Goal: Task Accomplishment & Management: Complete application form

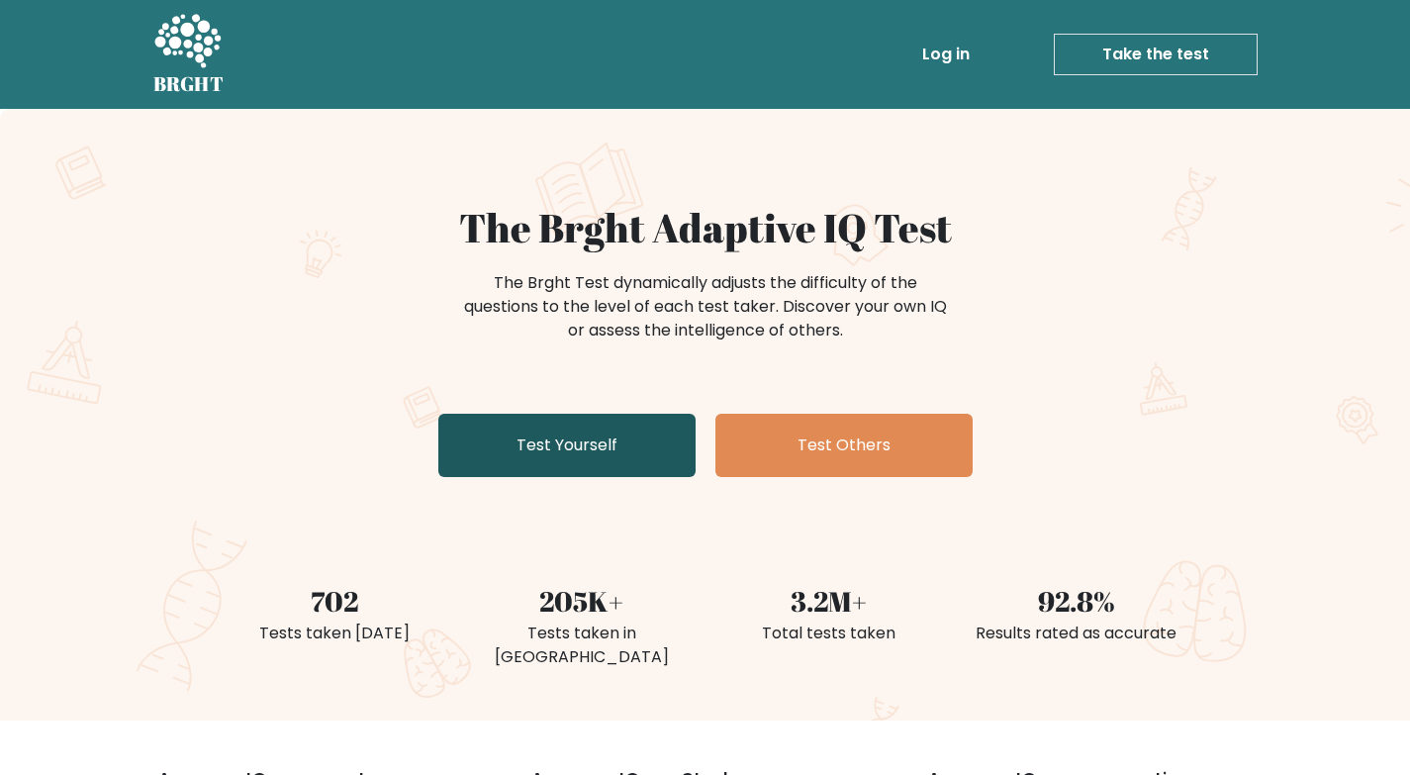
click at [564, 454] on link "Test Yourself" at bounding box center [566, 445] width 257 height 63
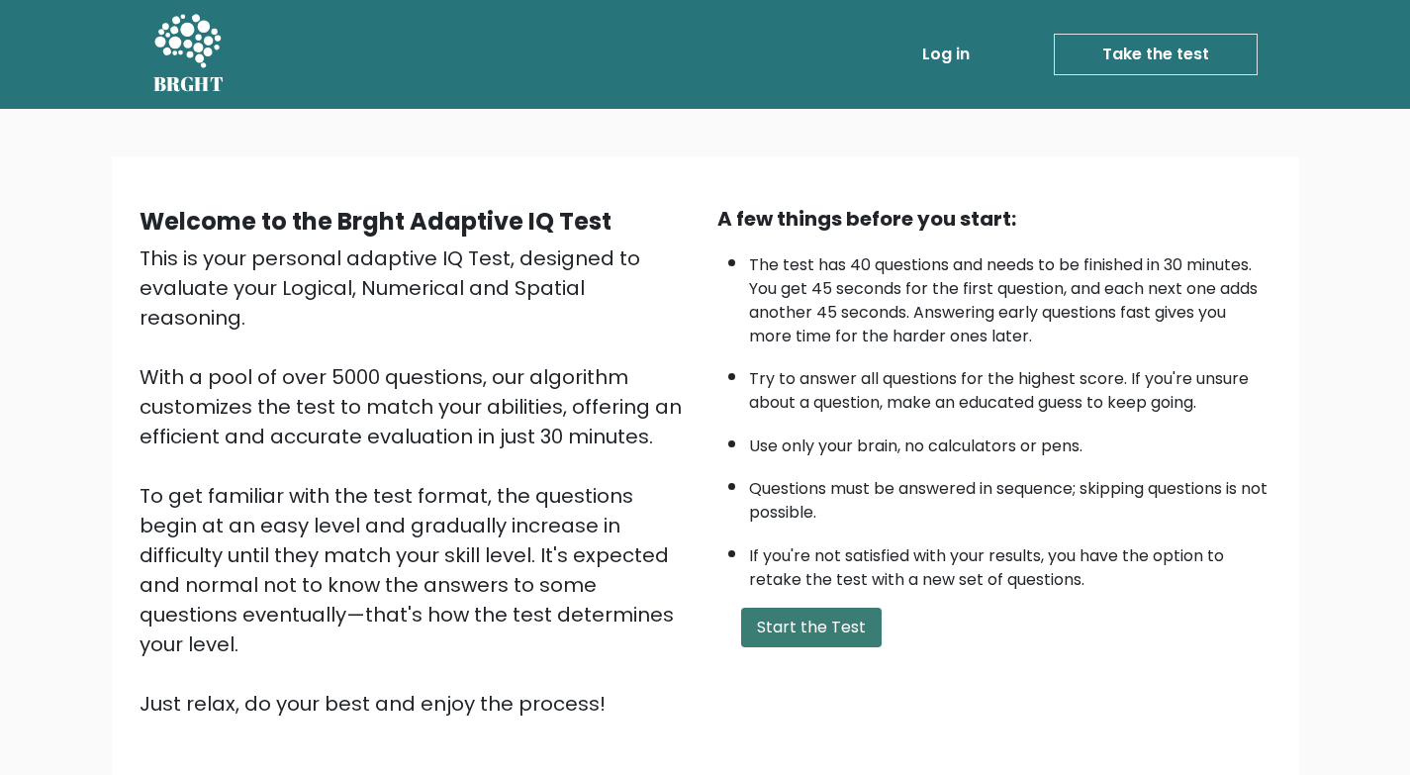
click at [817, 618] on button "Start the Test" at bounding box center [811, 627] width 140 height 40
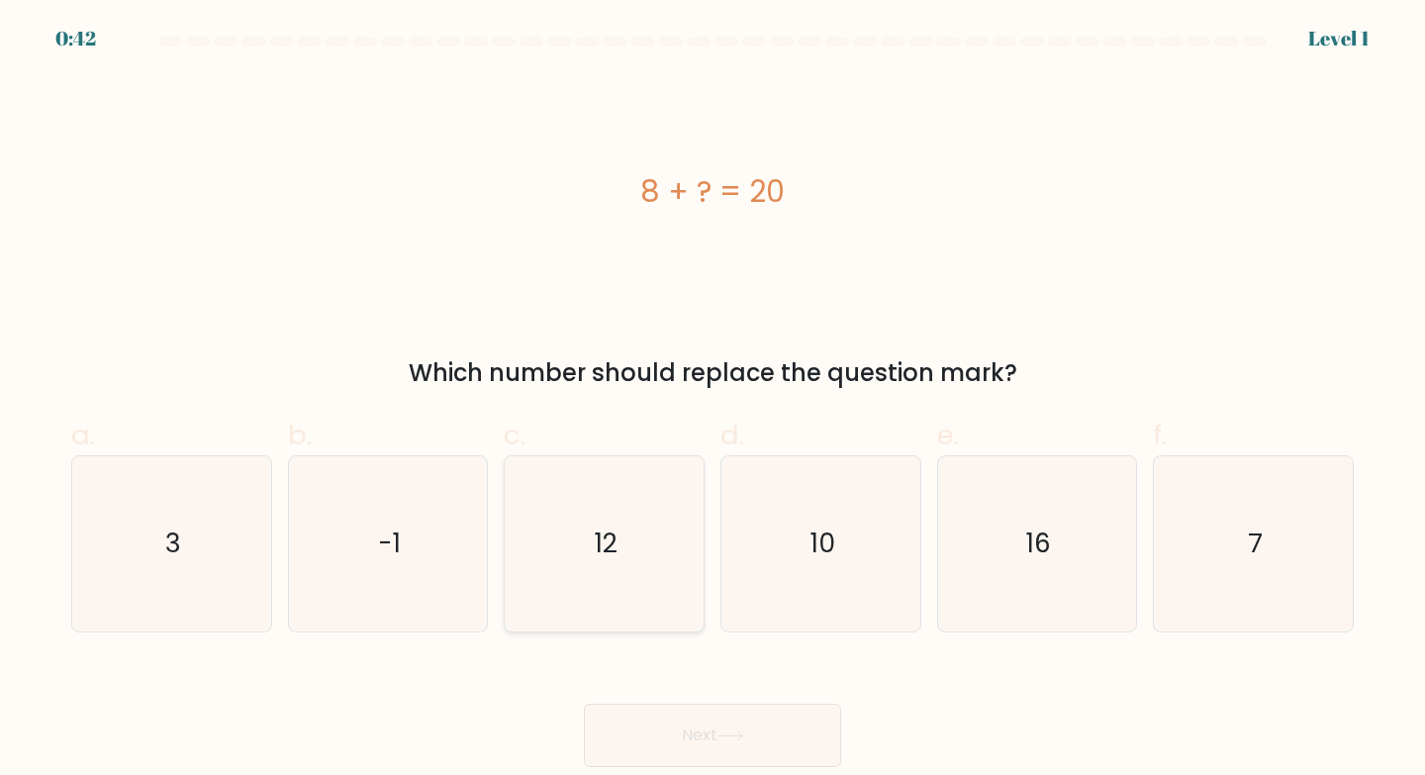
click at [627, 573] on icon "12" at bounding box center [603, 543] width 175 height 175
click at [712, 401] on input "c. 12" at bounding box center [712, 394] width 1 height 13
radio input "true"
click at [795, 714] on button "Next" at bounding box center [712, 734] width 257 height 63
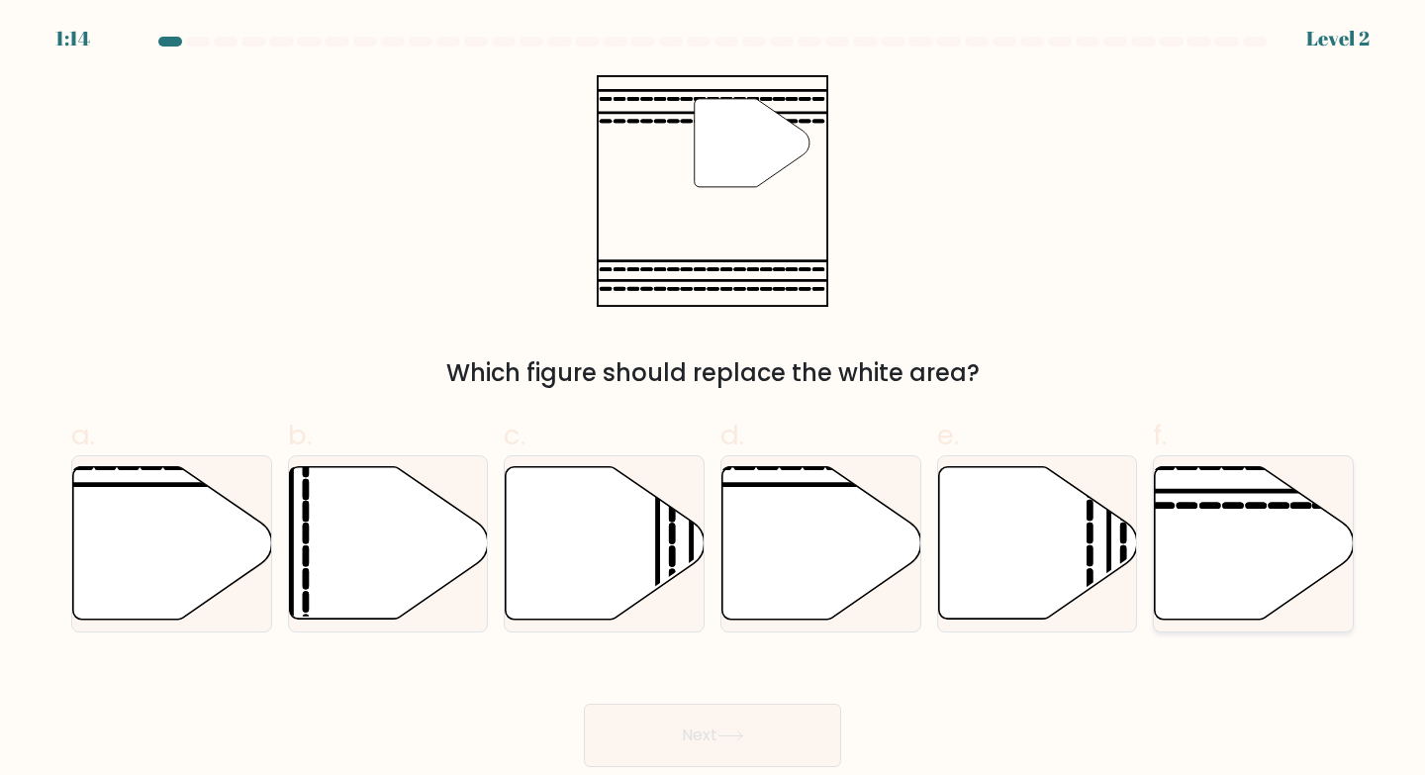
click at [1261, 553] on icon at bounding box center [1254, 543] width 199 height 152
click at [713, 401] on input "f." at bounding box center [712, 394] width 1 height 13
radio input "true"
click at [766, 729] on button "Next" at bounding box center [712, 734] width 257 height 63
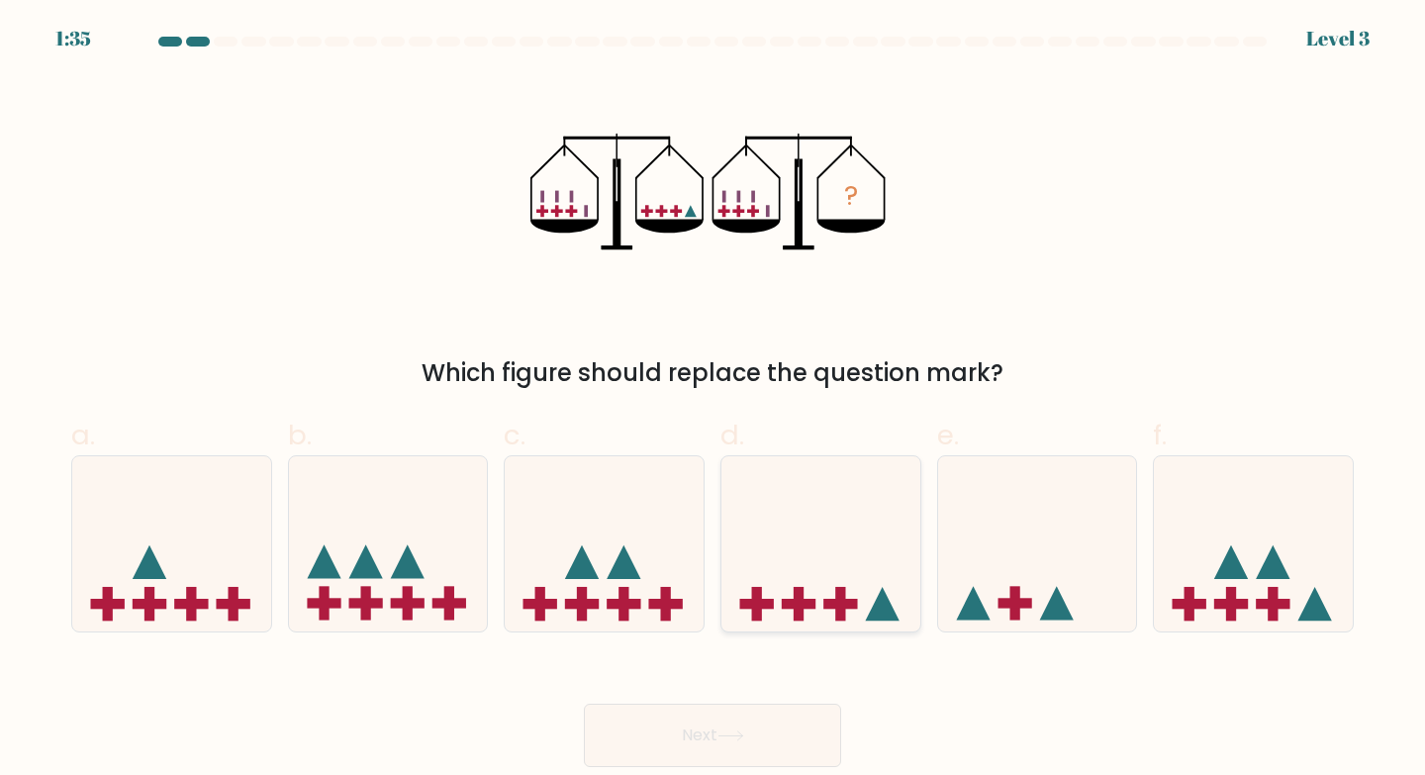
click at [839, 551] on icon at bounding box center [820, 543] width 199 height 164
click at [713, 401] on input "d." at bounding box center [712, 394] width 1 height 13
radio input "true"
click at [741, 733] on icon at bounding box center [730, 735] width 27 height 11
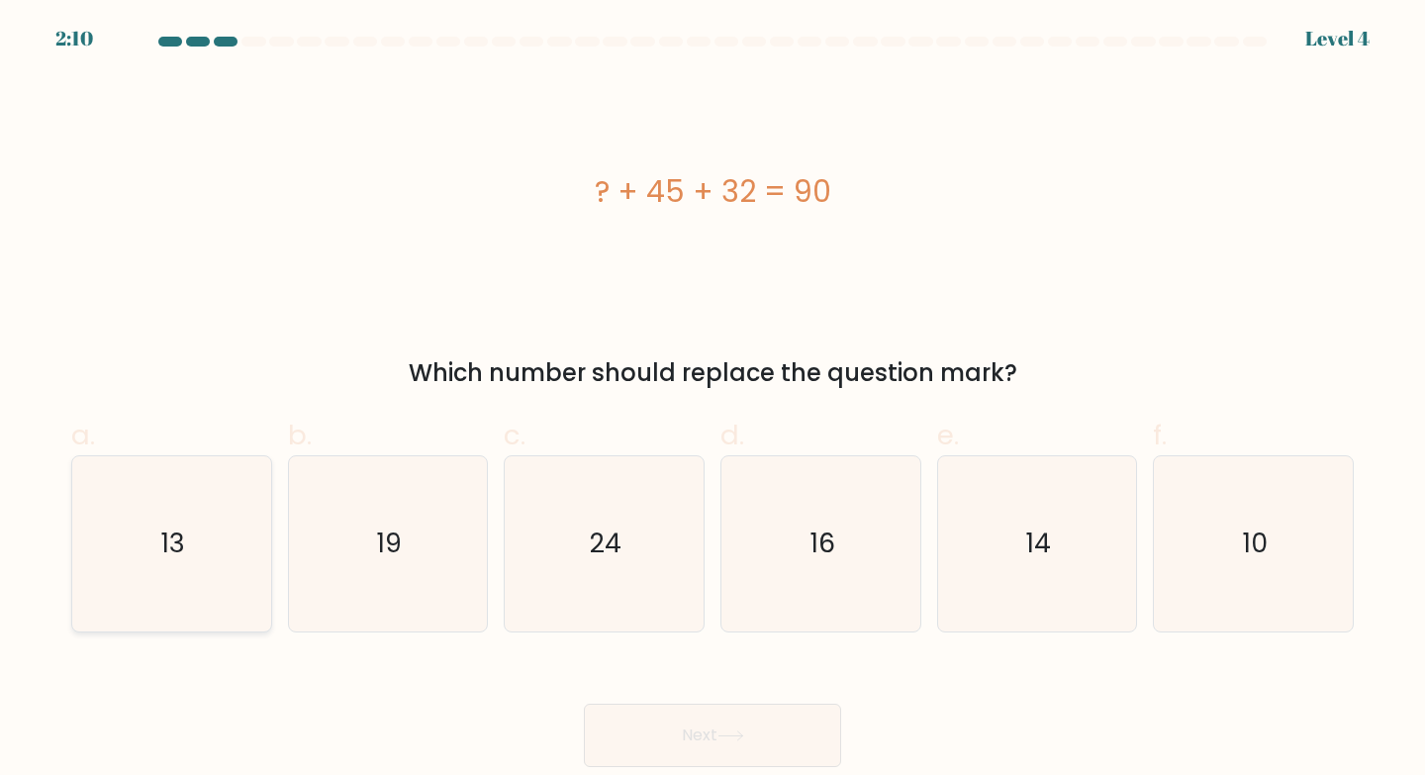
click at [200, 541] on icon "13" at bounding box center [171, 543] width 175 height 175
click at [712, 401] on input "a. 13" at bounding box center [712, 394] width 1 height 13
radio input "true"
click at [717, 740] on button "Next" at bounding box center [712, 734] width 257 height 63
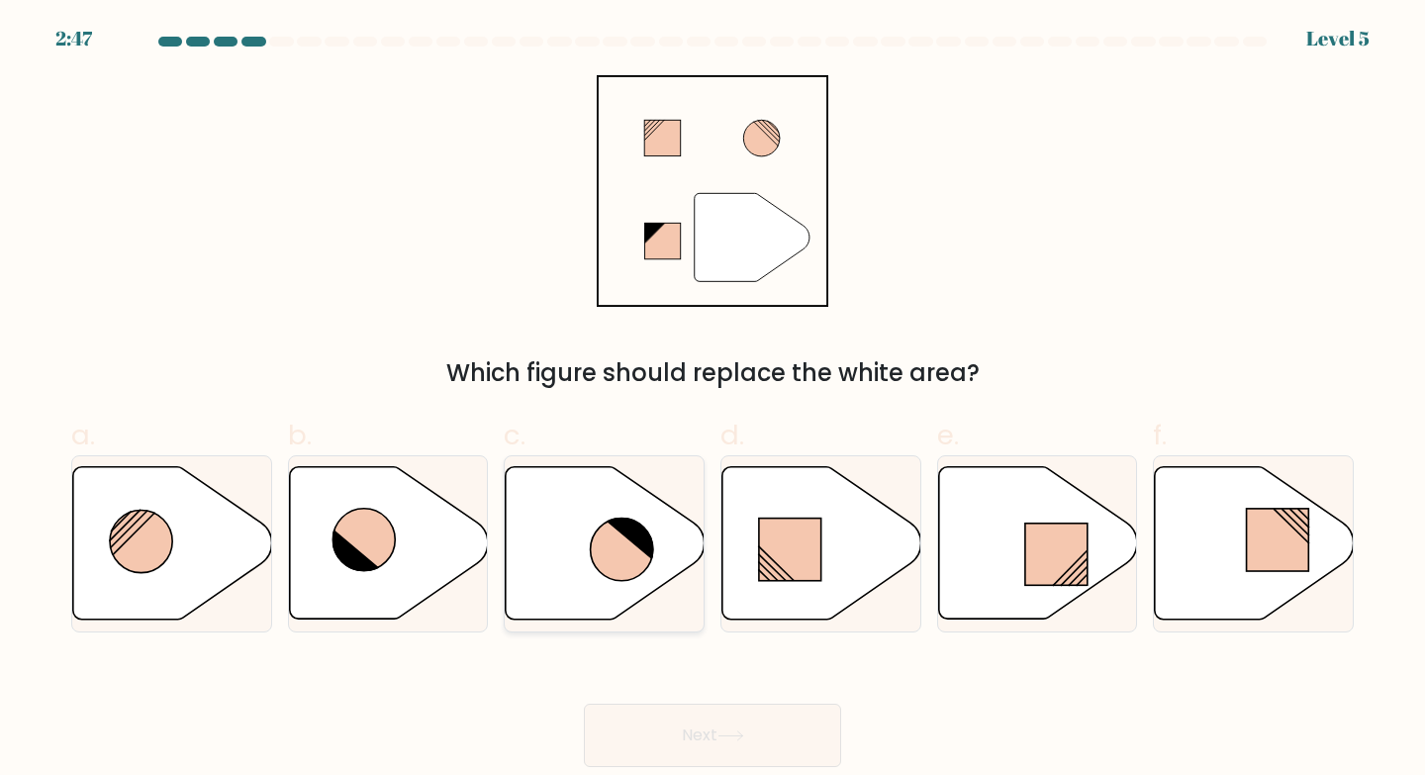
click at [628, 543] on icon at bounding box center [622, 549] width 62 height 62
click at [712, 401] on input "c." at bounding box center [712, 394] width 1 height 13
radio input "true"
click at [689, 749] on button "Next" at bounding box center [712, 734] width 257 height 63
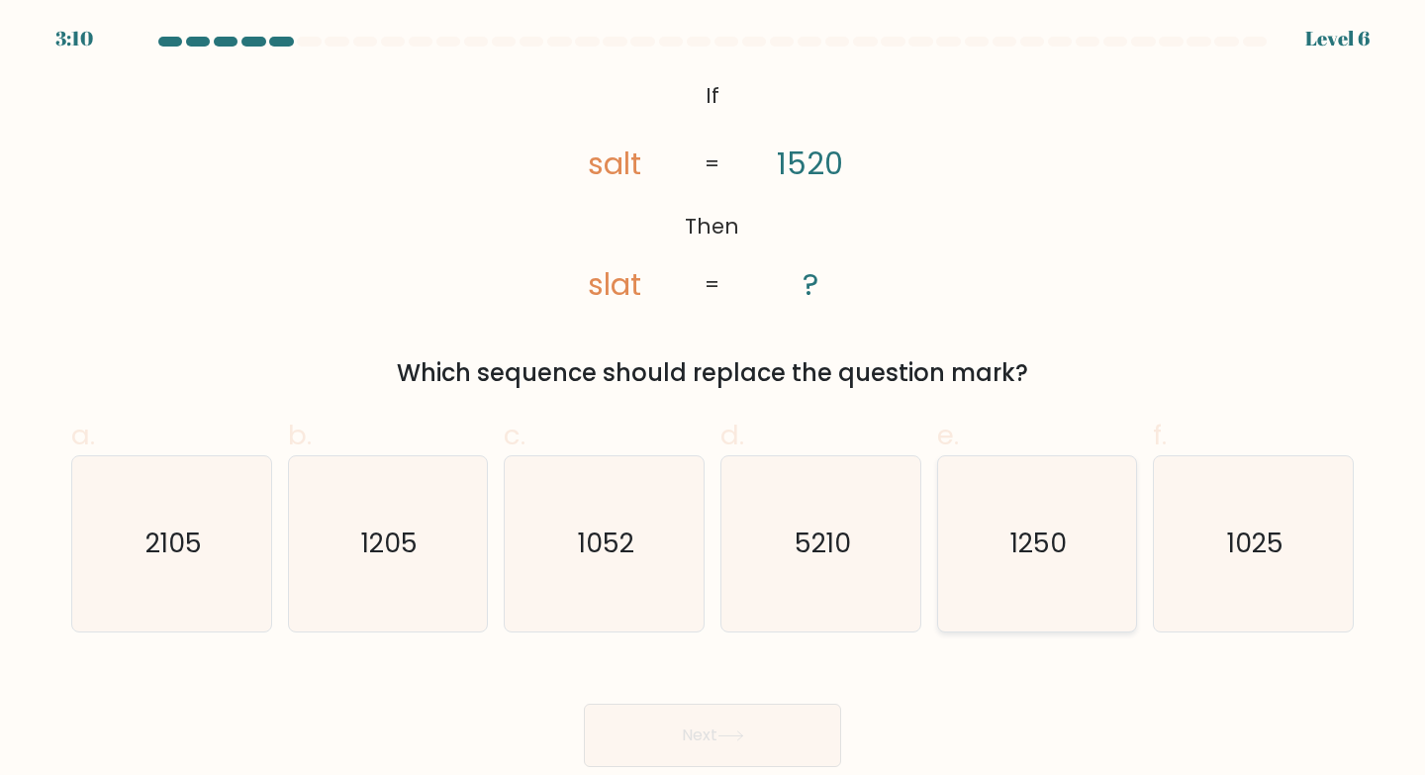
click at [1024, 551] on text "1250" at bounding box center [1038, 542] width 56 height 37
click at [713, 401] on input "e. 1250" at bounding box center [712, 394] width 1 height 13
radio input "true"
click at [748, 724] on button "Next" at bounding box center [712, 734] width 257 height 63
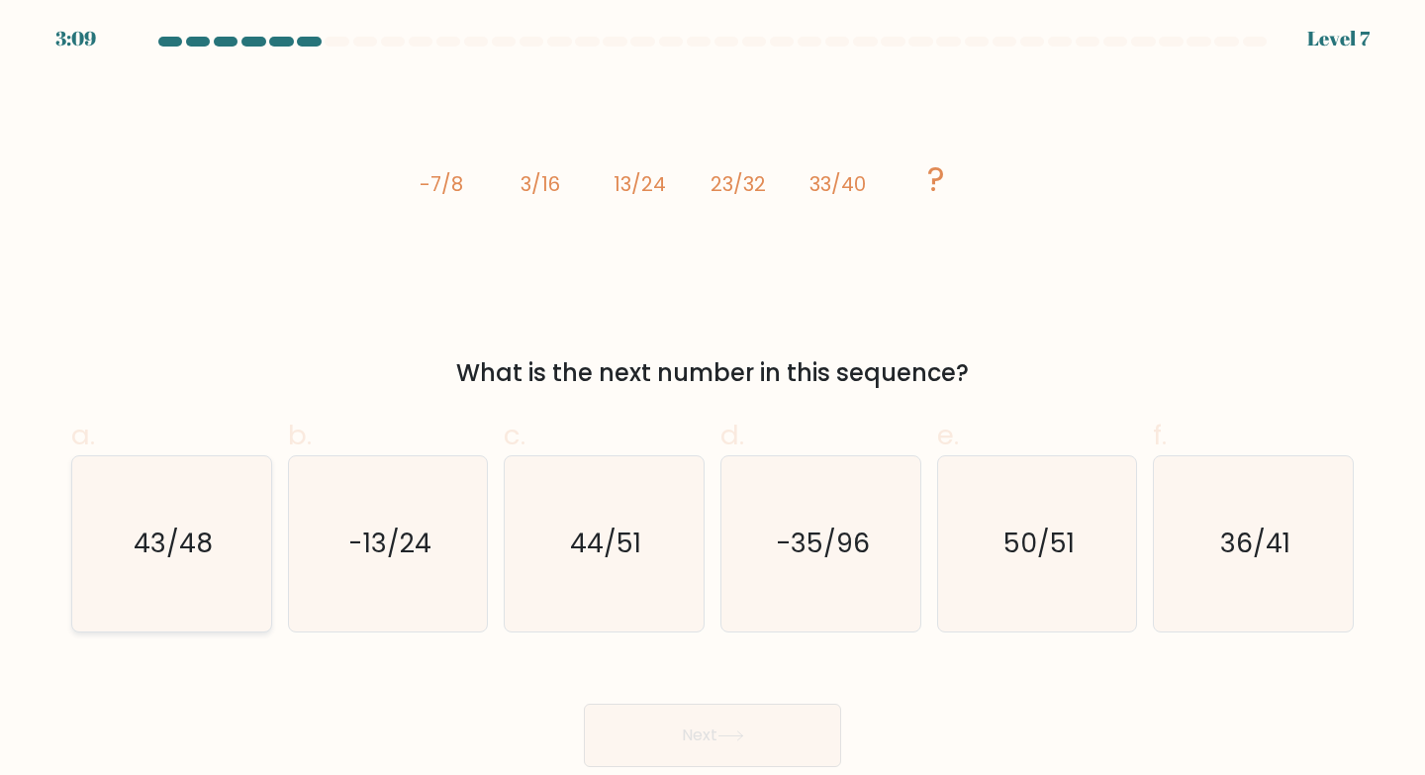
click at [185, 568] on icon "43/48" at bounding box center [171, 543] width 175 height 175
click at [712, 401] on input "a. 43/48" at bounding box center [712, 394] width 1 height 13
radio input "true"
click at [745, 749] on button "Next" at bounding box center [712, 734] width 257 height 63
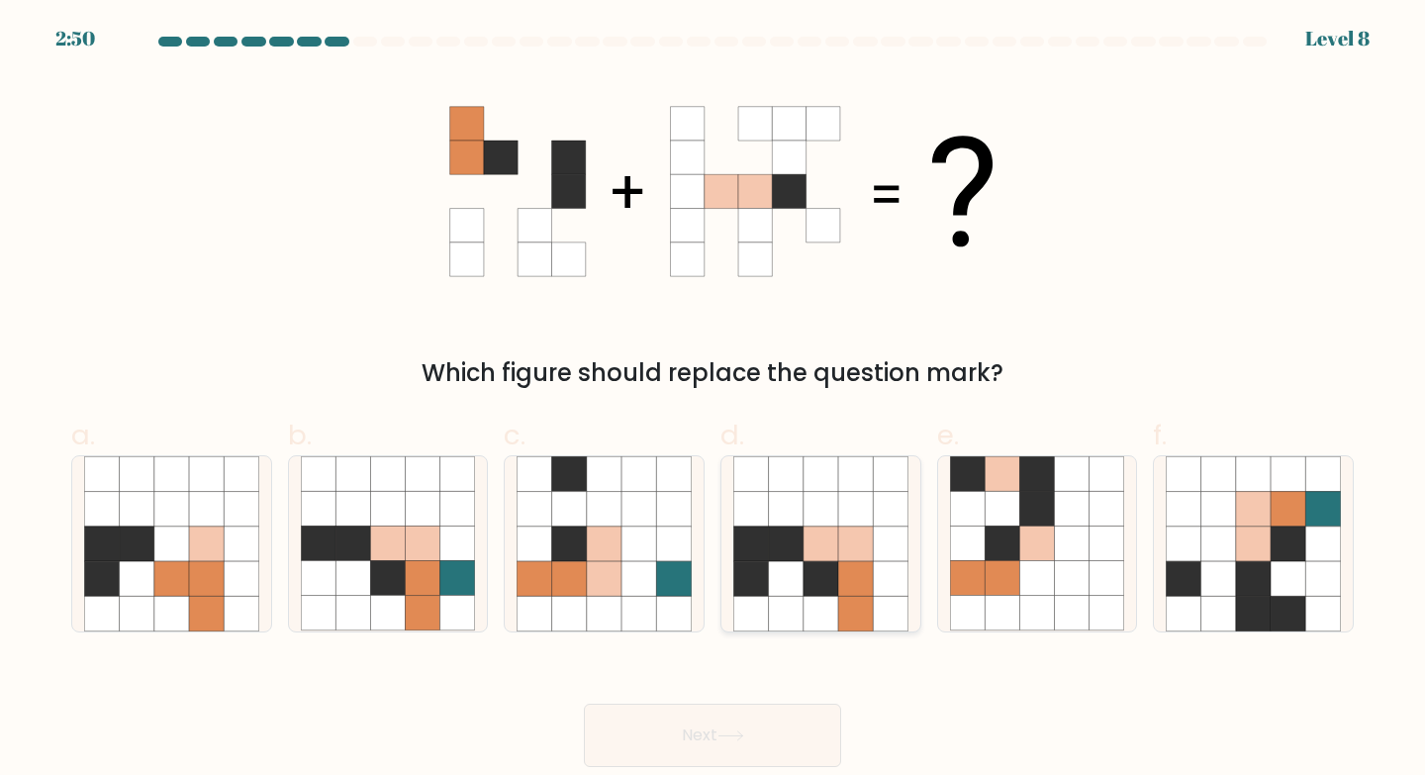
click at [803, 564] on icon at bounding box center [820, 578] width 35 height 35
click at [713, 401] on input "d." at bounding box center [712, 394] width 1 height 13
radio input "true"
click at [715, 751] on button "Next" at bounding box center [712, 734] width 257 height 63
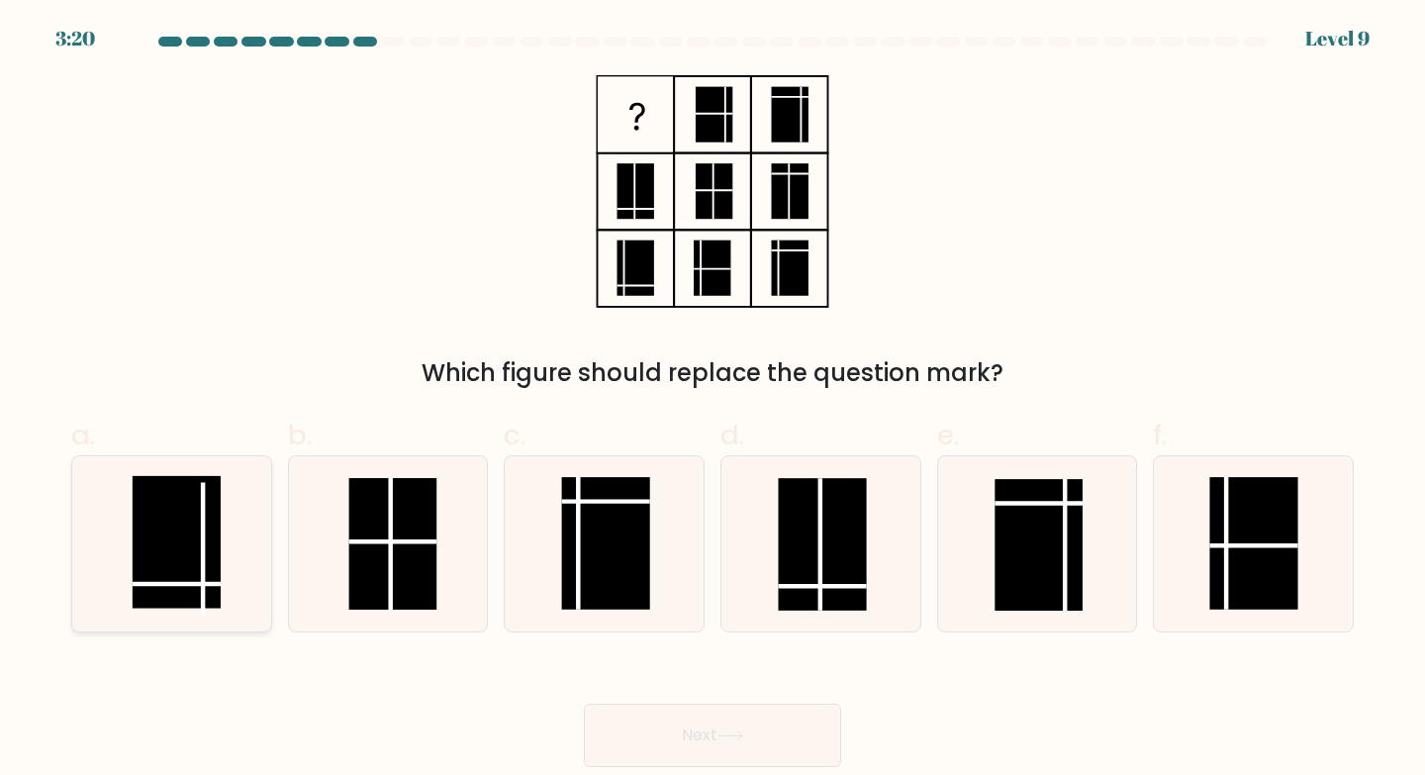
click at [186, 547] on rect at bounding box center [177, 542] width 88 height 132
click at [712, 401] on input "a." at bounding box center [712, 394] width 1 height 13
radio input "true"
click at [723, 722] on button "Next" at bounding box center [712, 734] width 257 height 63
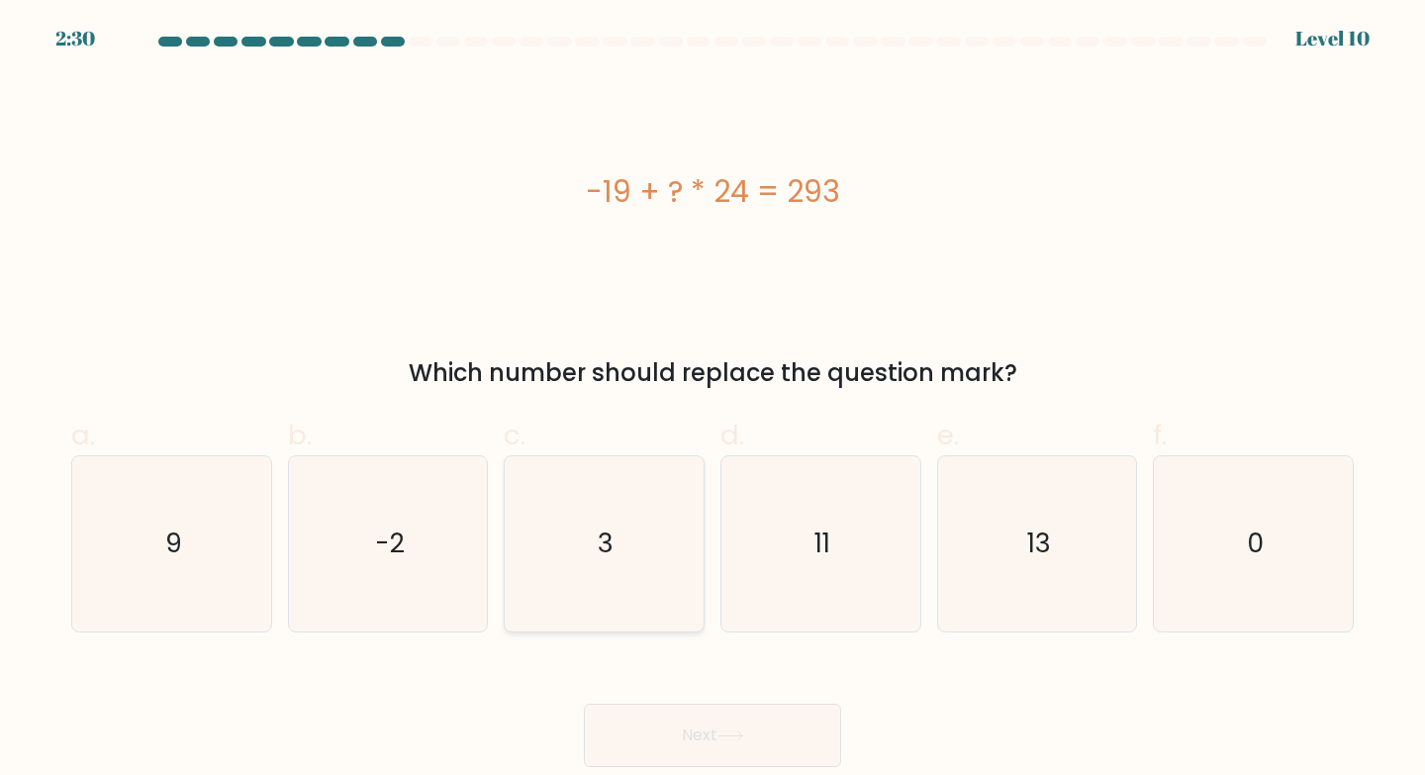
click at [597, 532] on icon "3" at bounding box center [603, 543] width 175 height 175
click at [712, 401] on input "c. 3" at bounding box center [712, 394] width 1 height 13
radio input "true"
click at [736, 749] on button "Next" at bounding box center [712, 734] width 257 height 63
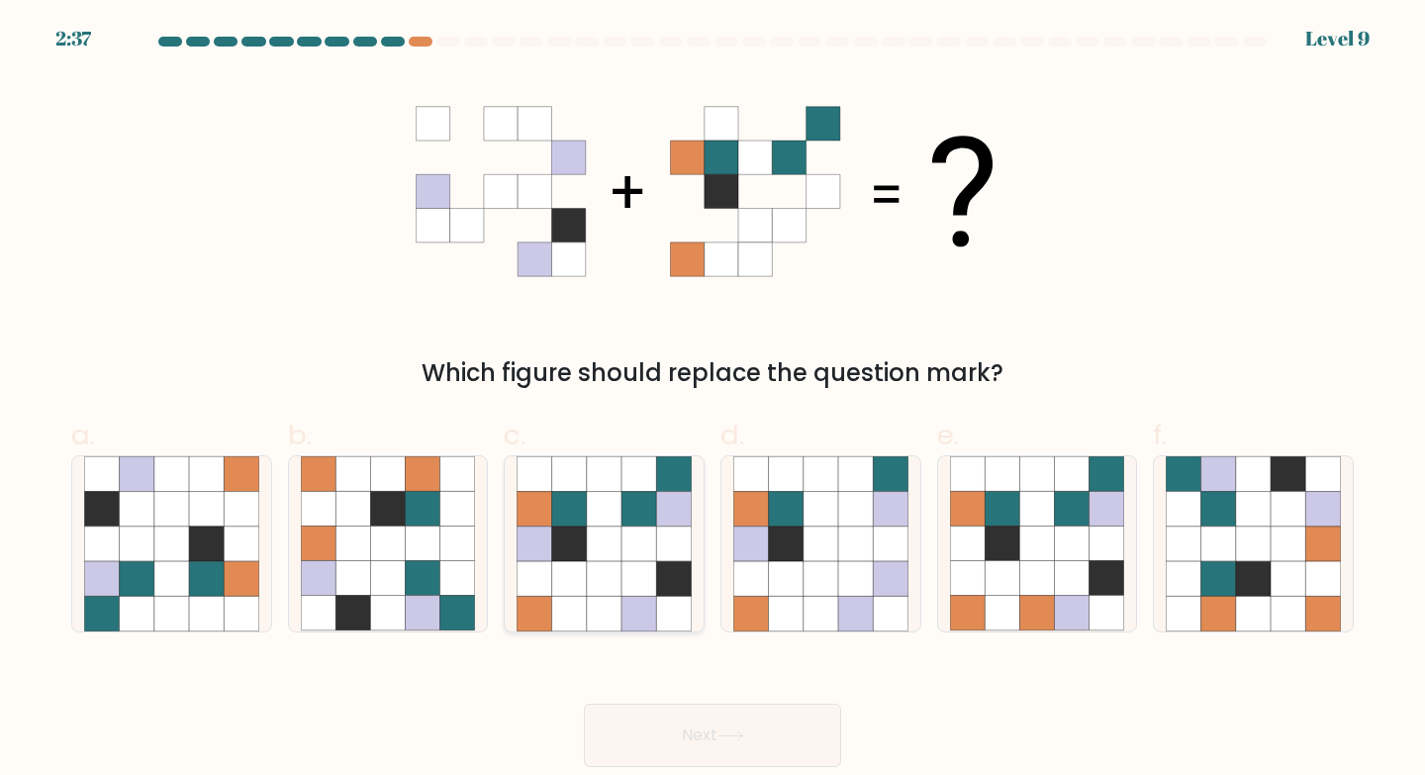
click at [617, 584] on icon at bounding box center [604, 578] width 35 height 35
click at [712, 401] on input "c." at bounding box center [712, 394] width 1 height 13
radio input "true"
click at [696, 741] on button "Next" at bounding box center [712, 734] width 257 height 63
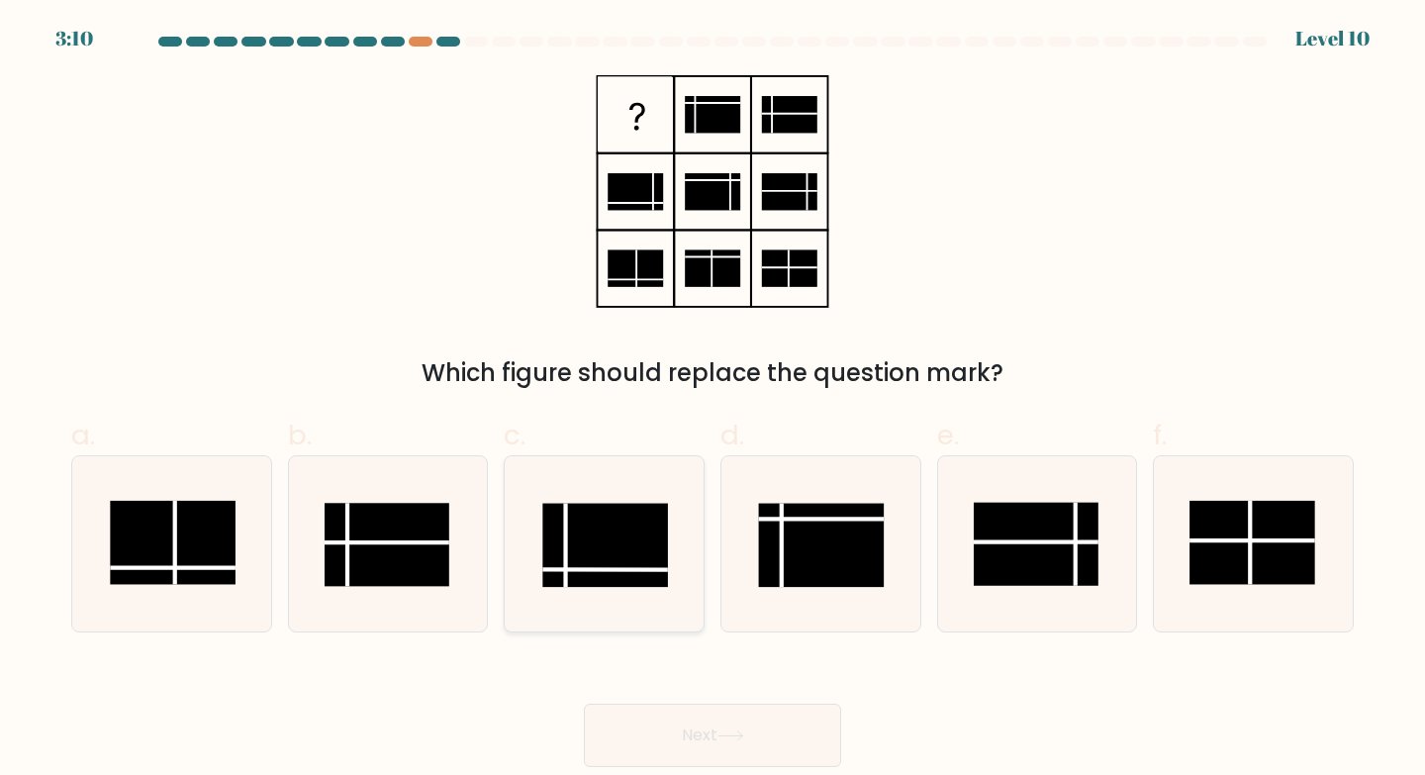
click at [621, 537] on rect at bounding box center [605, 545] width 125 height 83
click at [712, 401] on input "c." at bounding box center [712, 394] width 1 height 13
radio input "true"
click at [734, 715] on button "Next" at bounding box center [712, 734] width 257 height 63
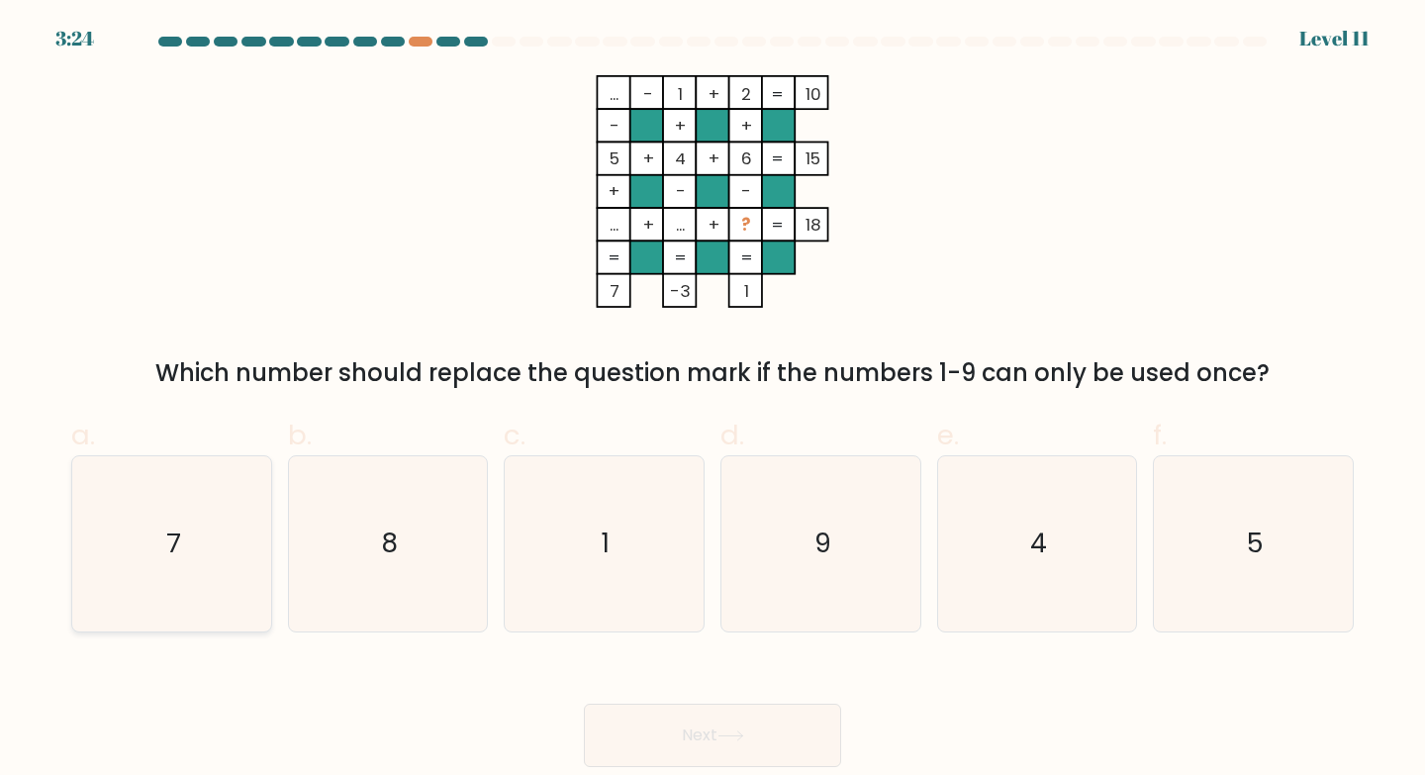
click at [186, 569] on icon "7" at bounding box center [171, 543] width 175 height 175
click at [712, 401] on input "a. 7" at bounding box center [712, 394] width 1 height 13
radio input "true"
click at [756, 737] on button "Next" at bounding box center [712, 734] width 257 height 63
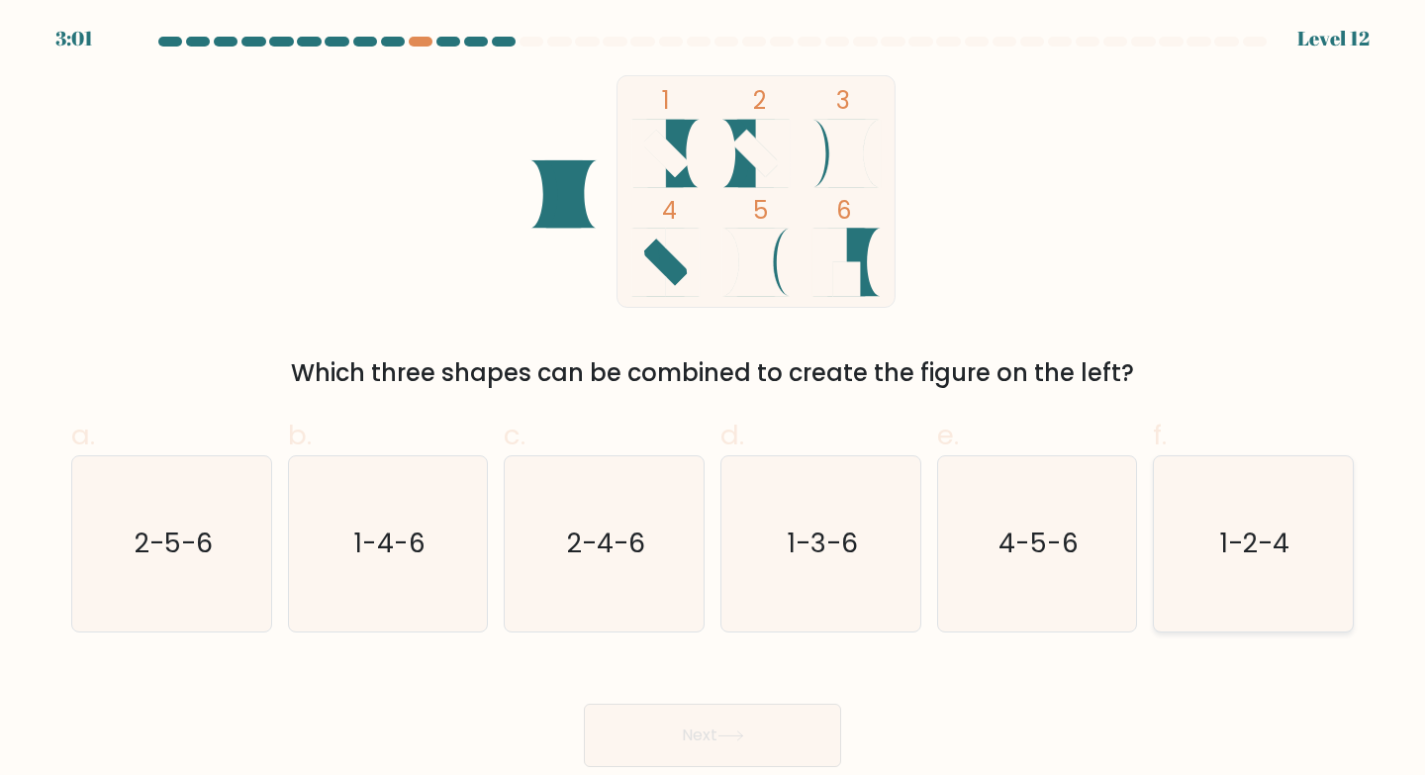
click at [1239, 543] on text "1-2-4" at bounding box center [1254, 542] width 69 height 37
click at [713, 401] on input "f. 1-2-4" at bounding box center [712, 394] width 1 height 13
radio input "true"
drag, startPoint x: 756, startPoint y: 742, endPoint x: 777, endPoint y: 733, distance: 22.6
click at [756, 743] on button "Next" at bounding box center [712, 734] width 257 height 63
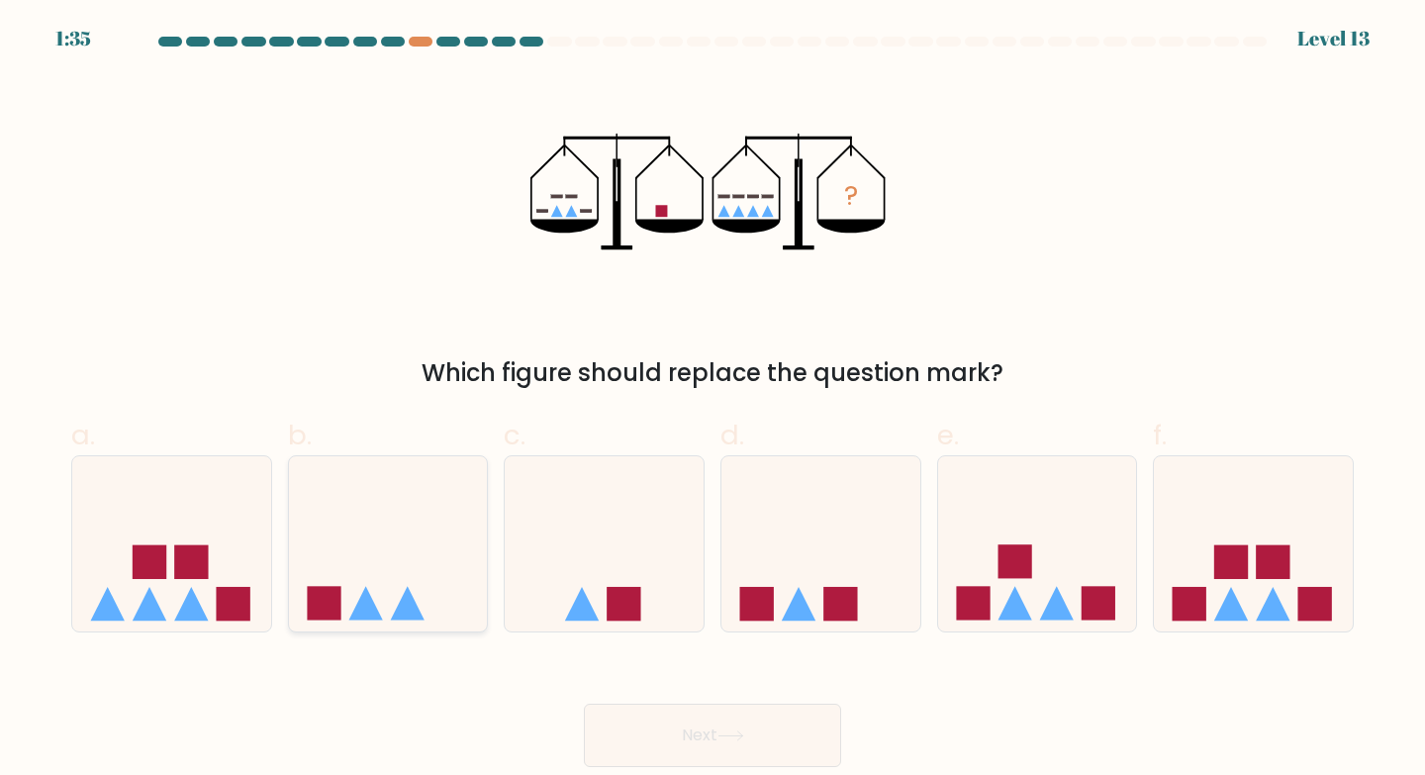
click at [393, 576] on icon at bounding box center [388, 543] width 199 height 164
click at [712, 401] on input "b." at bounding box center [712, 394] width 1 height 13
radio input "true"
click at [799, 750] on button "Next" at bounding box center [712, 734] width 257 height 63
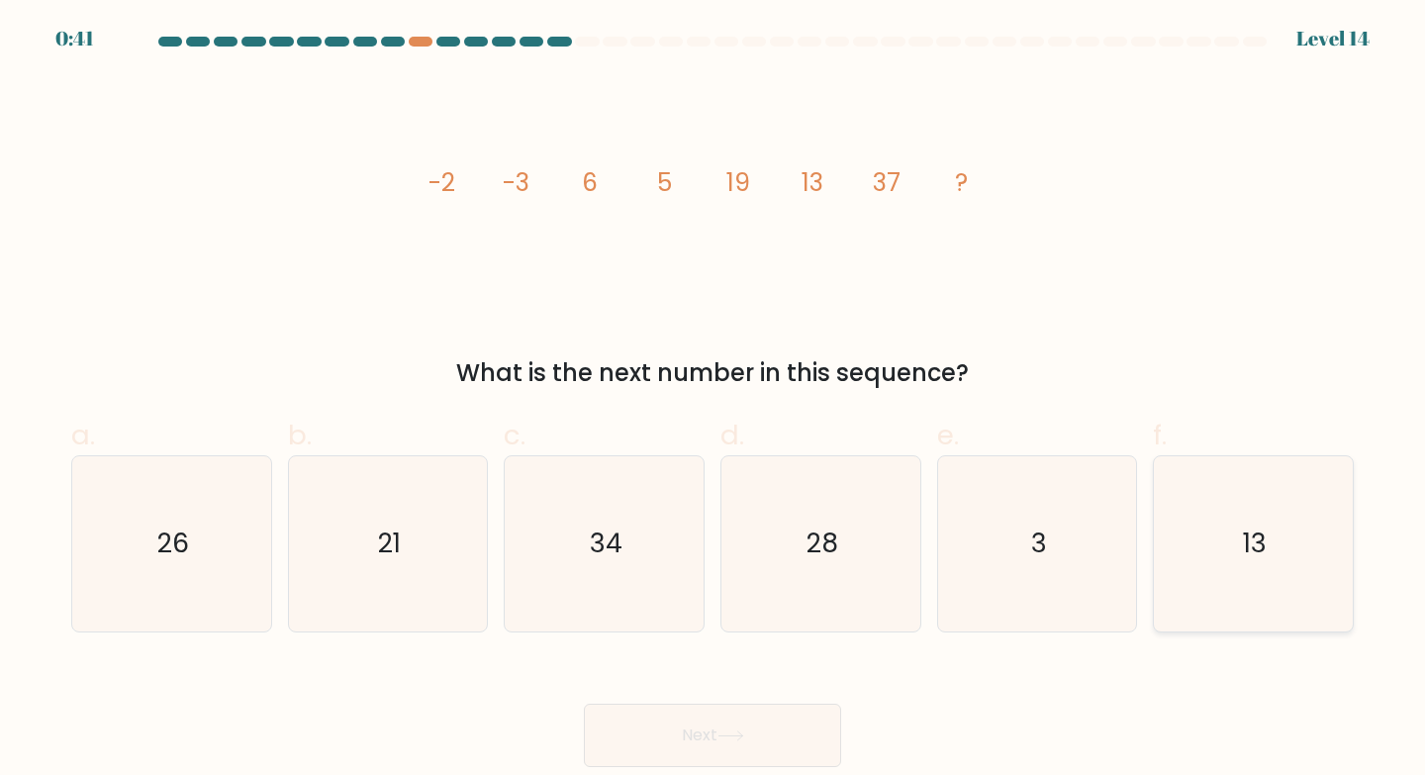
click at [1298, 556] on icon "13" at bounding box center [1252, 543] width 175 height 175
click at [713, 401] on input "f. 13" at bounding box center [712, 394] width 1 height 13
radio input "true"
click at [742, 734] on icon at bounding box center [730, 735] width 27 height 11
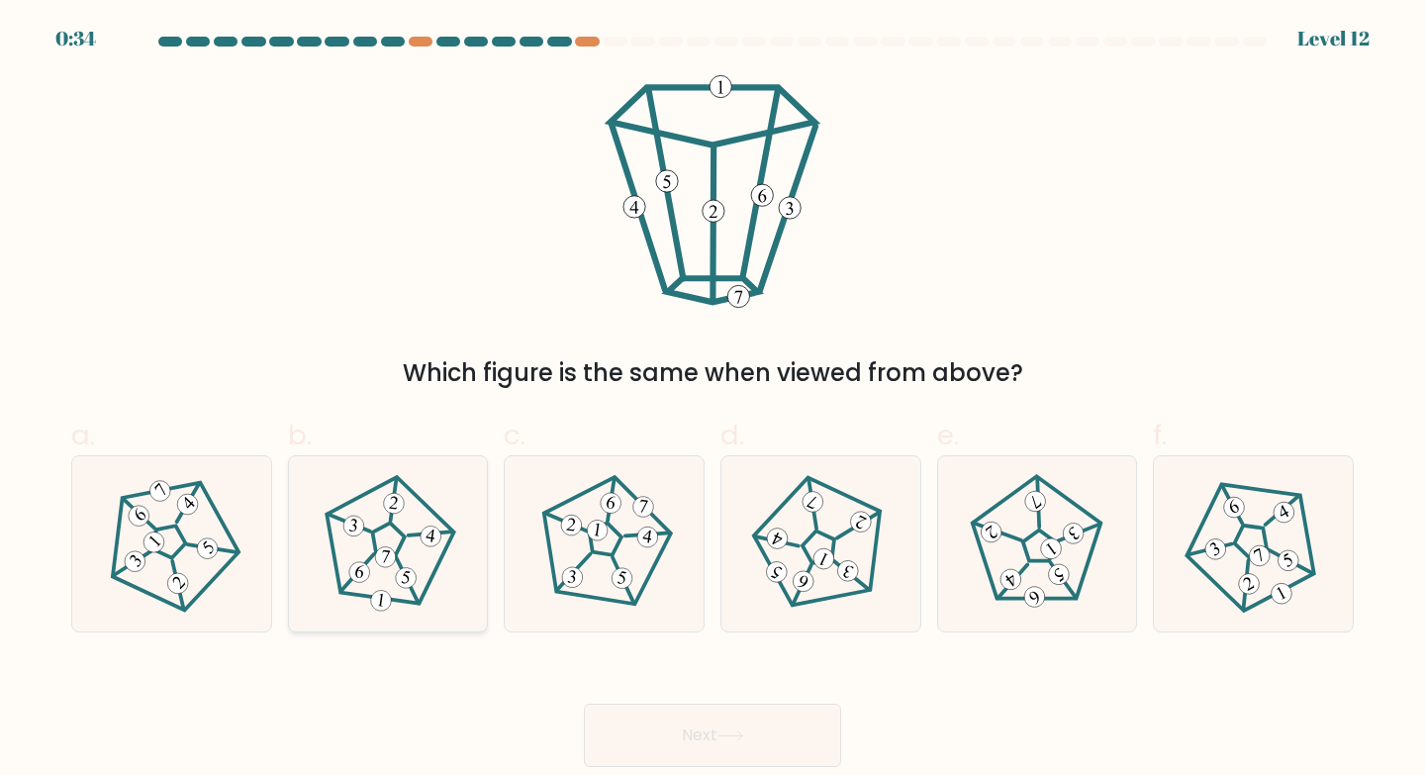
click at [403, 535] on 215 at bounding box center [388, 537] width 37 height 35
click at [712, 401] on input "b." at bounding box center [712, 394] width 1 height 13
radio input "true"
click at [760, 736] on button "Next" at bounding box center [712, 734] width 257 height 63
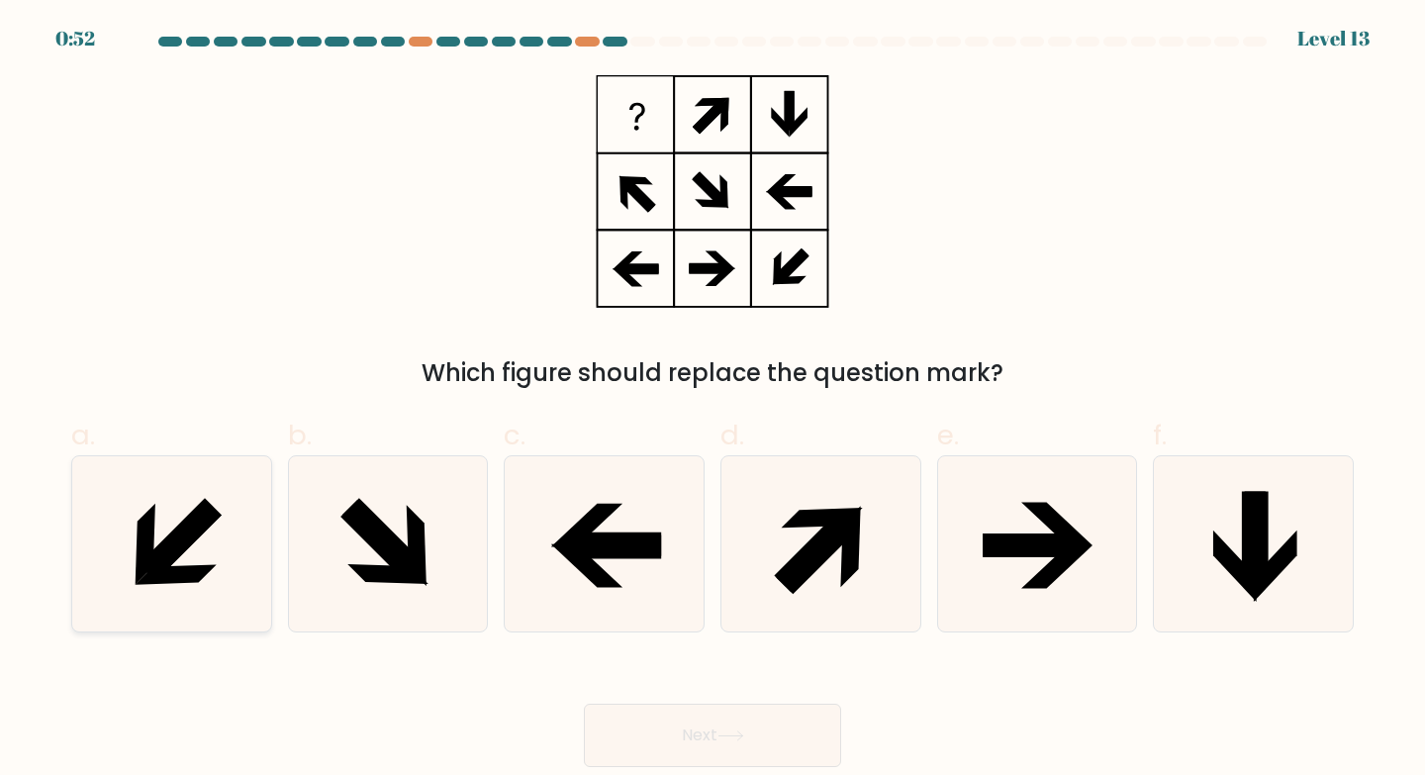
click at [174, 548] on icon at bounding box center [180, 540] width 82 height 82
click at [712, 401] on input "a." at bounding box center [712, 394] width 1 height 13
radio input "true"
click at [730, 731] on icon at bounding box center [730, 735] width 27 height 11
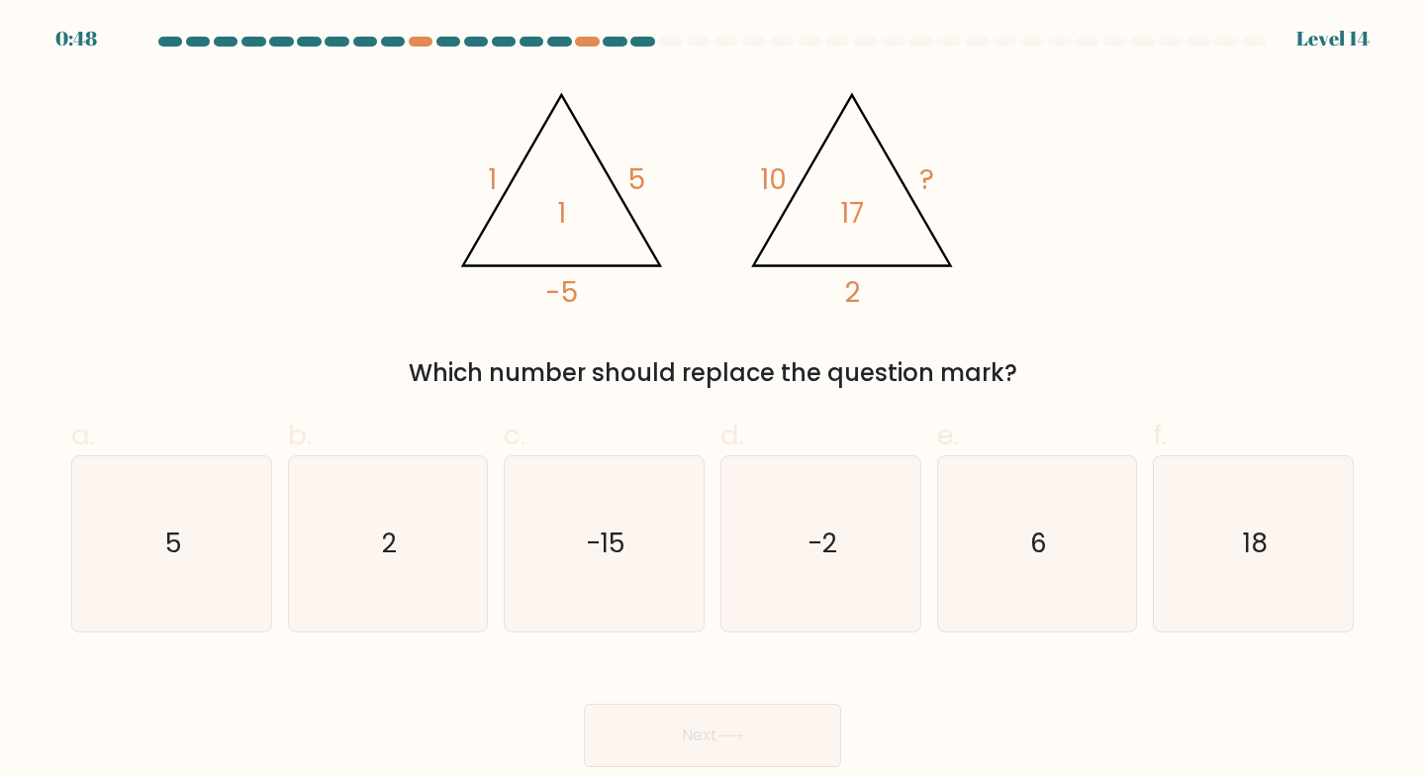
click at [880, 531] on icon "-2" at bounding box center [820, 543] width 175 height 175
click at [713, 401] on input "d. -2" at bounding box center [712, 394] width 1 height 13
radio input "true"
click at [788, 735] on button "Next" at bounding box center [712, 734] width 257 height 63
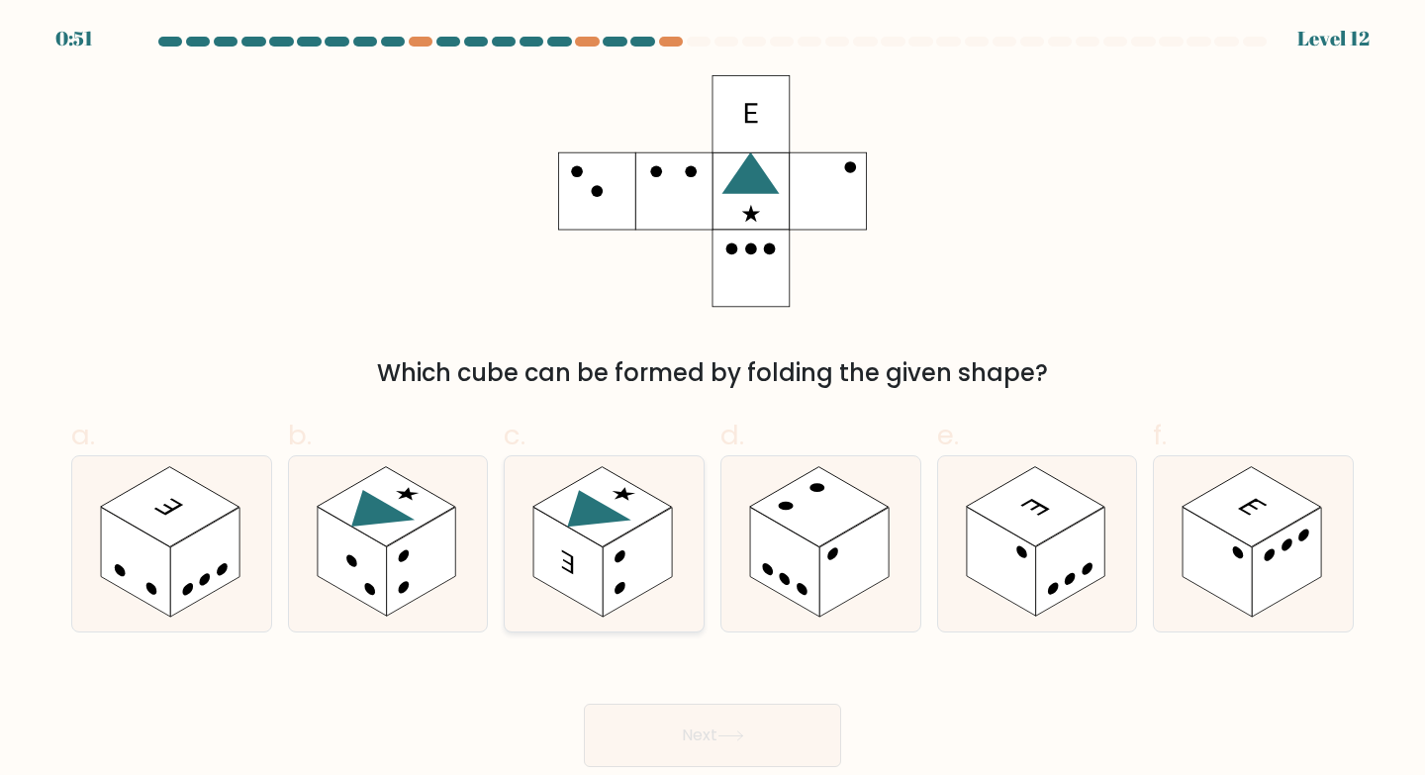
click at [604, 562] on rect at bounding box center [636, 562] width 69 height 109
click at [712, 401] on input "c." at bounding box center [712, 394] width 1 height 13
radio input "true"
click at [715, 708] on button "Next" at bounding box center [712, 734] width 257 height 63
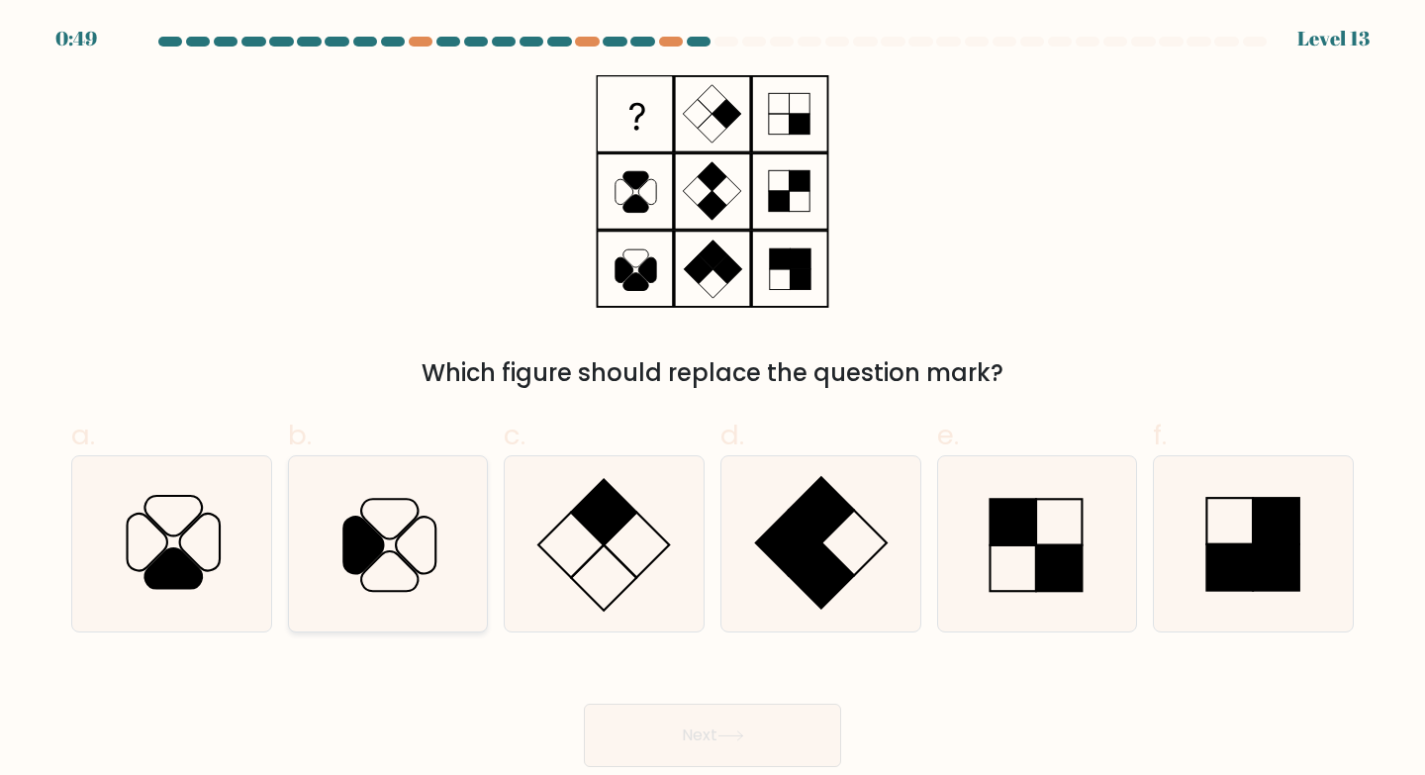
click at [412, 562] on icon at bounding box center [388, 543] width 175 height 175
click at [712, 401] on input "b." at bounding box center [712, 394] width 1 height 13
radio input "true"
click at [673, 724] on button "Next" at bounding box center [712, 734] width 257 height 63
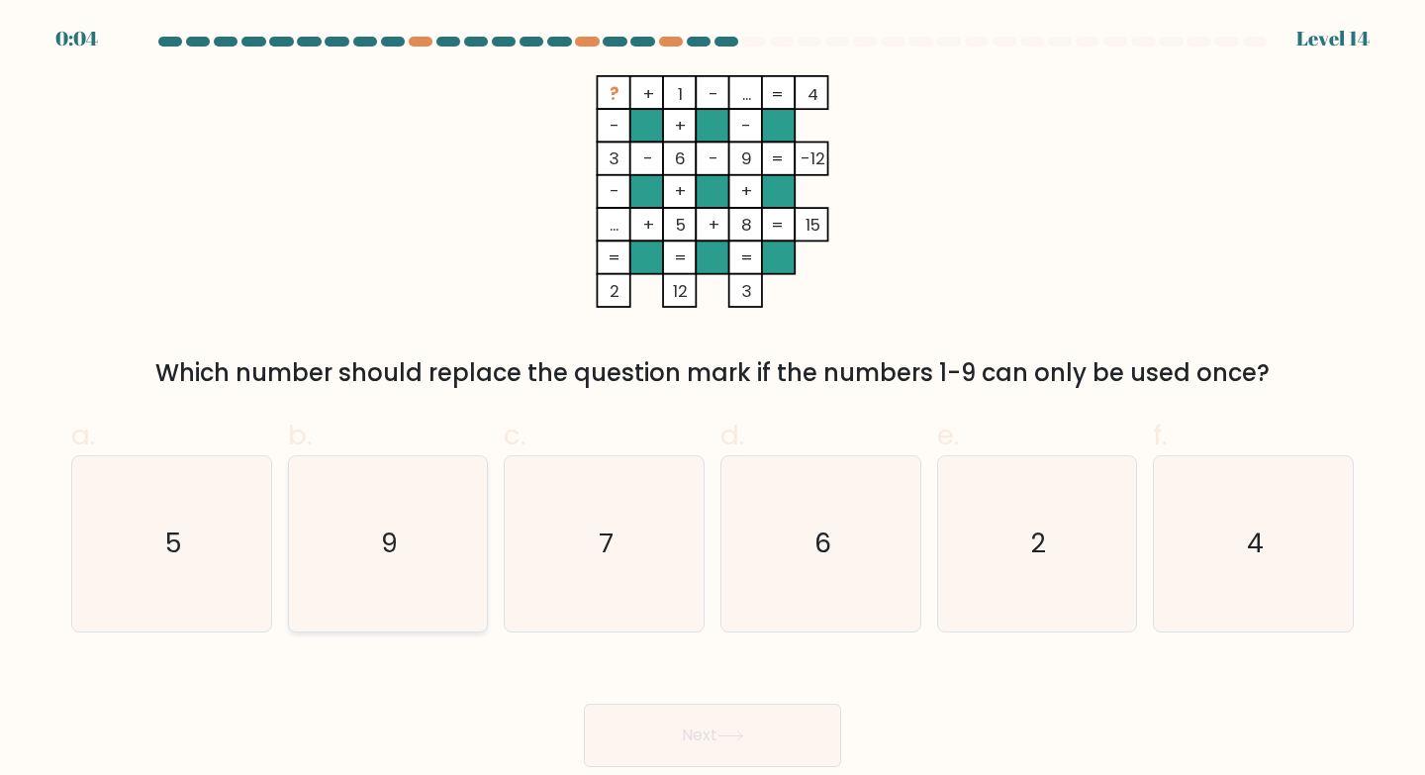
click at [426, 552] on icon "9" at bounding box center [388, 543] width 175 height 175
click at [712, 401] on input "b. 9" at bounding box center [712, 394] width 1 height 13
radio input "true"
click at [603, 589] on icon "7" at bounding box center [603, 543] width 175 height 175
click at [712, 401] on input "c. 7" at bounding box center [712, 394] width 1 height 13
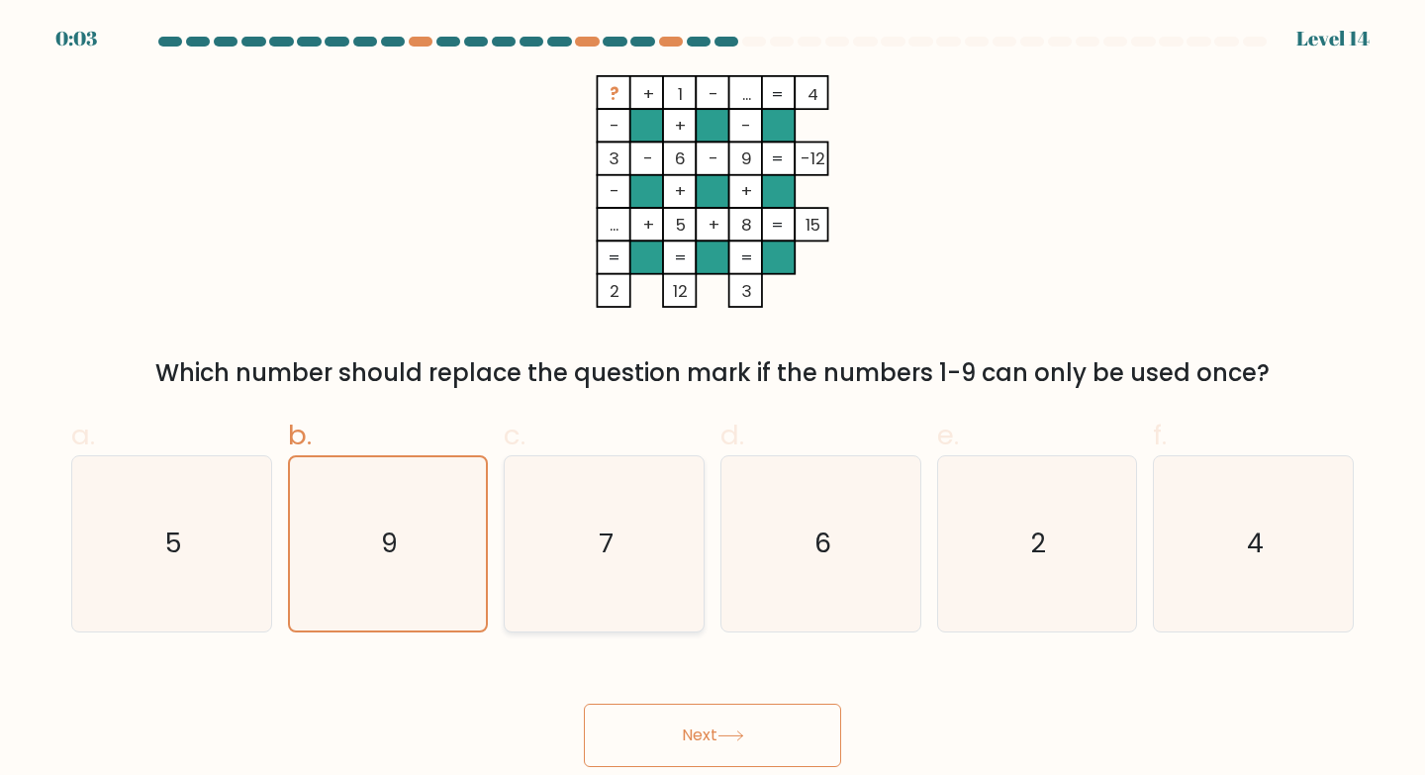
radio input "true"
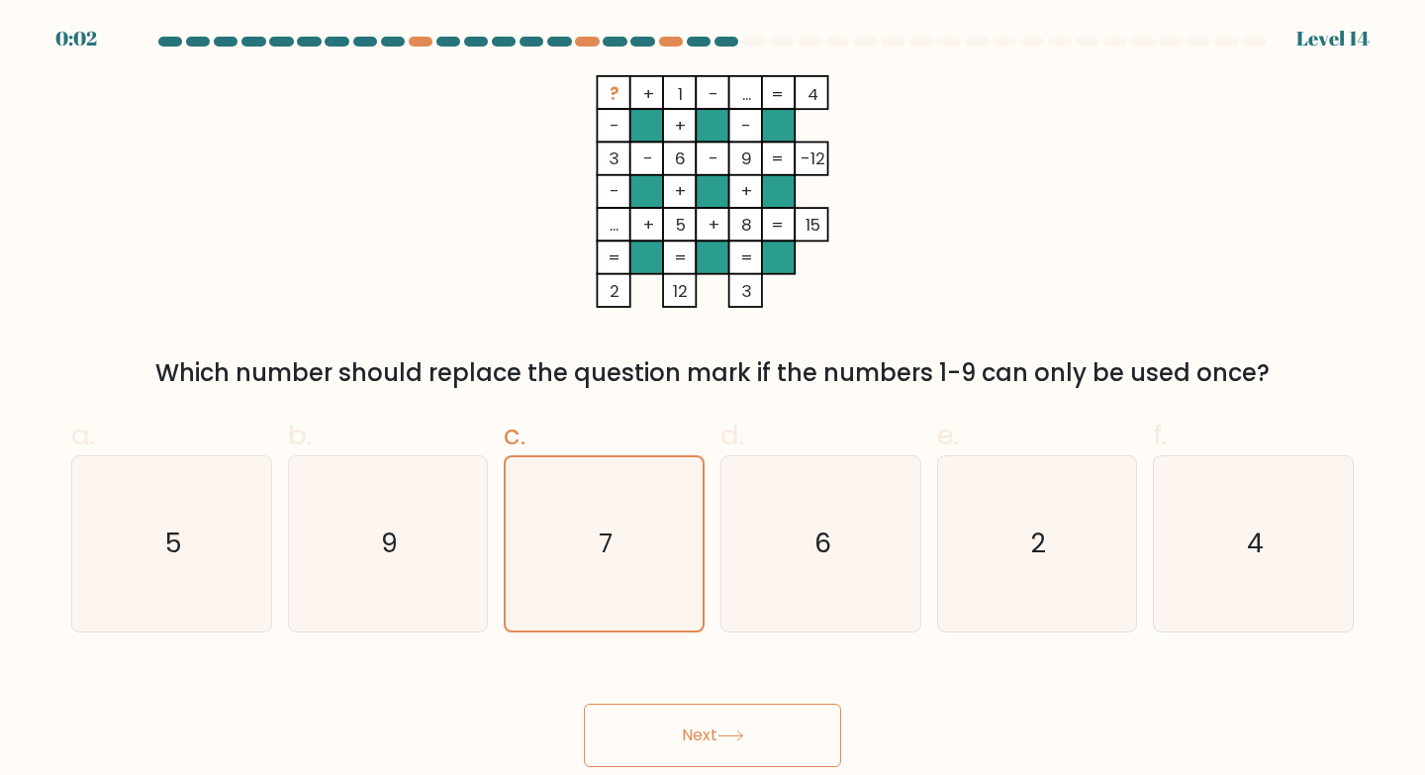
click at [747, 741] on button "Next" at bounding box center [712, 734] width 257 height 63
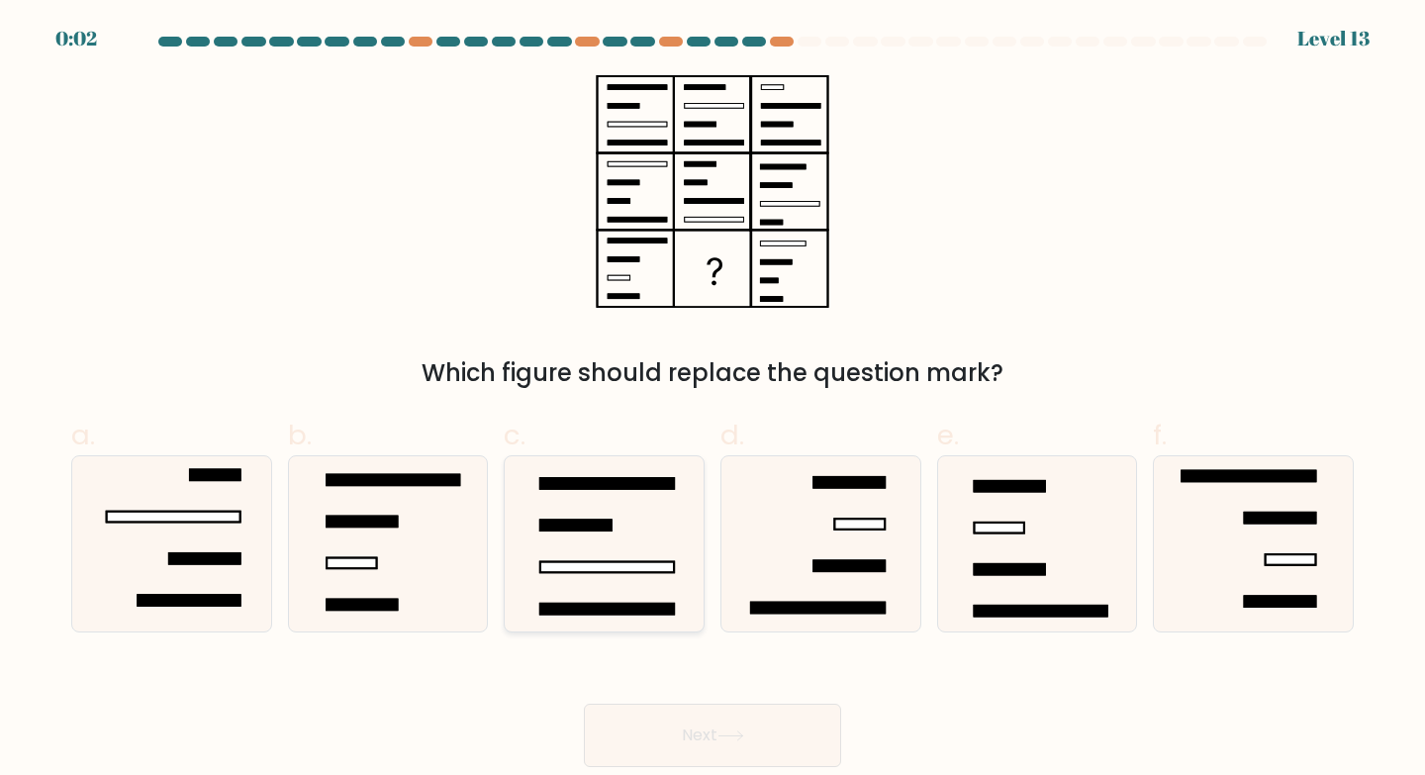
click at [590, 509] on icon at bounding box center [603, 543] width 175 height 175
click at [712, 401] on input "c." at bounding box center [712, 394] width 1 height 13
radio input "true"
drag, startPoint x: 740, startPoint y: 732, endPoint x: 776, endPoint y: 729, distance: 35.7
click at [740, 733] on icon at bounding box center [730, 735] width 27 height 11
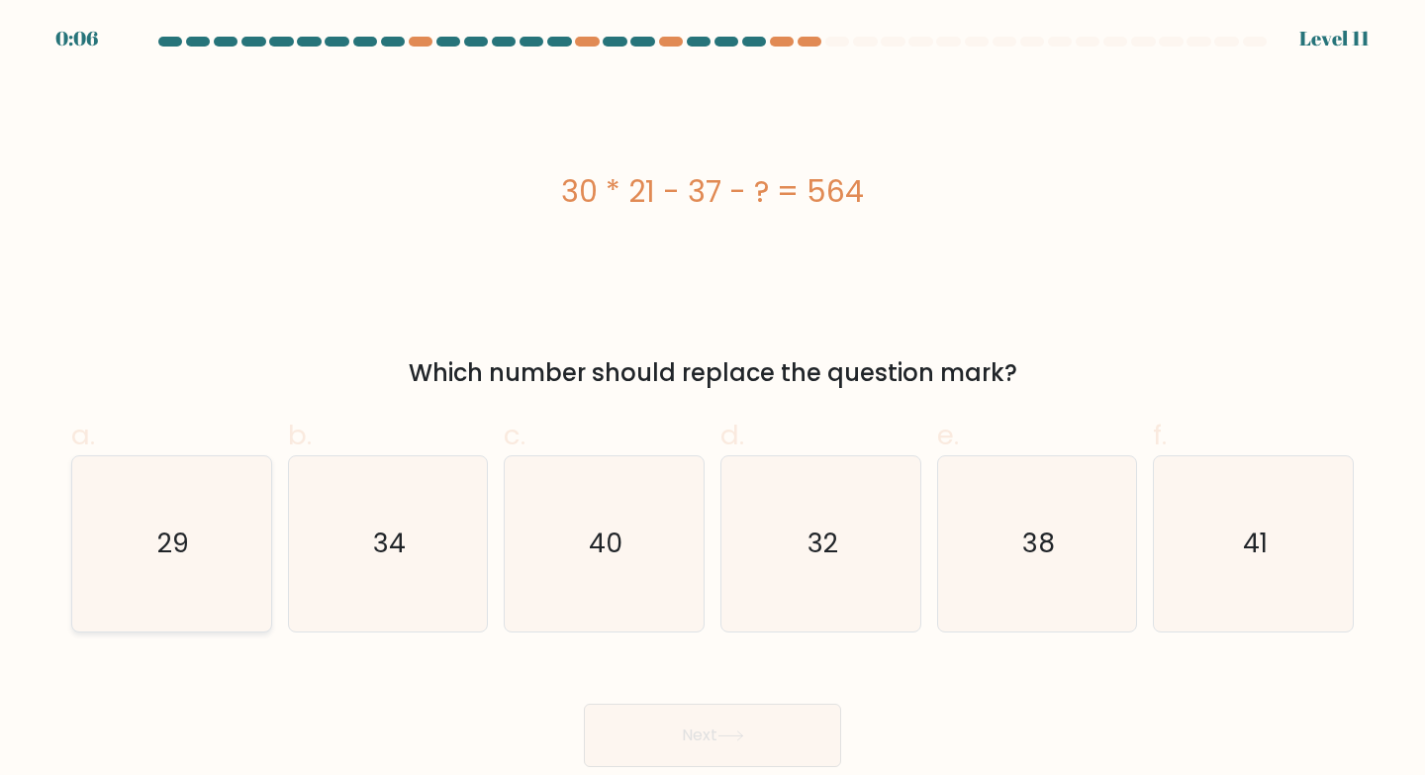
click at [139, 552] on icon "29" at bounding box center [171, 543] width 175 height 175
click at [712, 401] on input "a. 29" at bounding box center [712, 394] width 1 height 13
radio input "true"
click at [743, 730] on icon at bounding box center [730, 735] width 27 height 11
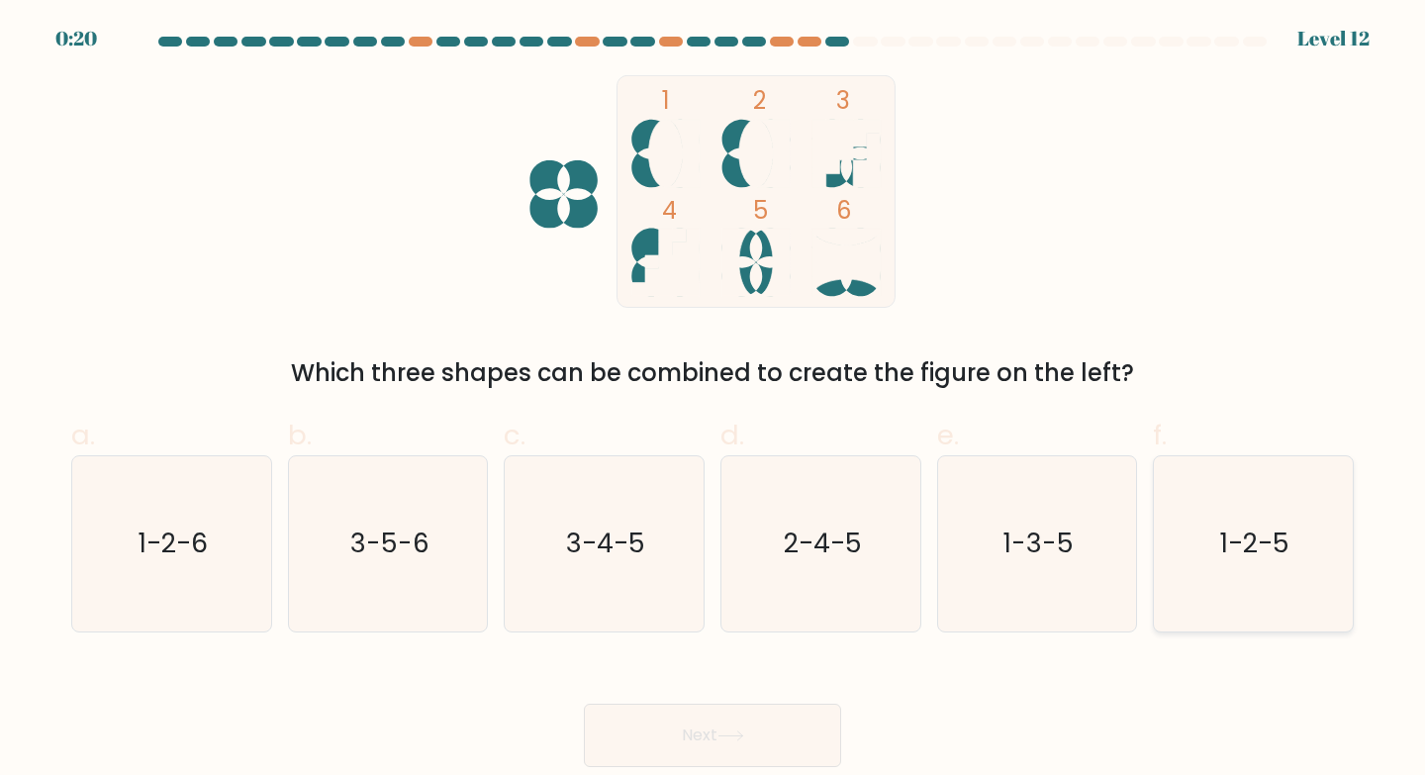
click at [1254, 539] on text "1-2-5" at bounding box center [1254, 542] width 69 height 37
click at [713, 401] on input "f. 1-2-5" at bounding box center [712, 394] width 1 height 13
radio input "true"
click at [760, 716] on button "Next" at bounding box center [712, 734] width 257 height 63
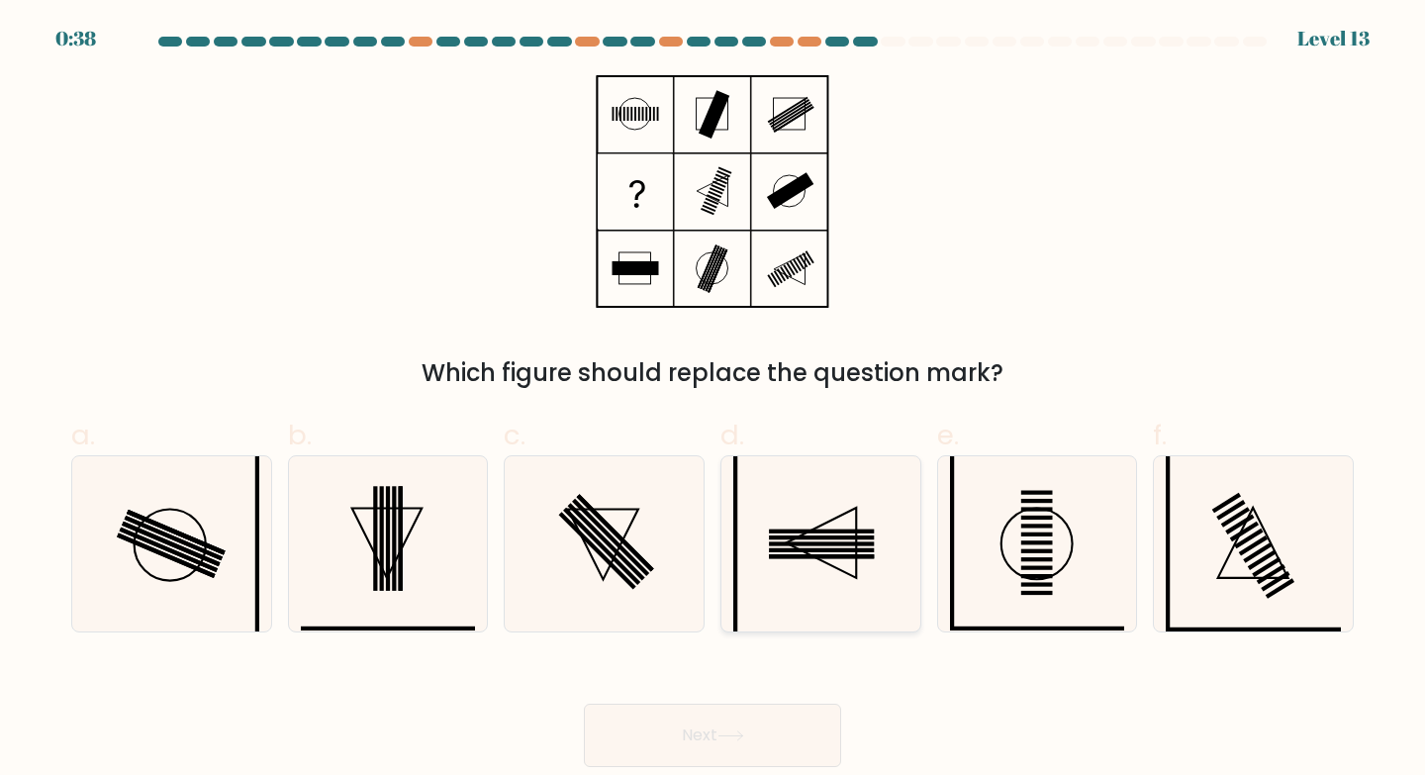
click at [811, 537] on rect at bounding box center [821, 537] width 105 height 4
click at [713, 401] on input "d." at bounding box center [712, 394] width 1 height 13
radio input "true"
click at [767, 717] on button "Next" at bounding box center [712, 734] width 257 height 63
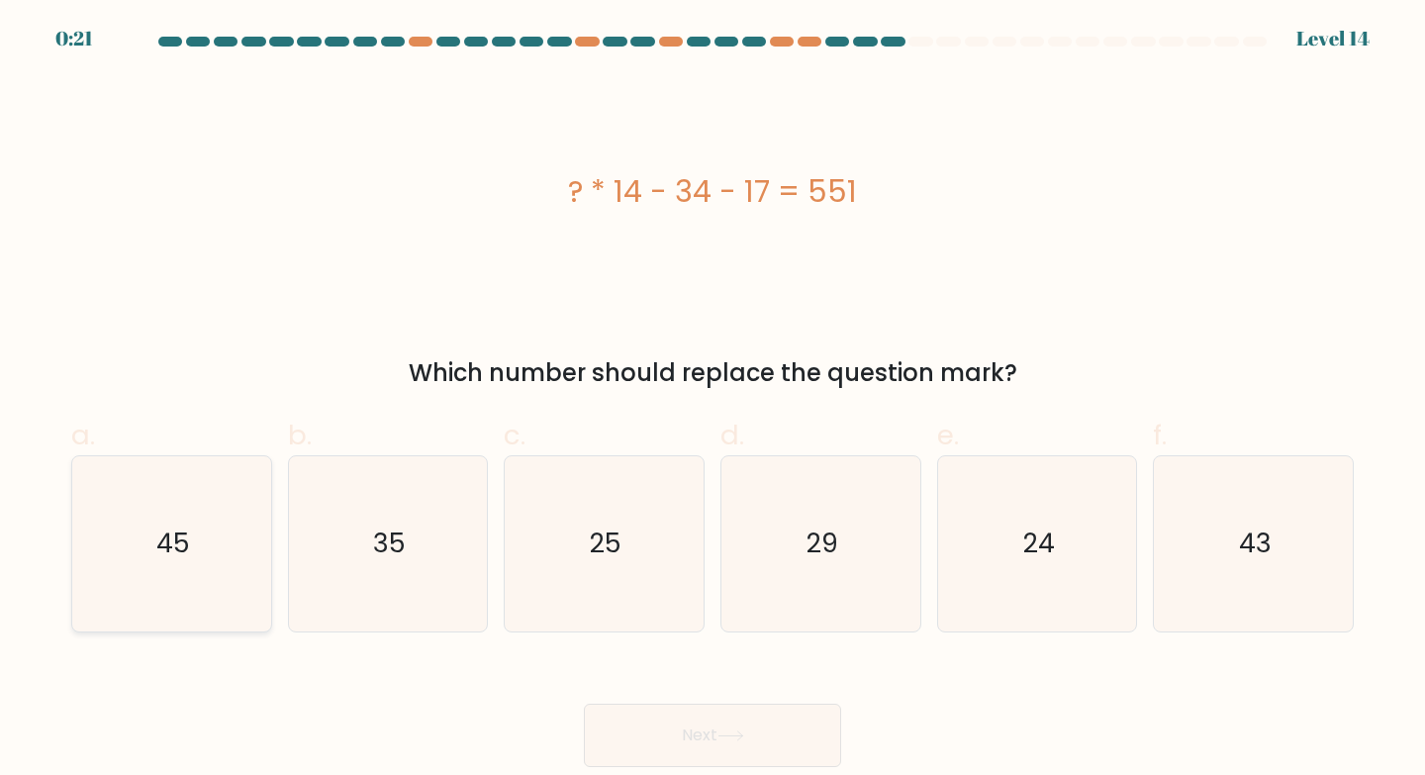
click at [134, 497] on icon "45" at bounding box center [171, 543] width 175 height 175
click at [712, 401] on input "a. 45" at bounding box center [712, 394] width 1 height 13
radio input "true"
click at [727, 732] on icon at bounding box center [730, 735] width 27 height 11
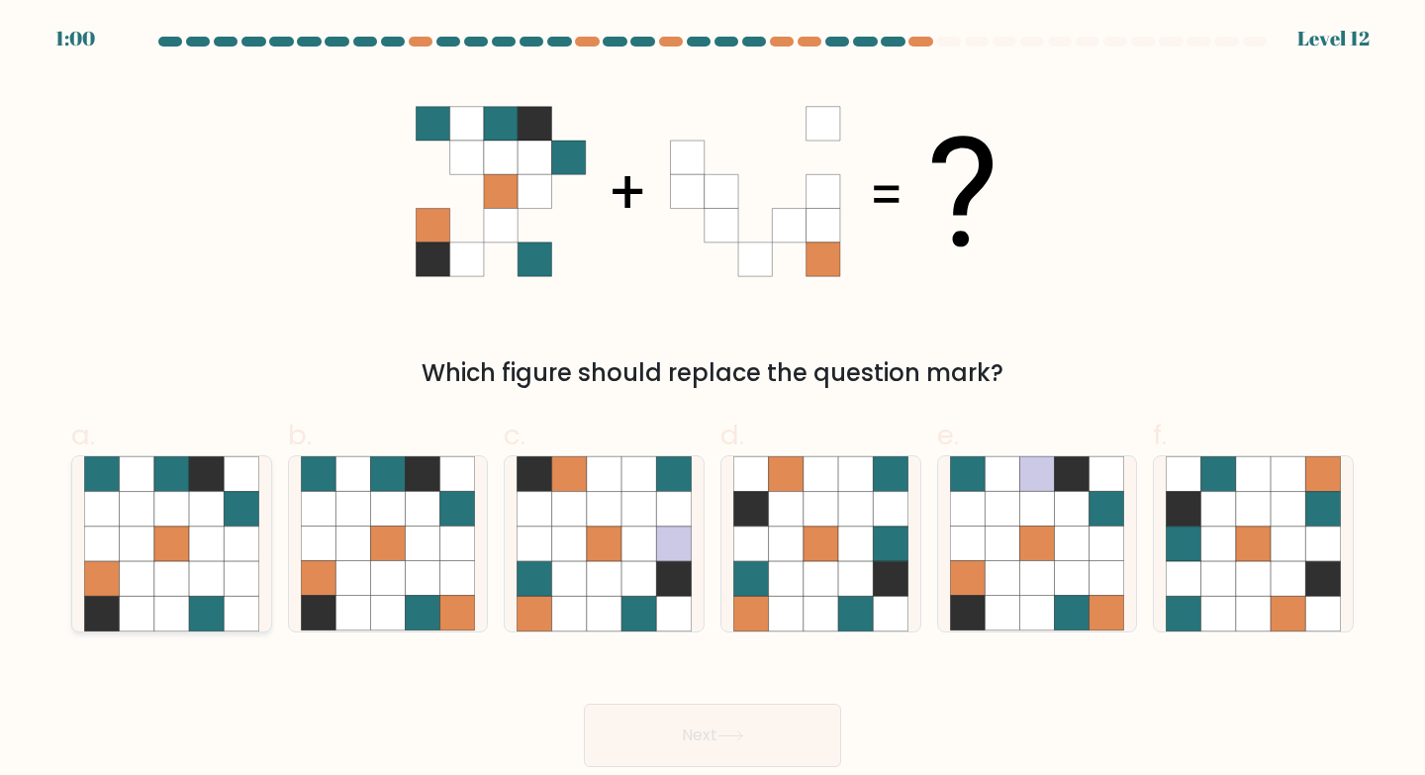
click at [197, 540] on icon at bounding box center [206, 543] width 35 height 35
click at [712, 401] on input "a." at bounding box center [712, 394] width 1 height 13
radio input "true"
click at [417, 529] on icon at bounding box center [423, 543] width 35 height 35
click at [712, 401] on input "b." at bounding box center [712, 394] width 1 height 13
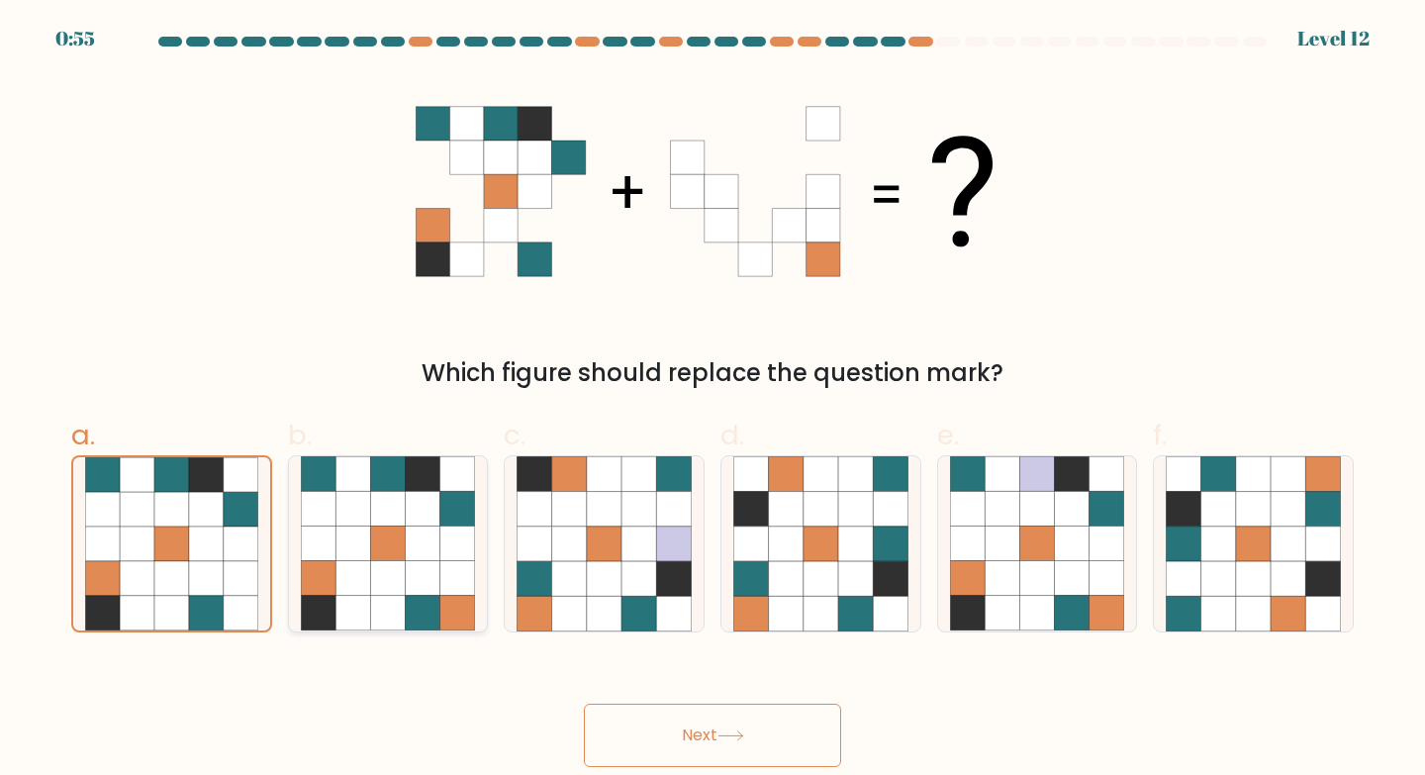
radio input "true"
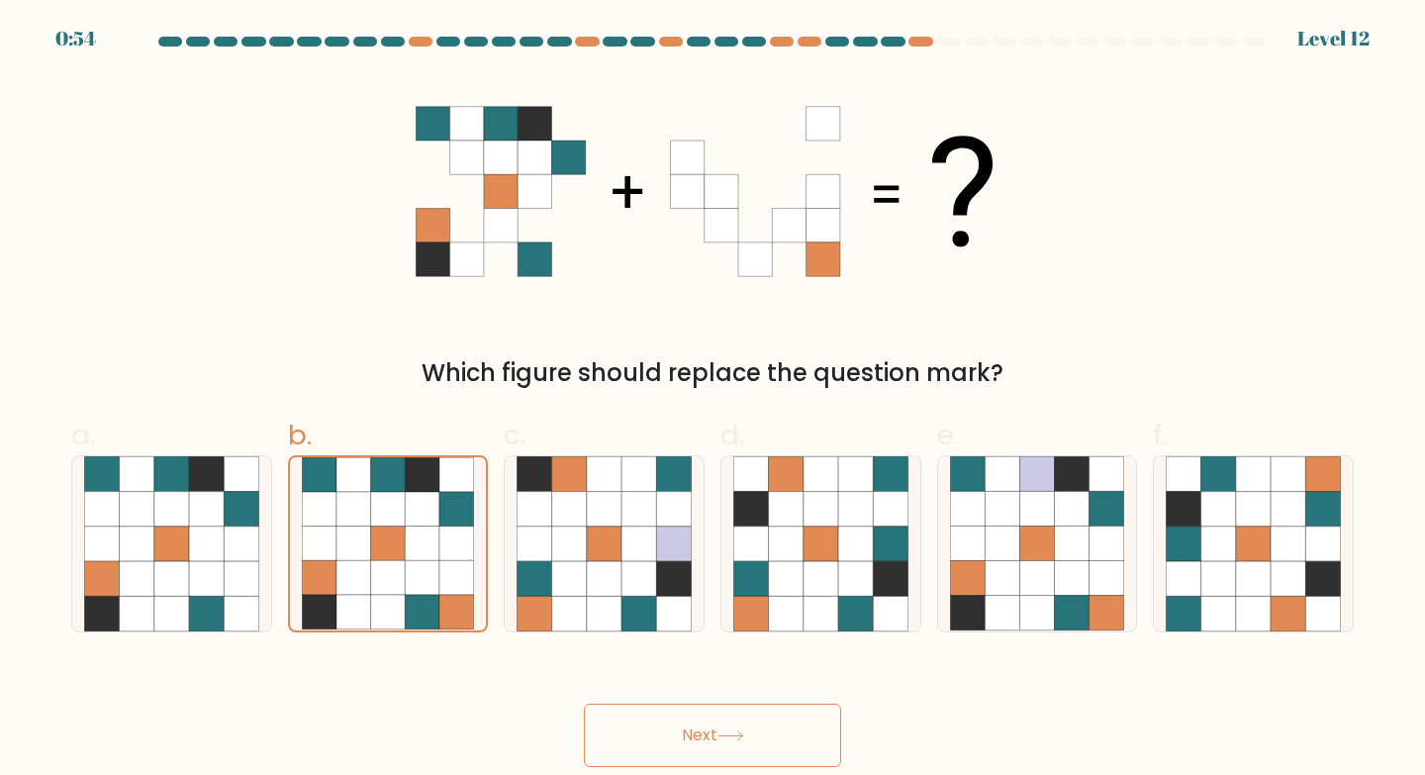
click at [691, 732] on button "Next" at bounding box center [712, 734] width 257 height 63
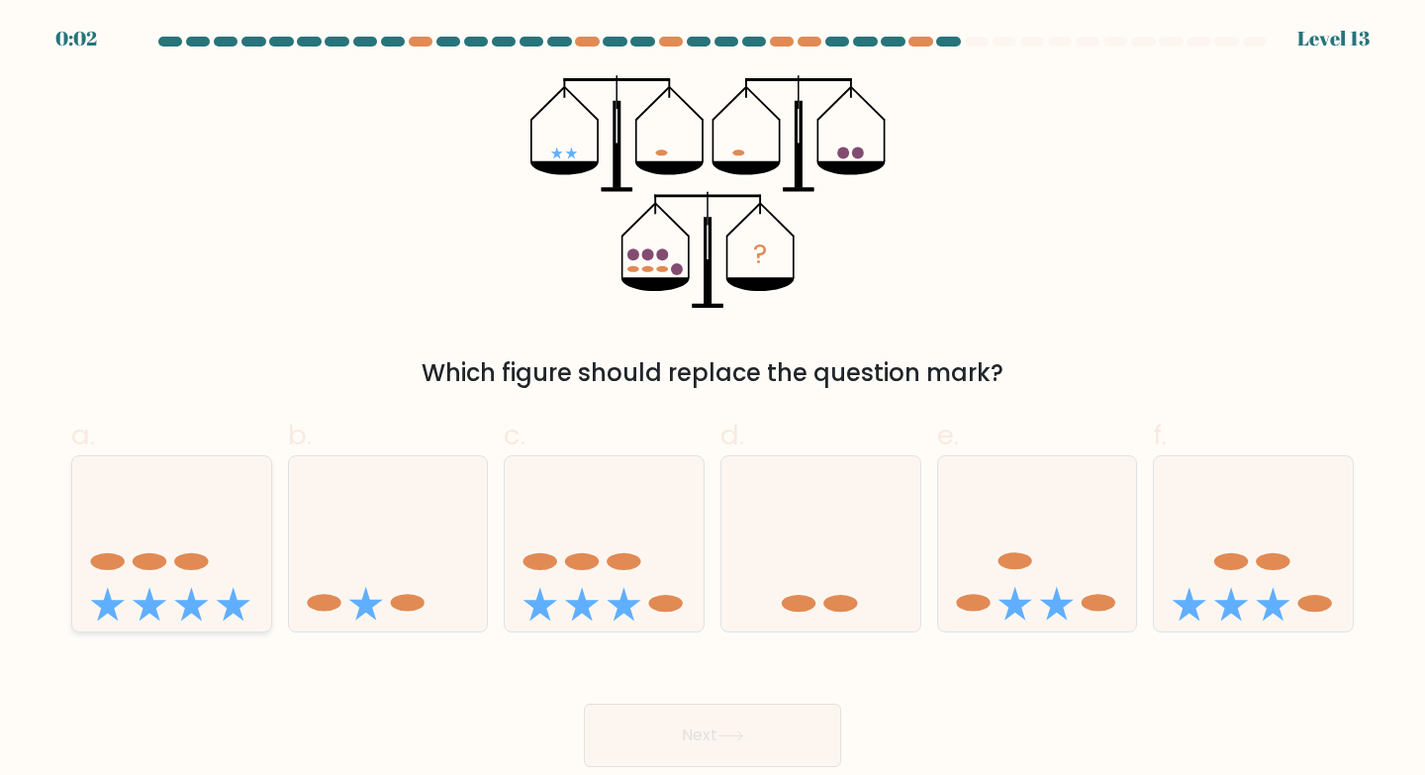
click at [140, 563] on ellipse at bounding box center [150, 561] width 34 height 17
click at [712, 401] on input "a." at bounding box center [712, 394] width 1 height 13
radio input "true"
click at [778, 751] on button "Next" at bounding box center [712, 734] width 257 height 63
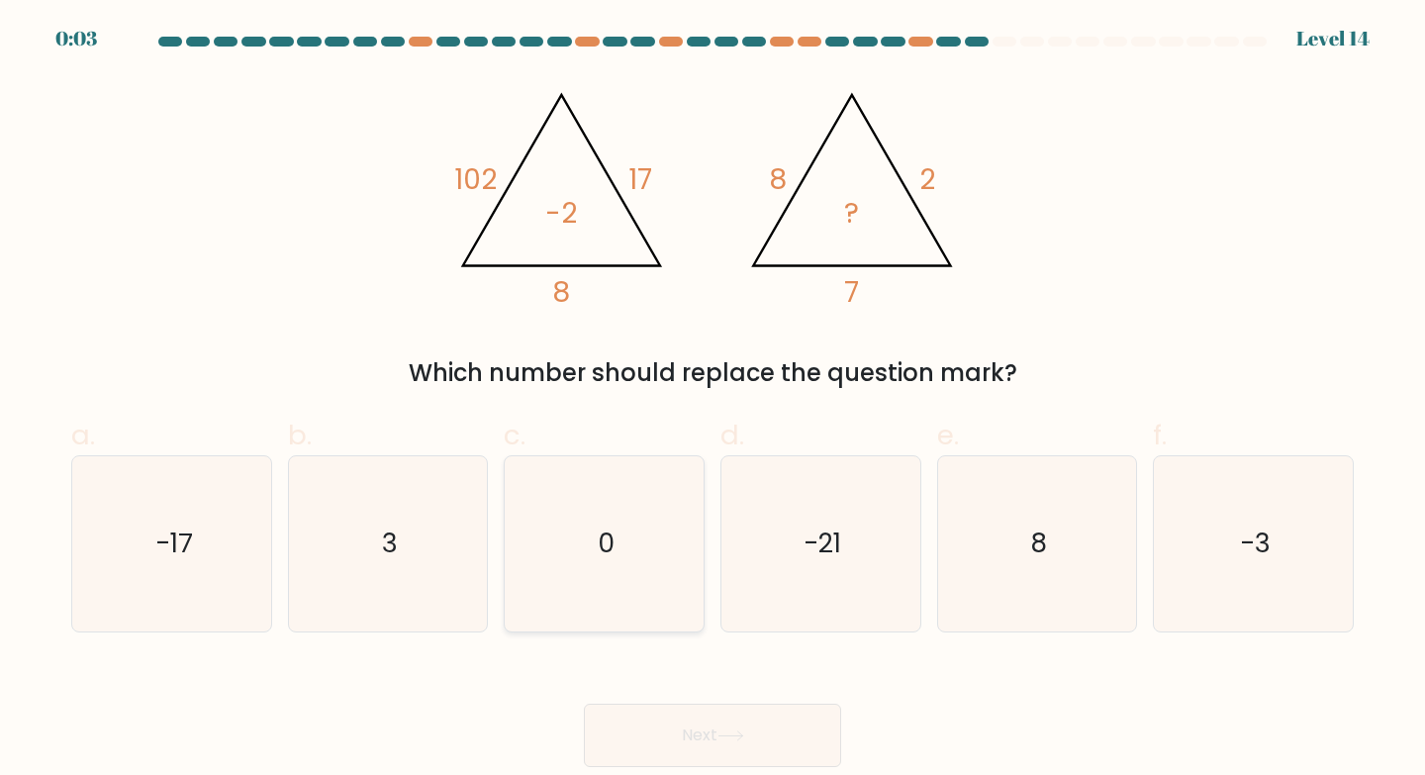
click at [598, 572] on icon "0" at bounding box center [603, 543] width 175 height 175
click at [712, 401] on input "c. 0" at bounding box center [712, 394] width 1 height 13
radio input "true"
click at [748, 724] on button "Next" at bounding box center [712, 734] width 257 height 63
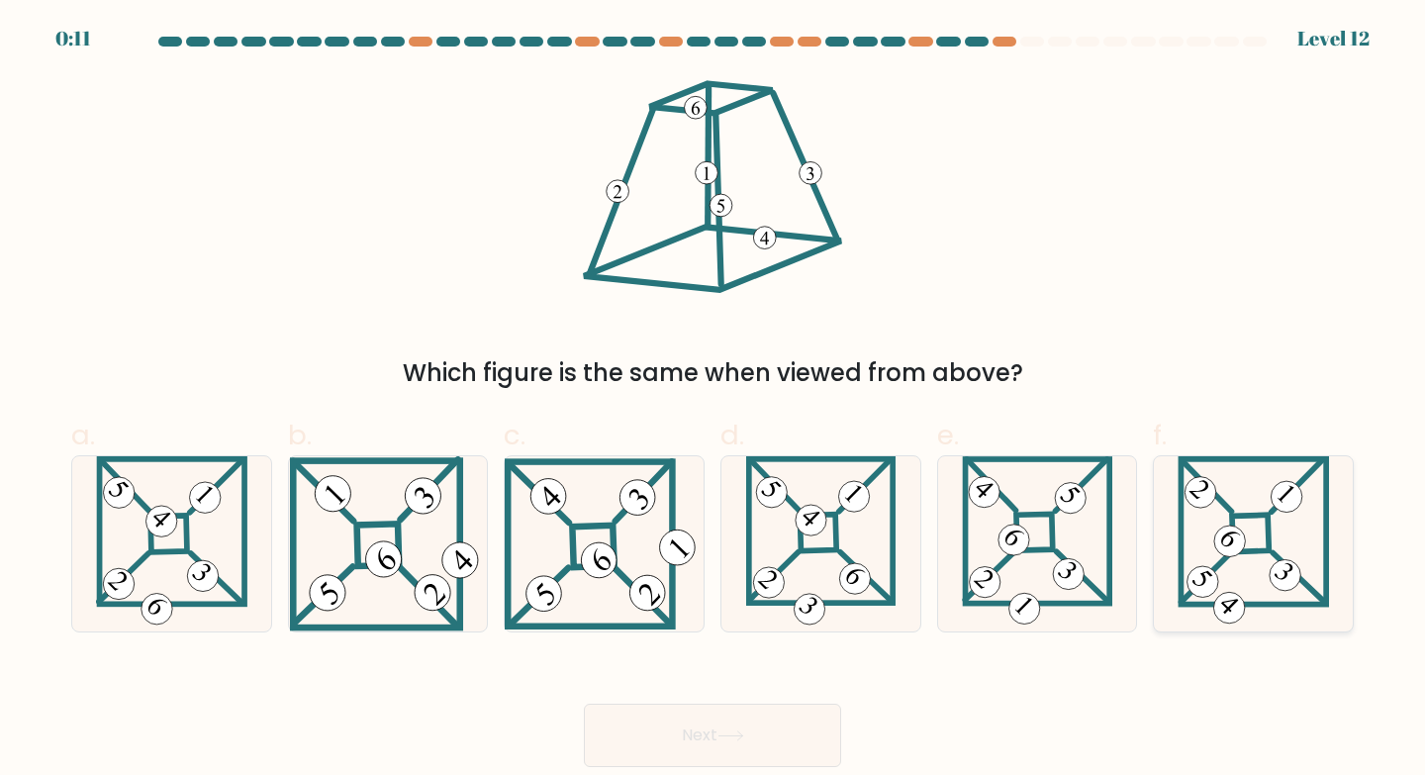
click at [1215, 523] on icon at bounding box center [1253, 543] width 152 height 175
click at [713, 401] on input "f." at bounding box center [712, 394] width 1 height 13
radio input "true"
click at [739, 712] on button "Next" at bounding box center [712, 734] width 257 height 63
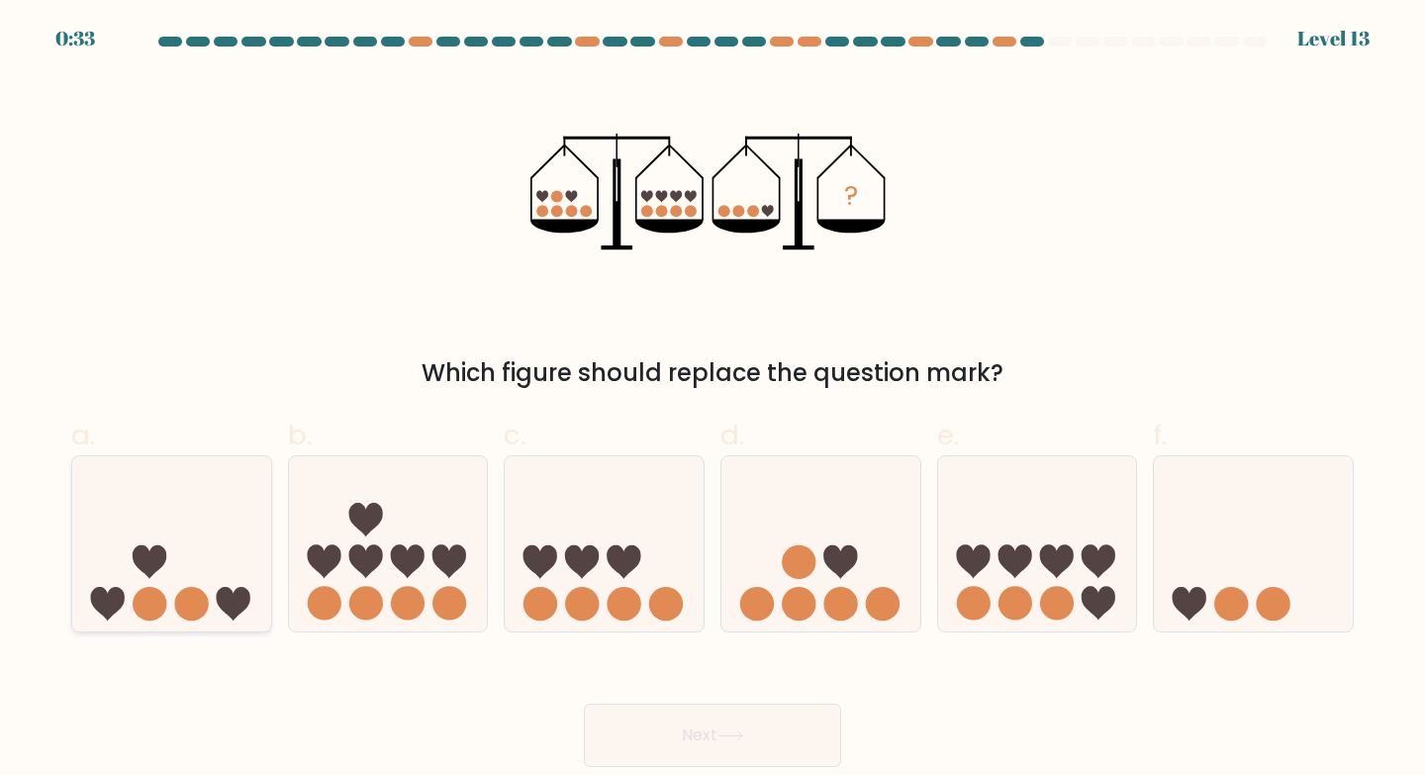
click at [198, 537] on icon at bounding box center [171, 543] width 199 height 164
click at [712, 401] on input "a." at bounding box center [712, 394] width 1 height 13
radio input "true"
click at [742, 722] on button "Next" at bounding box center [712, 734] width 257 height 63
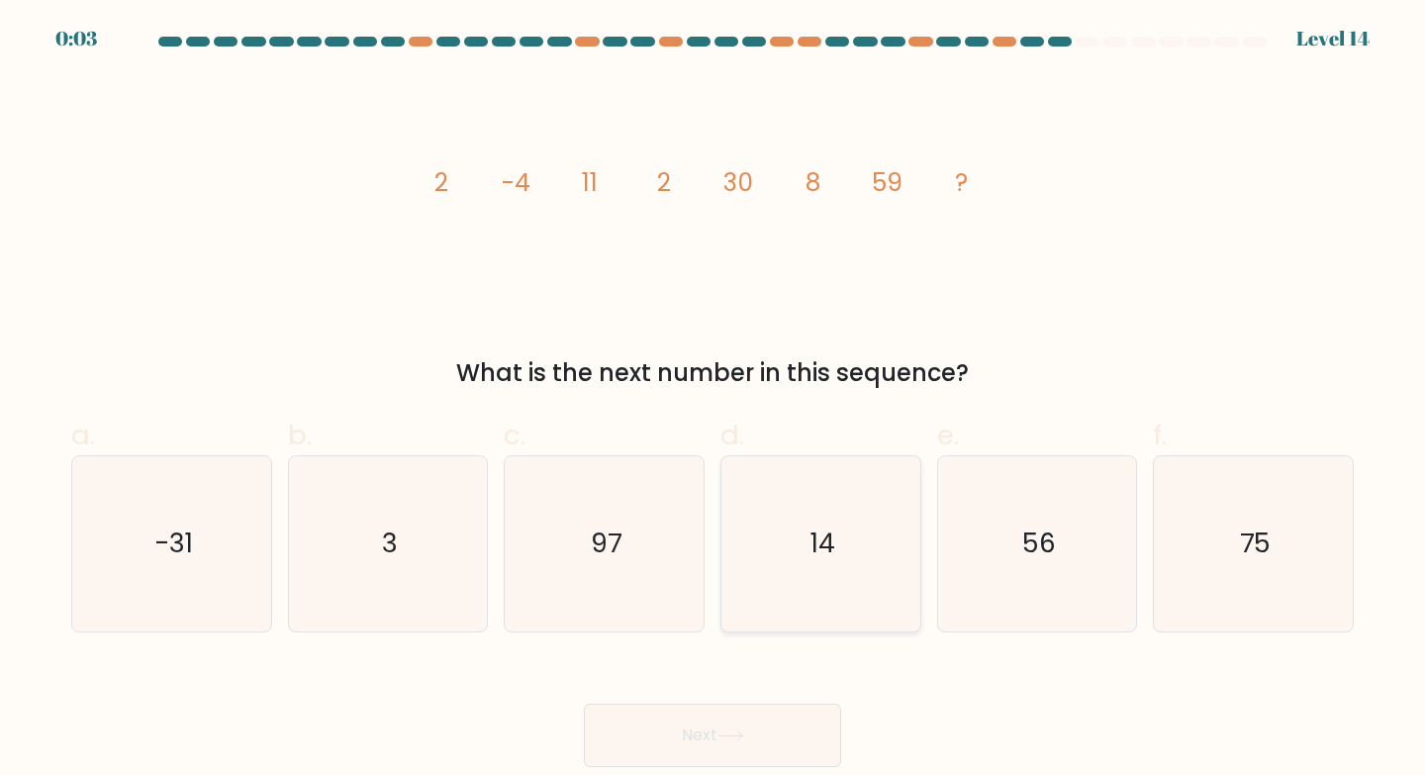
click at [857, 553] on icon "14" at bounding box center [820, 543] width 175 height 175
click at [713, 401] on input "d. 14" at bounding box center [712, 394] width 1 height 13
radio input "true"
click at [770, 715] on button "Next" at bounding box center [712, 734] width 257 height 63
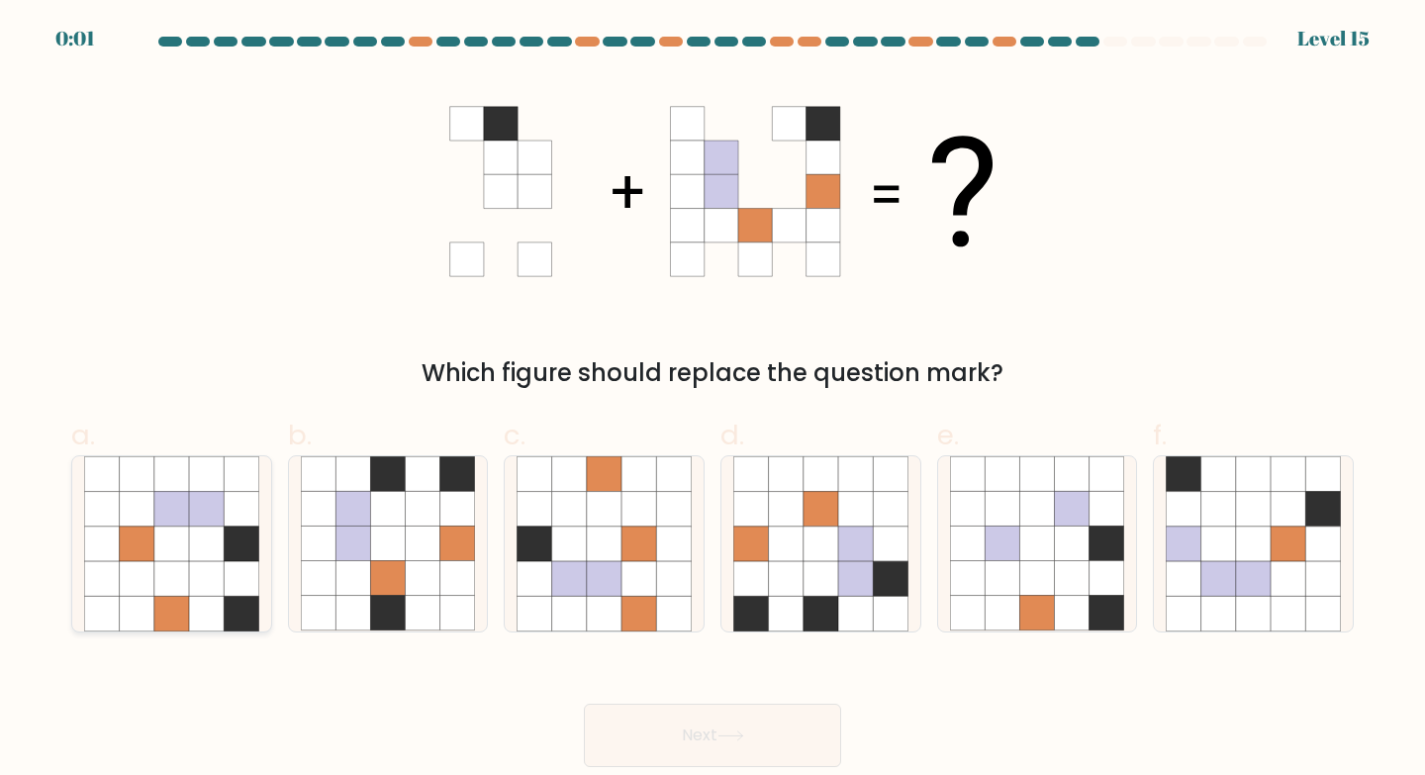
click at [200, 557] on icon at bounding box center [206, 543] width 35 height 35
click at [712, 401] on input "a." at bounding box center [712, 394] width 1 height 13
radio input "true"
click at [656, 720] on button "Next" at bounding box center [712, 734] width 257 height 63
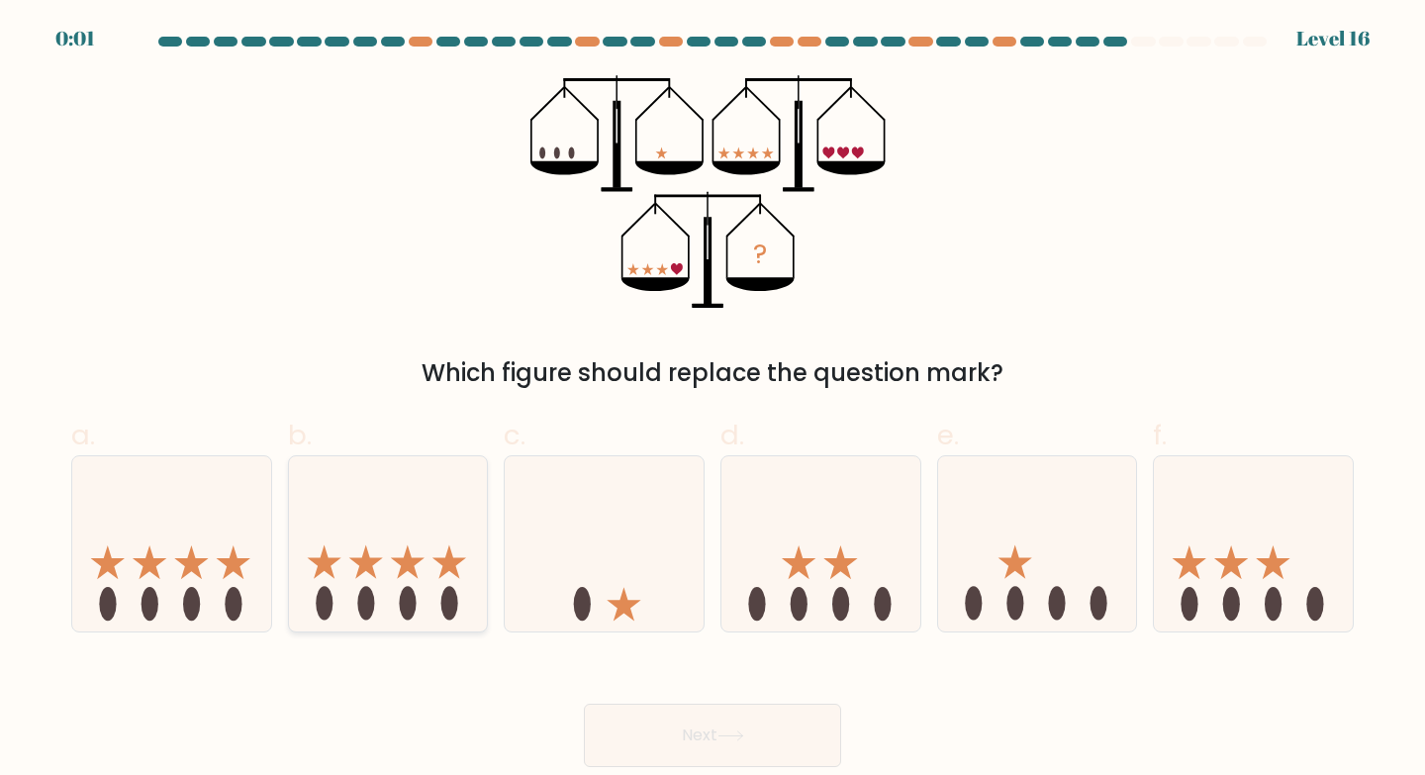
click at [394, 566] on icon at bounding box center [388, 543] width 199 height 164
click at [712, 401] on input "b." at bounding box center [712, 394] width 1 height 13
radio input "true"
click at [666, 728] on button "Next" at bounding box center [712, 734] width 257 height 63
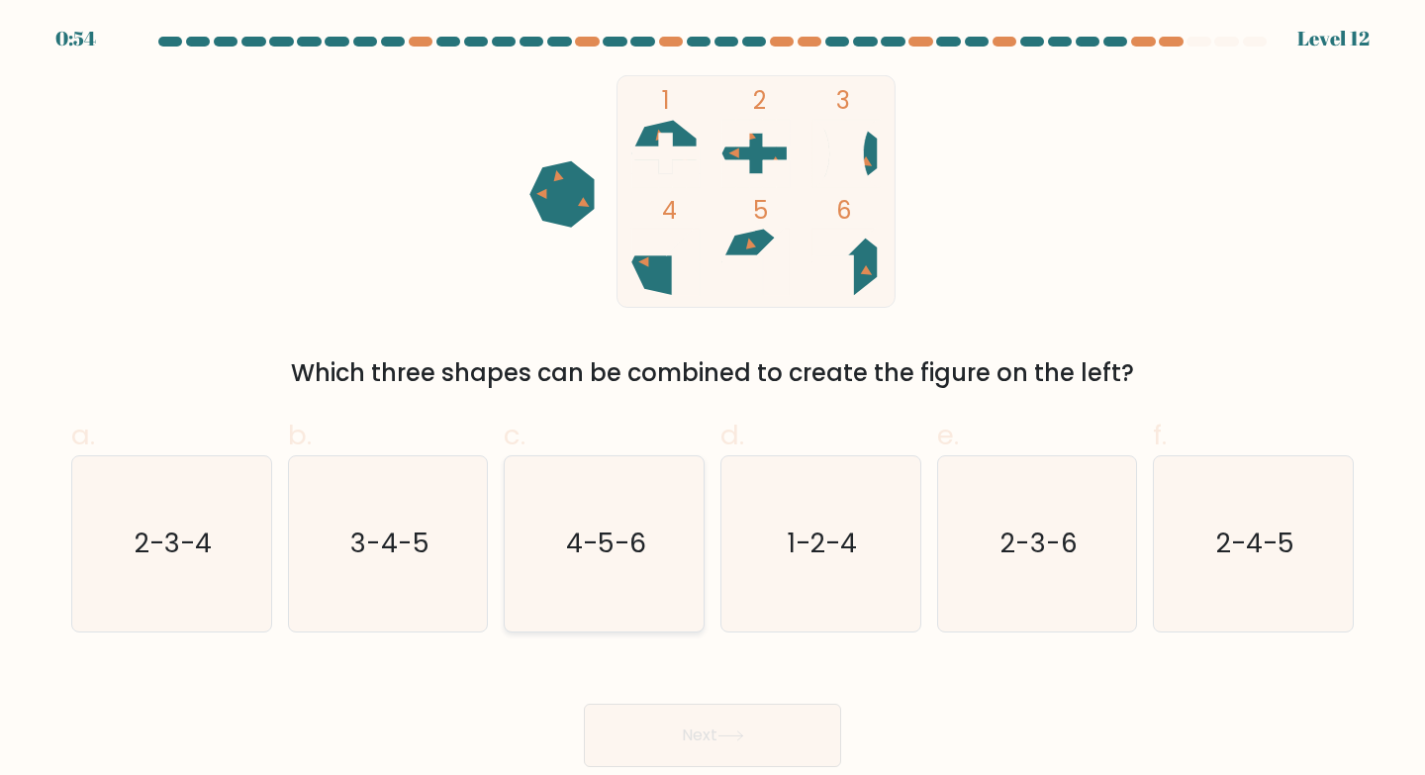
click at [597, 559] on text "4-5-6" at bounding box center [606, 542] width 80 height 37
click at [712, 401] on input "c. 4-5-6" at bounding box center [712, 394] width 1 height 13
radio input "true"
click at [725, 730] on icon at bounding box center [730, 735] width 27 height 11
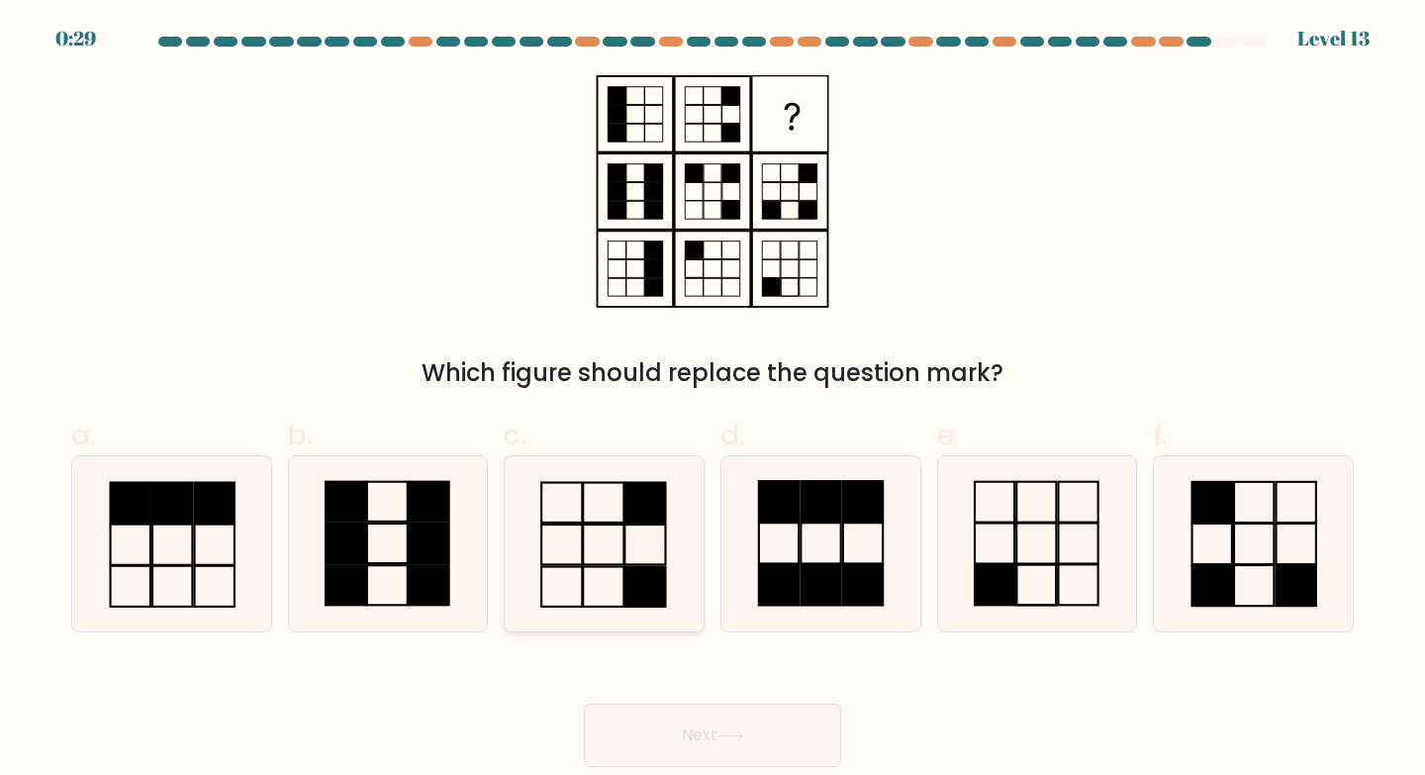
click at [562, 527] on icon at bounding box center [603, 543] width 175 height 175
click at [712, 401] on input "c." at bounding box center [712, 394] width 1 height 13
radio input "true"
click at [763, 726] on button "Next" at bounding box center [712, 734] width 257 height 63
click at [715, 731] on button "Next" at bounding box center [712, 734] width 257 height 63
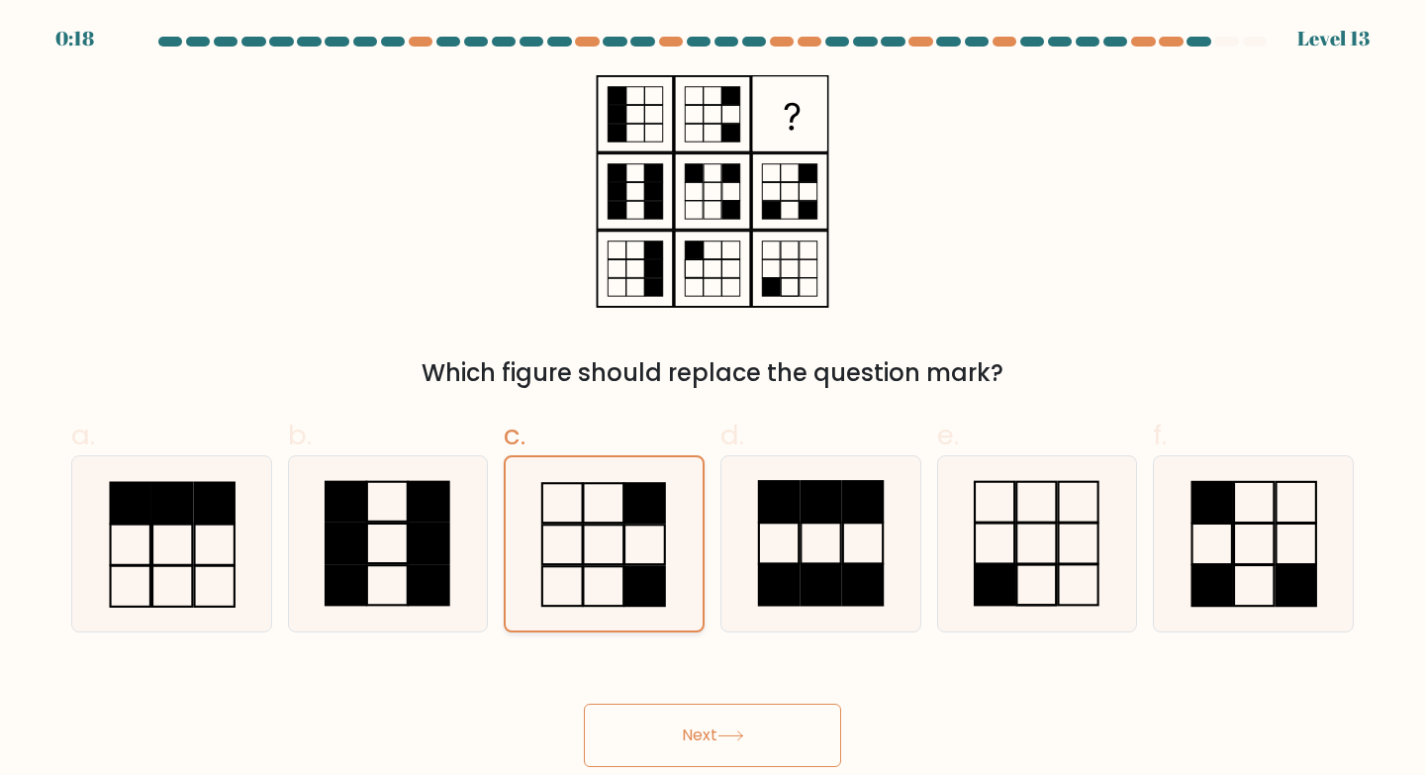
click at [626, 551] on icon at bounding box center [603, 543] width 173 height 173
click at [712, 401] on input "c." at bounding box center [712, 394] width 1 height 13
click at [704, 719] on button "Next" at bounding box center [712, 734] width 257 height 63
click at [628, 524] on rect at bounding box center [644, 544] width 41 height 40
click at [712, 401] on input "c." at bounding box center [712, 394] width 1 height 13
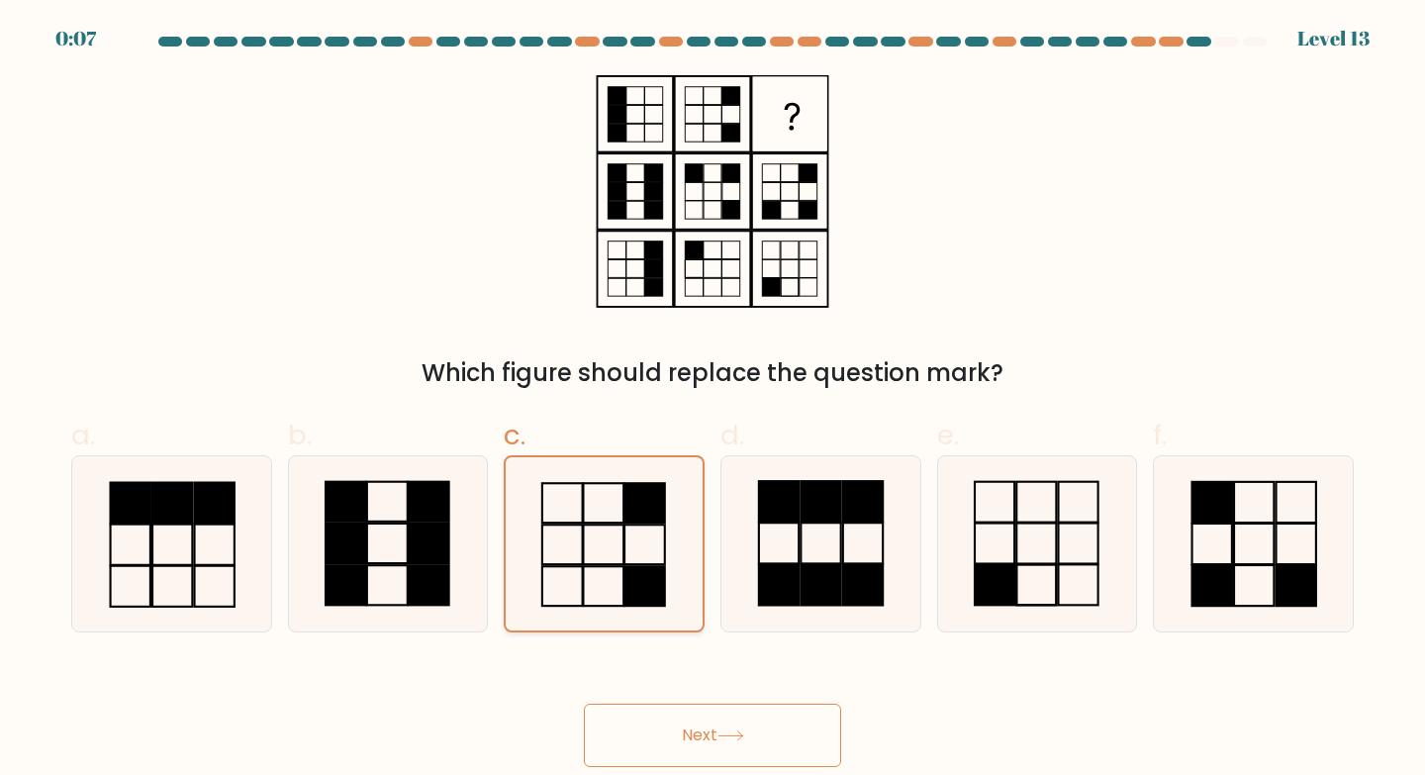
click at [602, 529] on icon at bounding box center [603, 543] width 173 height 173
click at [712, 401] on input "c." at bounding box center [712, 394] width 1 height 13
click at [833, 555] on icon at bounding box center [820, 543] width 175 height 175
click at [713, 401] on input "d." at bounding box center [712, 394] width 1 height 13
radio input "true"
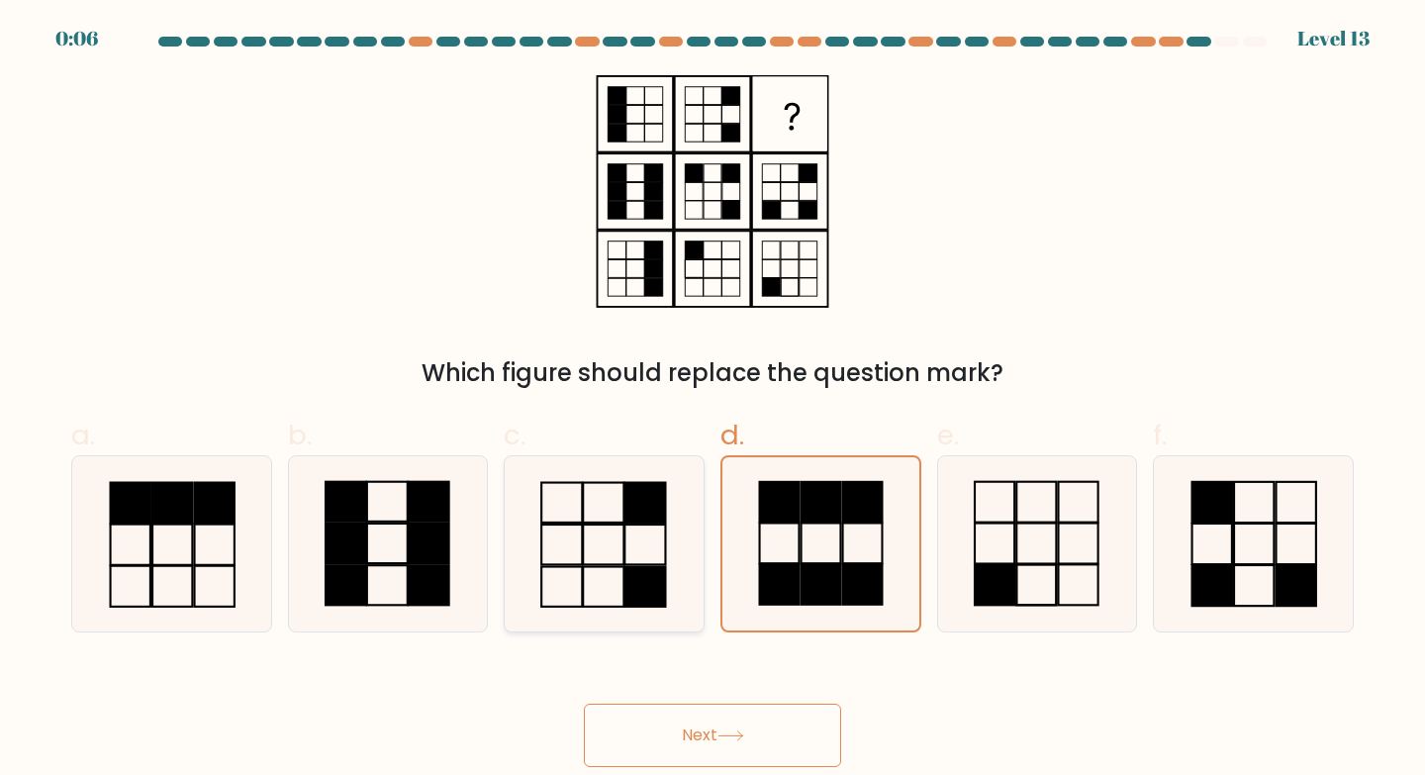
click at [633, 572] on rect at bounding box center [644, 586] width 41 height 40
click at [712, 401] on input "c." at bounding box center [712, 394] width 1 height 13
radio input "true"
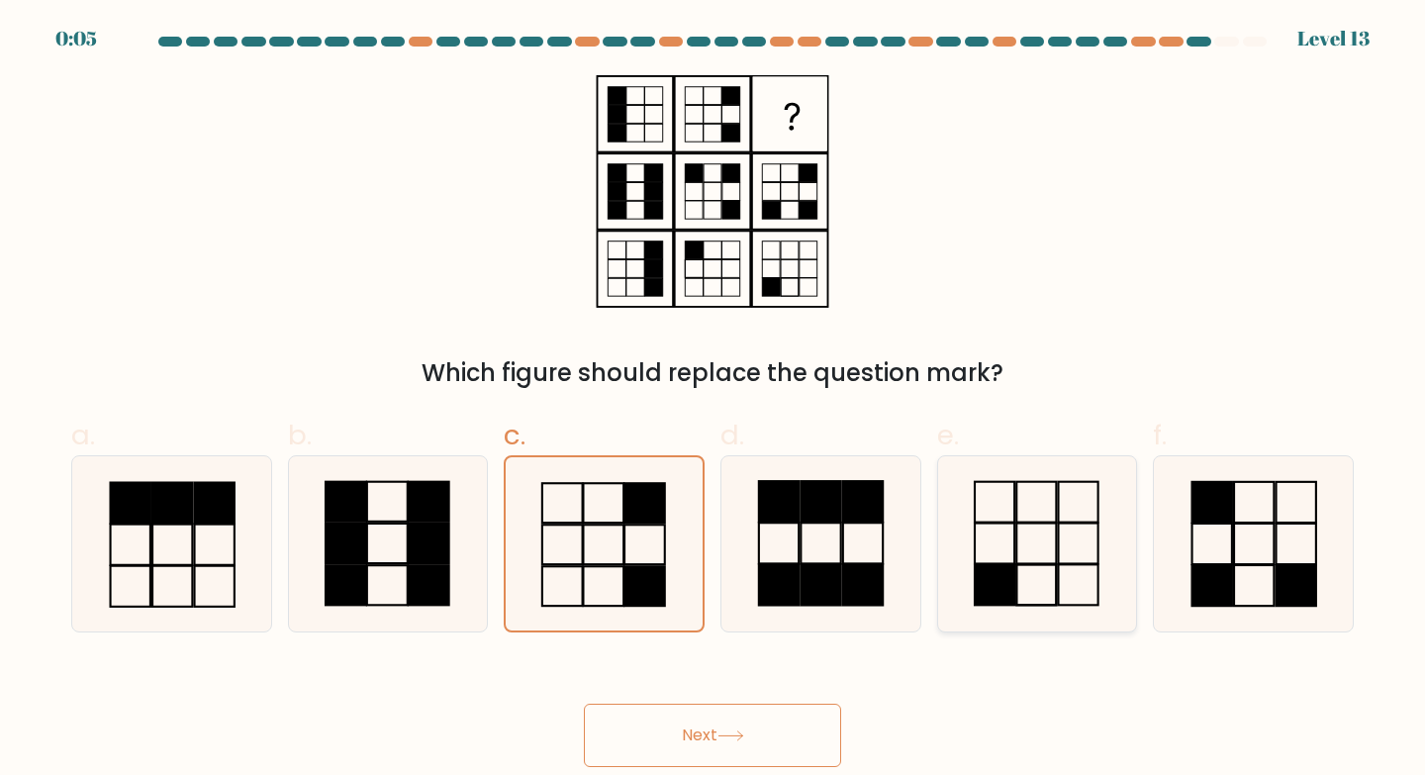
click at [984, 530] on icon at bounding box center [1037, 543] width 175 height 175
click at [713, 401] on input "e." at bounding box center [712, 394] width 1 height 13
radio input "true"
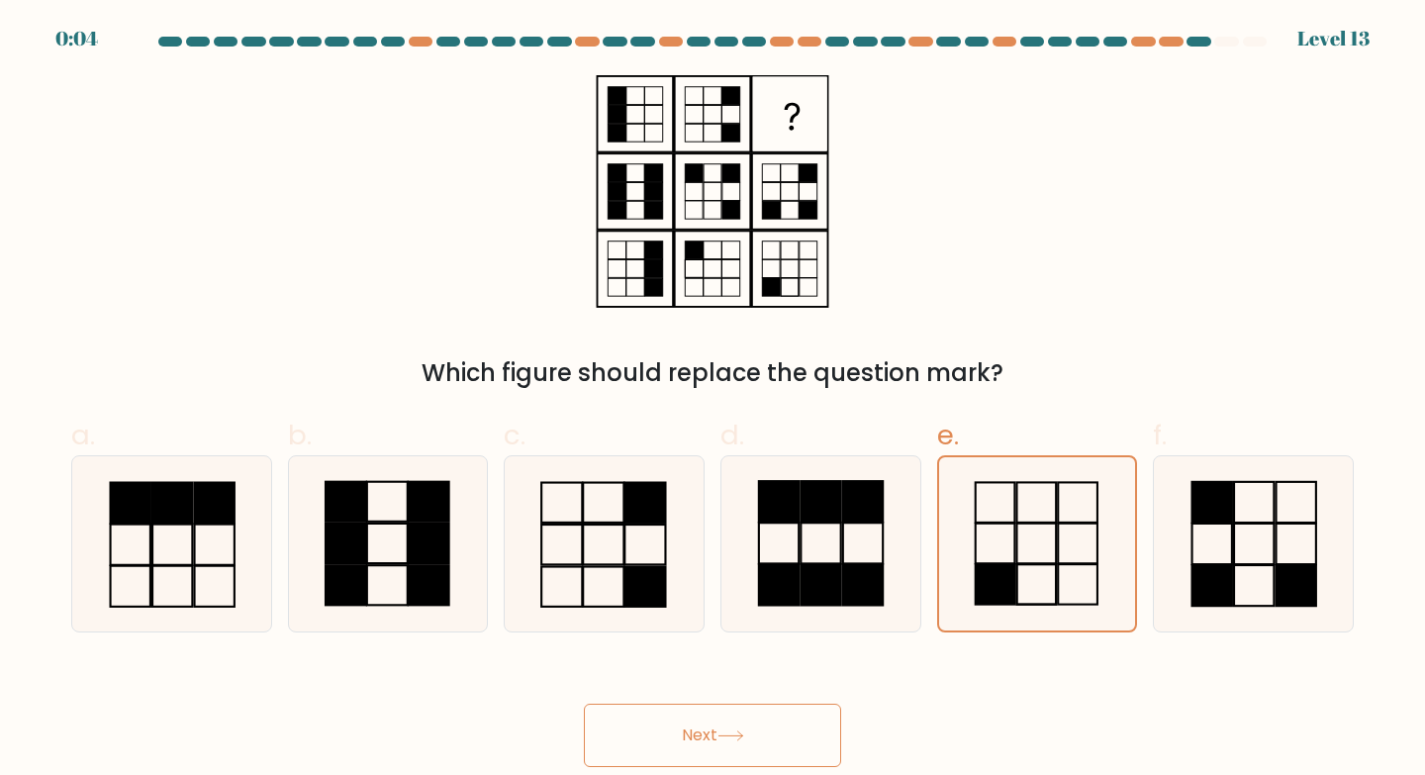
click at [771, 714] on div "Next" at bounding box center [712, 711] width 1306 height 111
click at [771, 715] on button "Next" at bounding box center [712, 734] width 257 height 63
click at [643, 562] on icon at bounding box center [603, 543] width 175 height 175
click at [712, 401] on input "c." at bounding box center [712, 394] width 1 height 13
radio input "true"
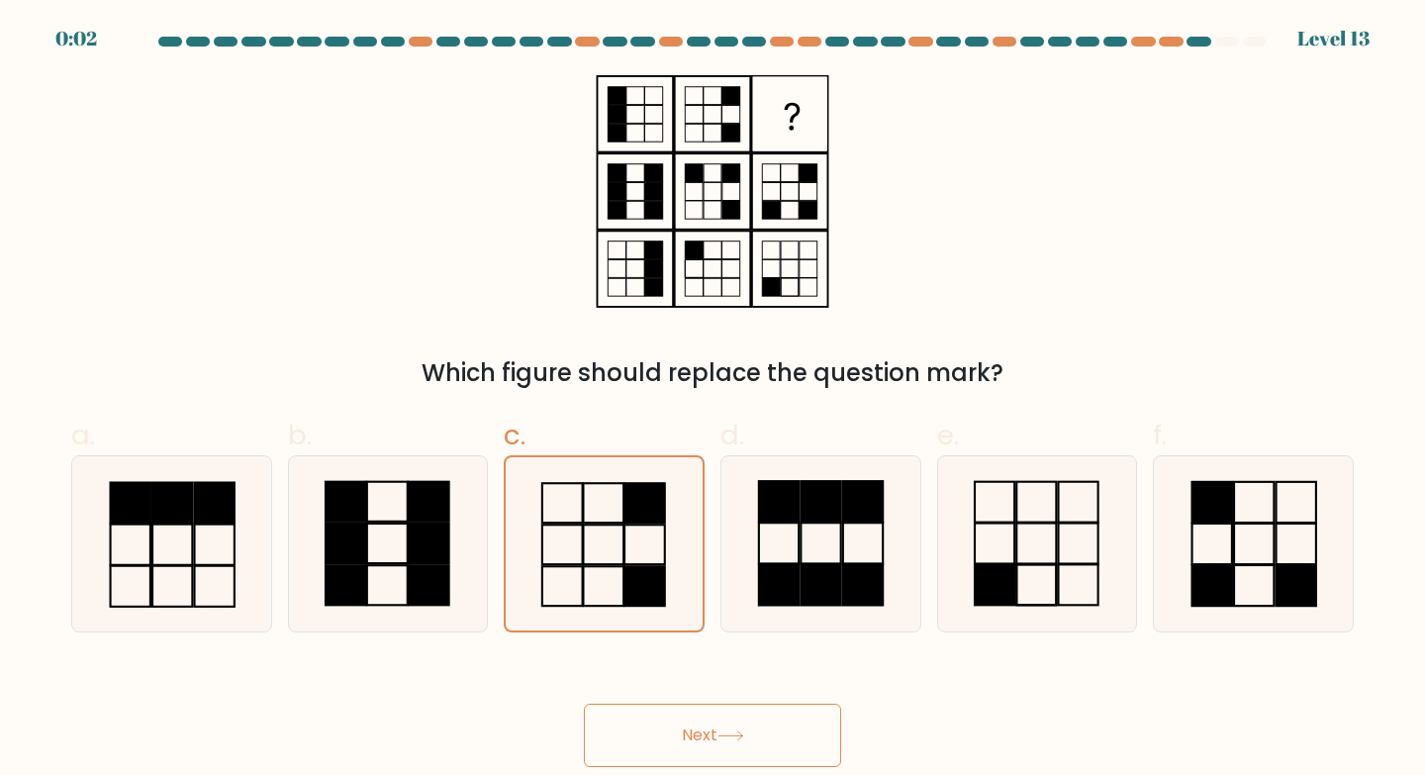
click at [657, 773] on body "0:02 Level 13" at bounding box center [712, 387] width 1425 height 775
click at [694, 734] on button "Next" at bounding box center [712, 734] width 257 height 63
click at [694, 733] on button "Next" at bounding box center [712, 734] width 257 height 63
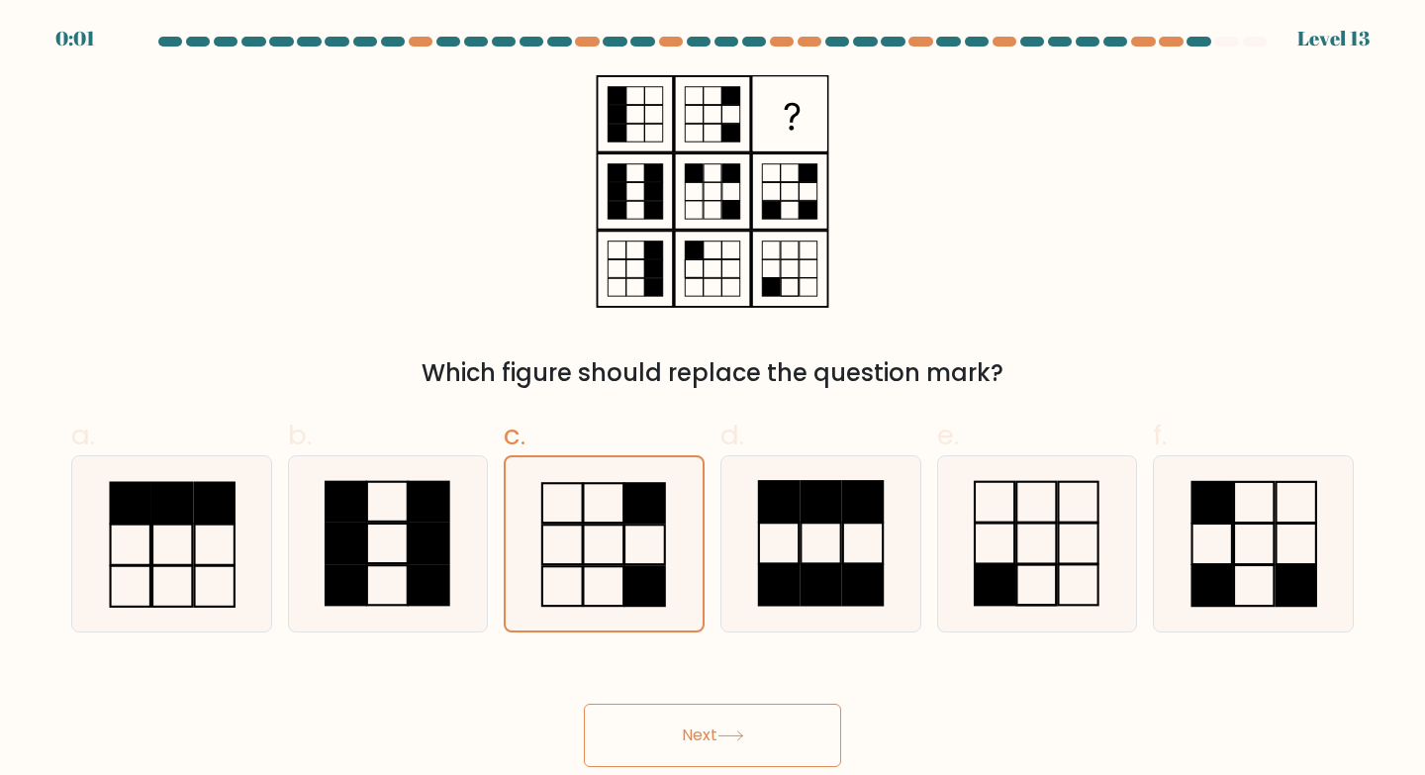
click at [694, 733] on button "Next" at bounding box center [712, 734] width 257 height 63
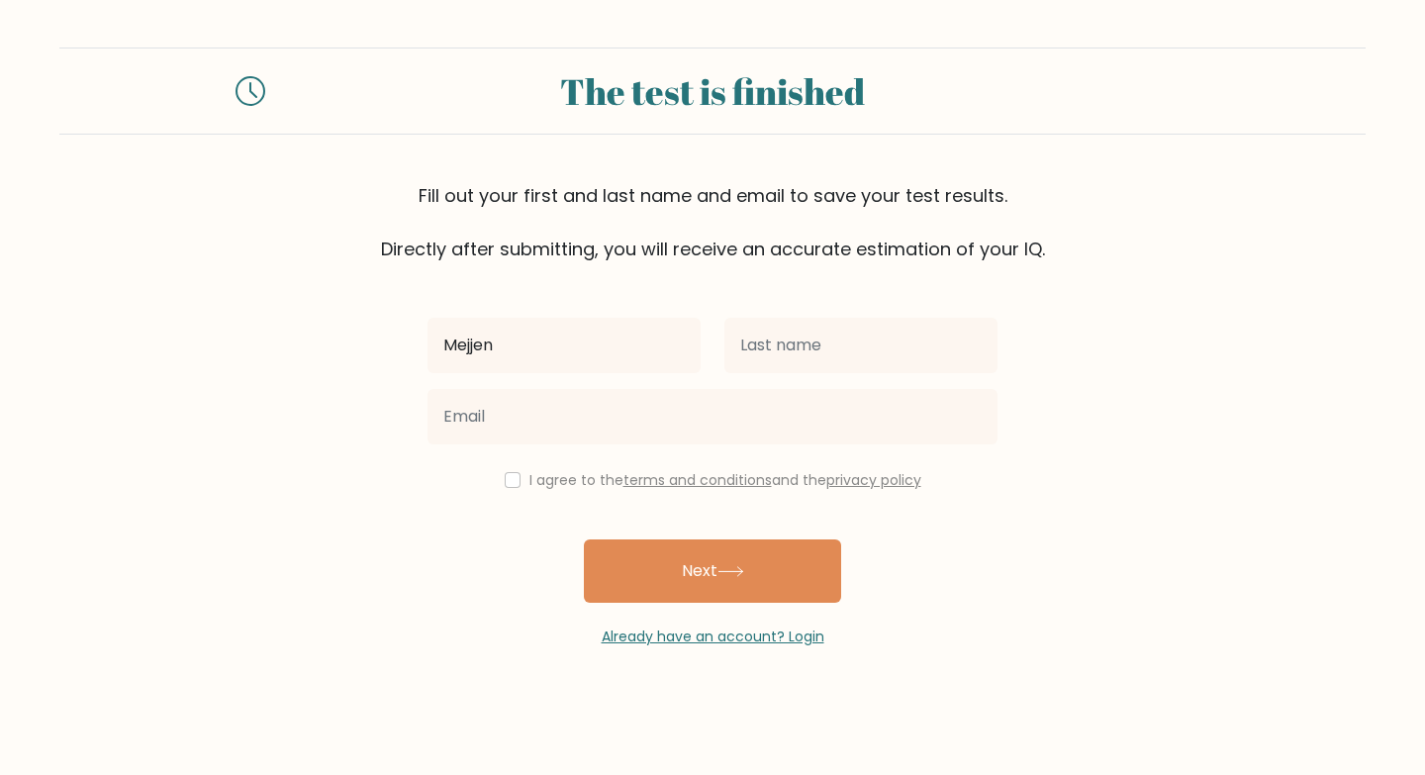
type input "Mejjen"
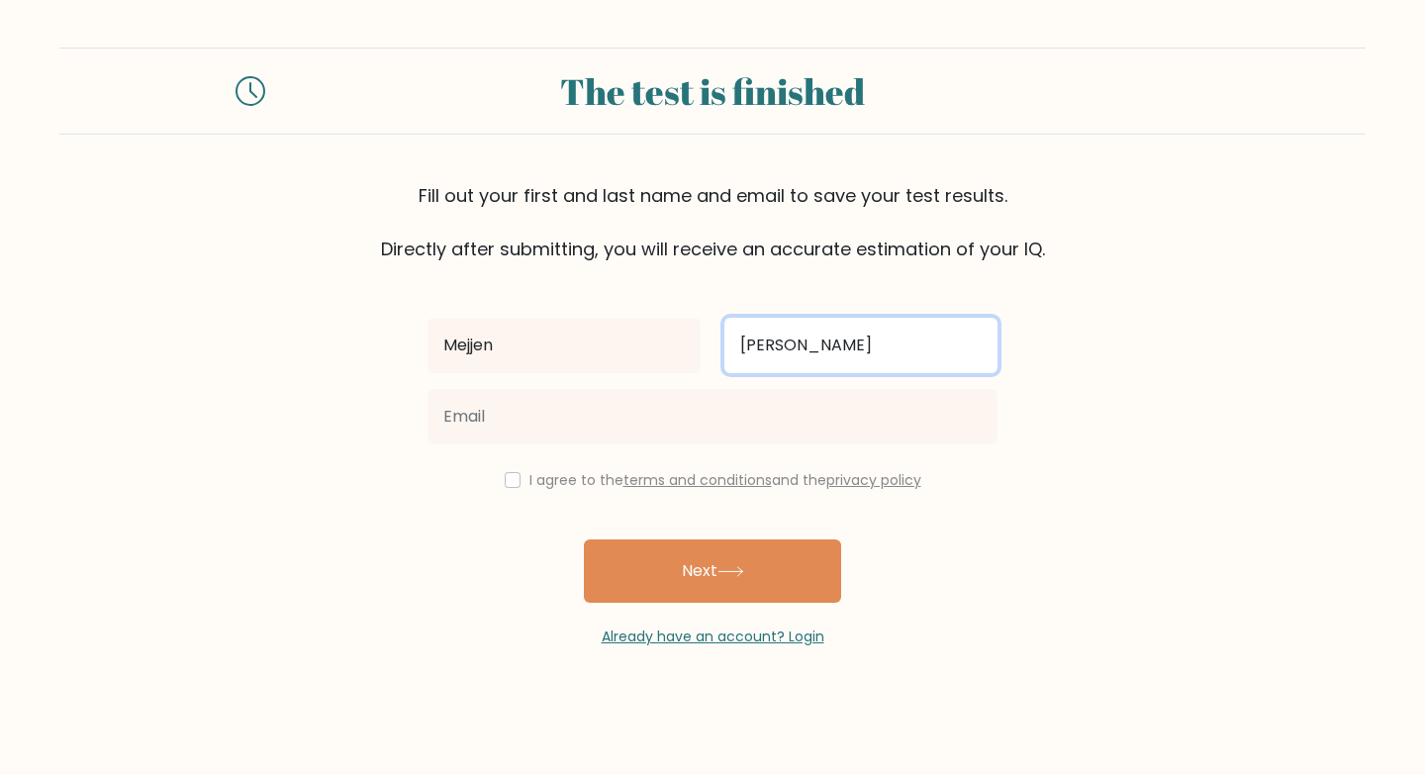
type input "[PERSON_NAME]"
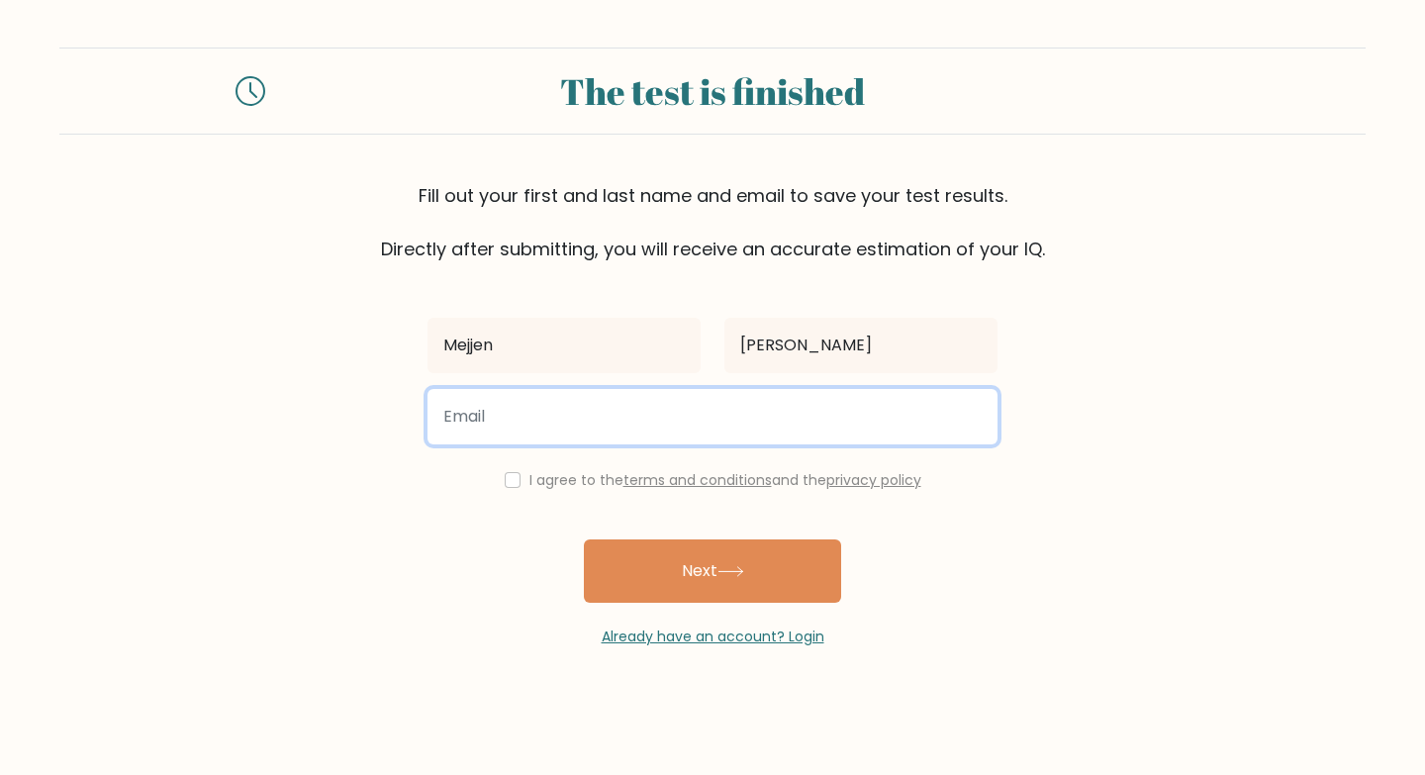
click at [588, 440] on input "email" at bounding box center [712, 416] width 570 height 55
type input "[DOMAIN_NAME][EMAIL_ADDRESS][DOMAIN_NAME]"
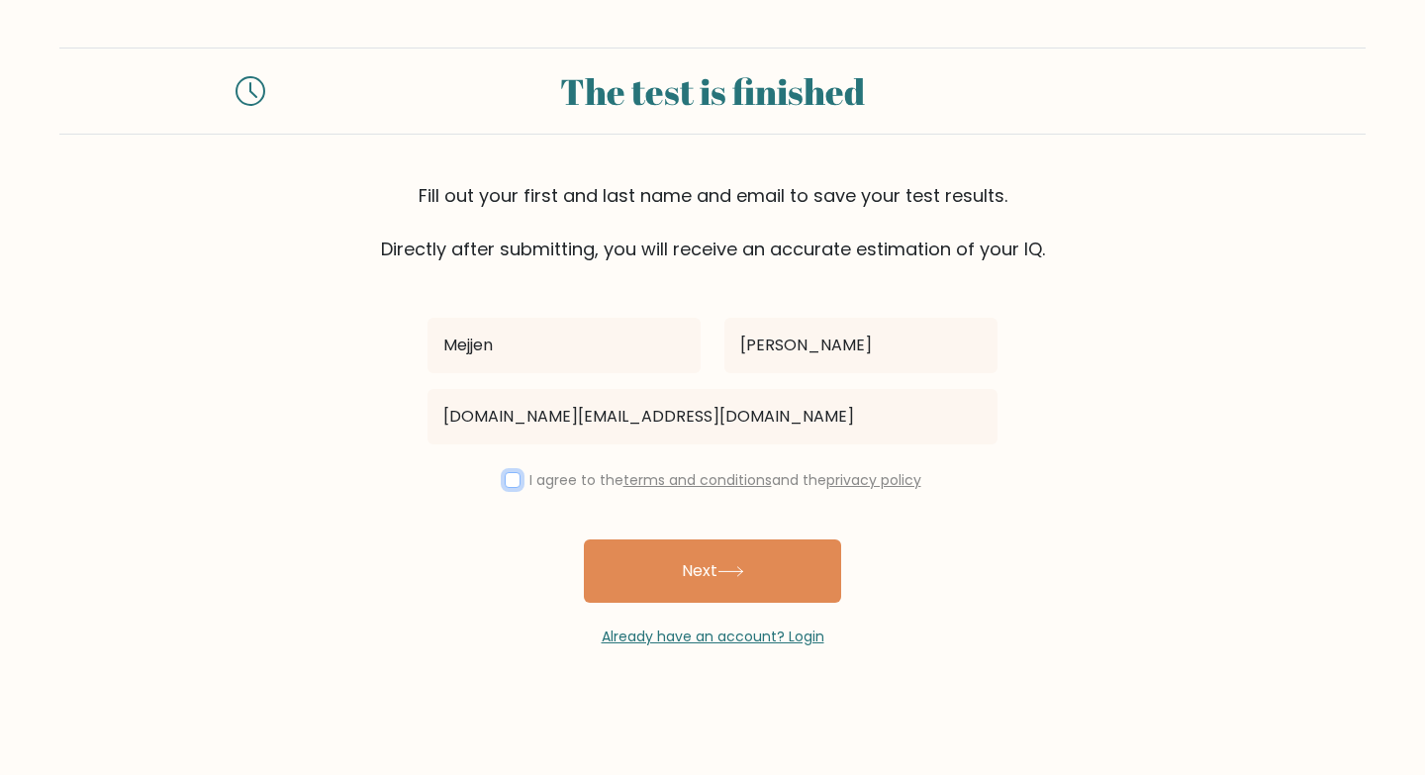
click at [505, 485] on input "checkbox" at bounding box center [513, 480] width 16 height 16
checkbox input "true"
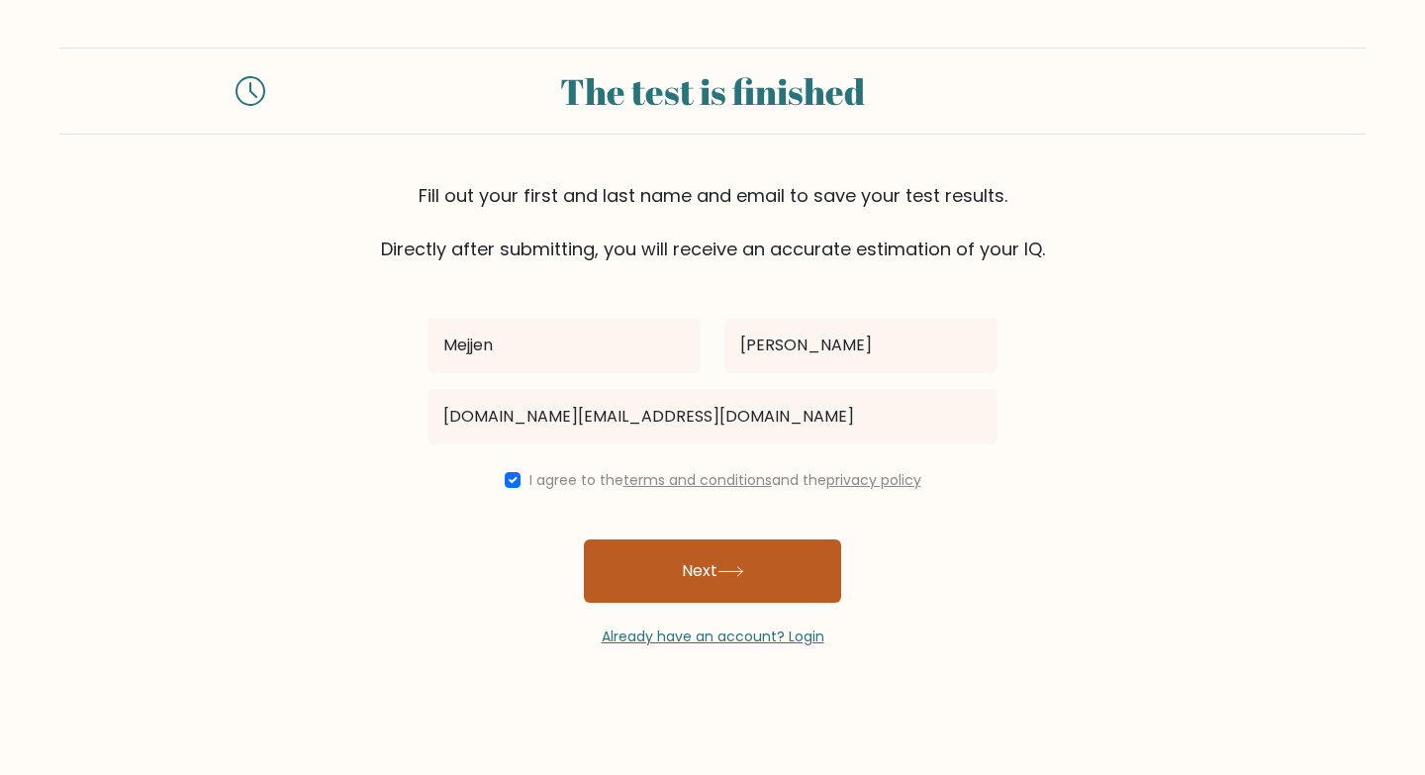
click at [671, 580] on button "Next" at bounding box center [712, 570] width 257 height 63
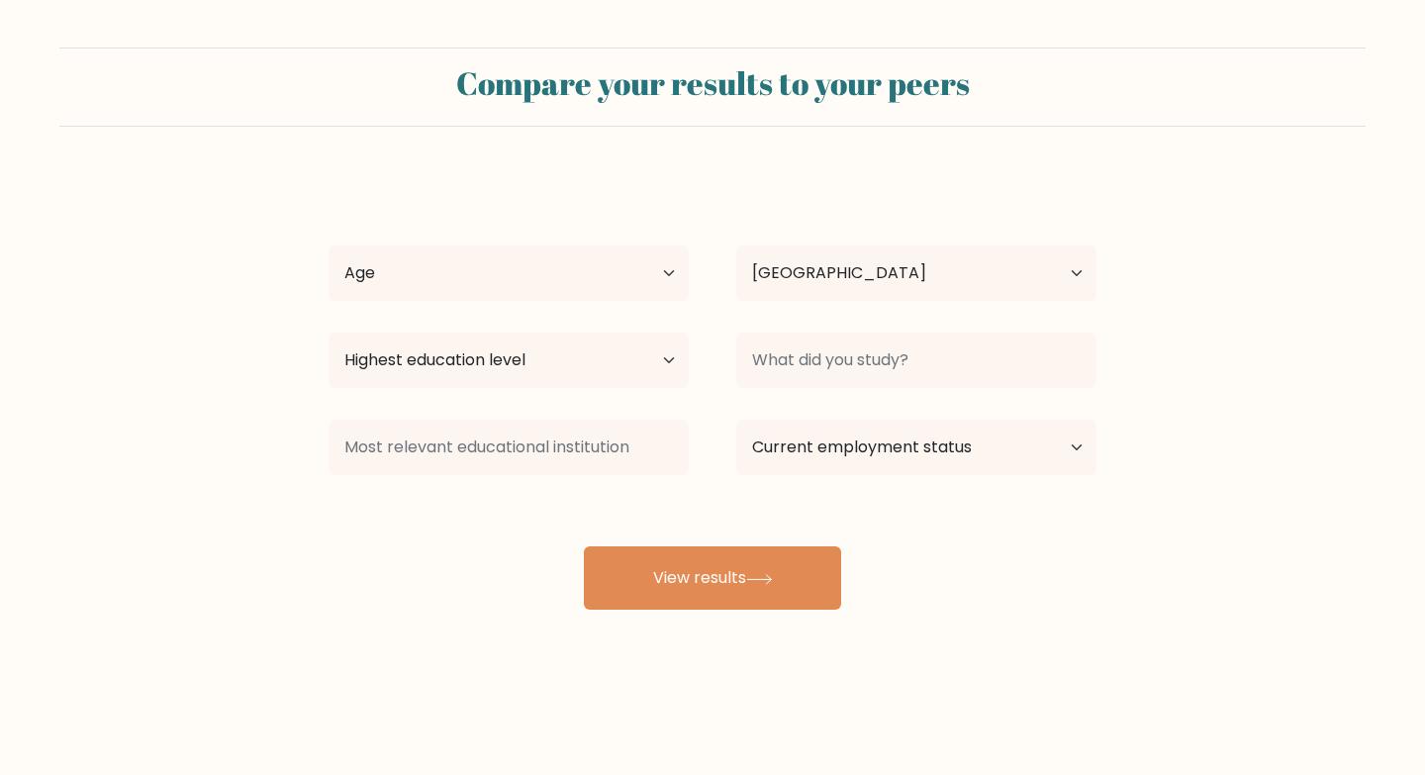
select select "PH"
click at [663, 275] on select "Age Under [DEMOGRAPHIC_DATA] [DEMOGRAPHIC_DATA] [DEMOGRAPHIC_DATA] [DEMOGRAPHIC…" at bounding box center [508, 272] width 360 height 55
select select "35_44"
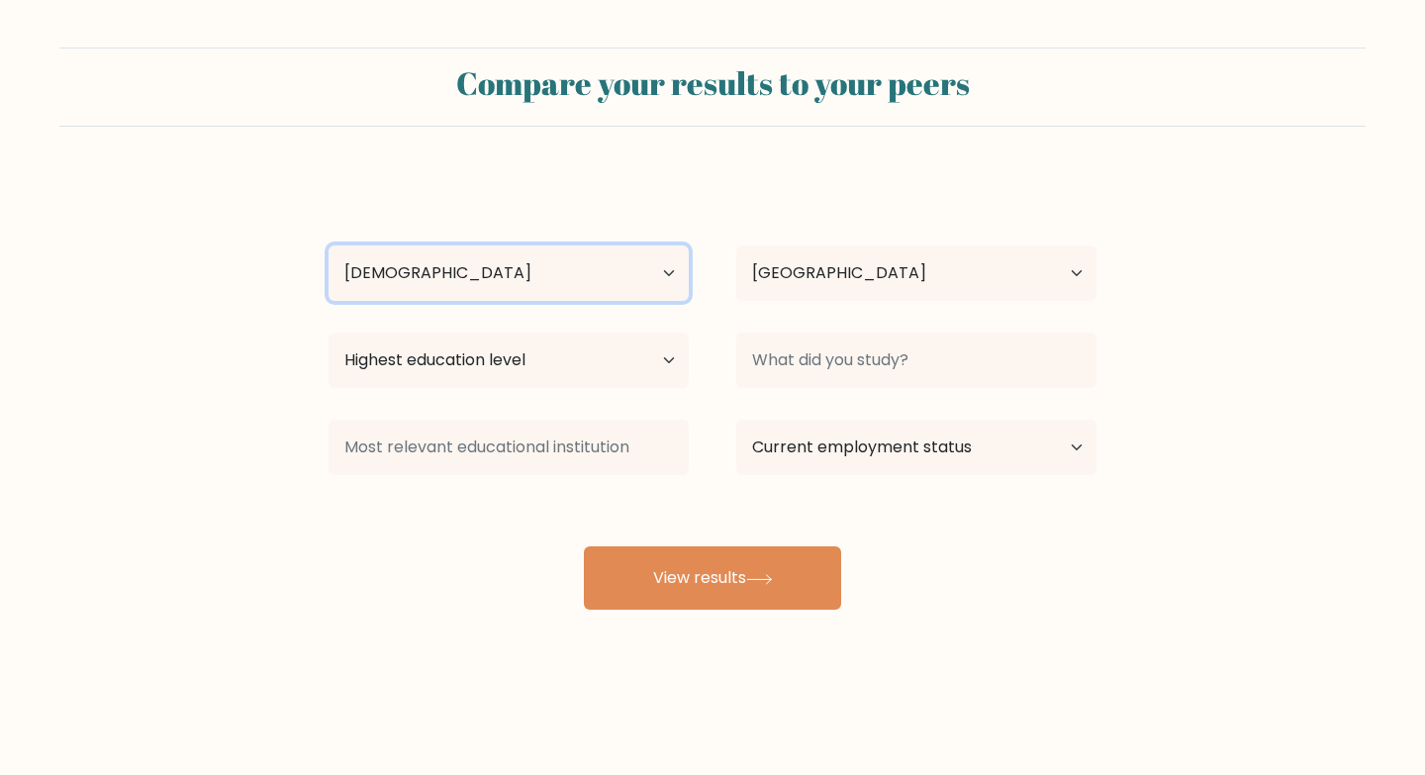
click at [328, 245] on select "Age Under [DEMOGRAPHIC_DATA] [DEMOGRAPHIC_DATA] [DEMOGRAPHIC_DATA] [DEMOGRAPHIC…" at bounding box center [508, 272] width 360 height 55
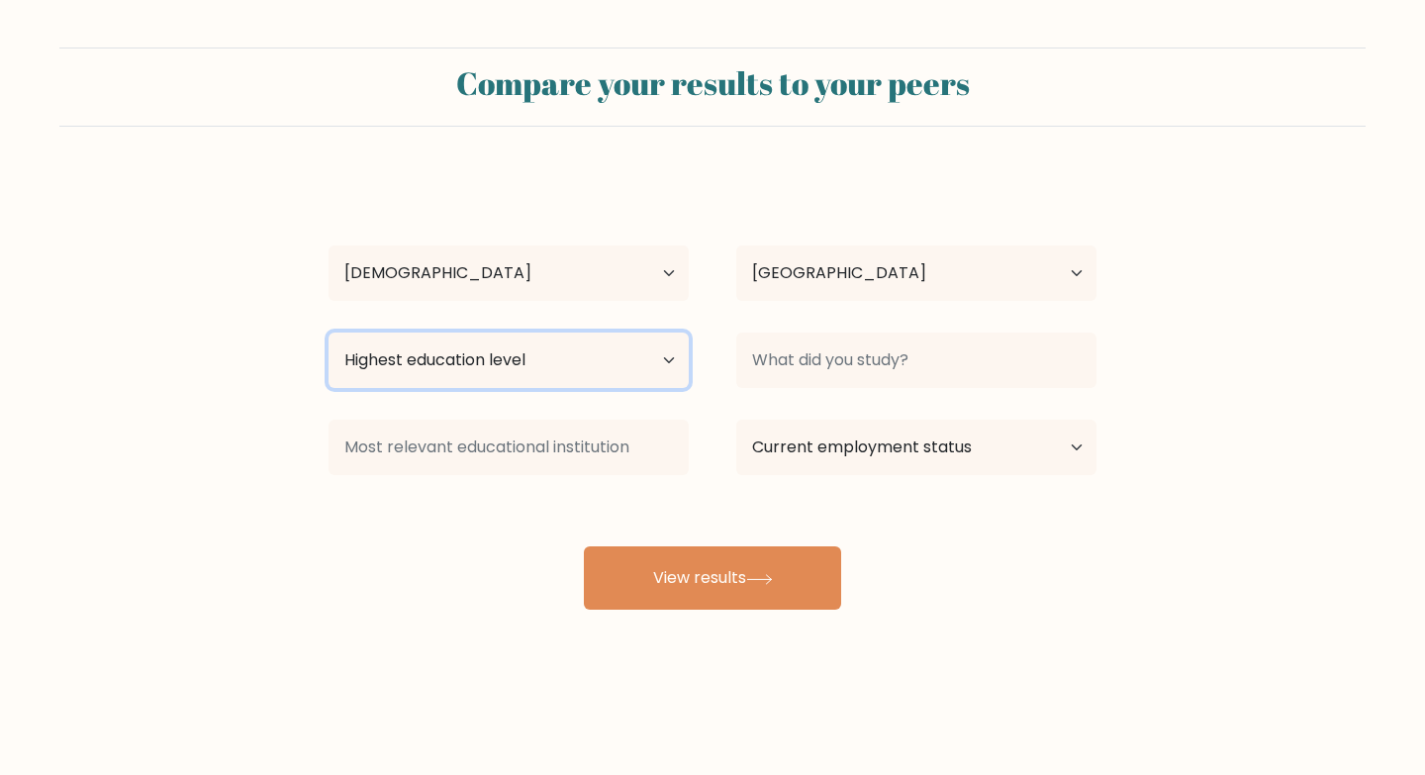
click at [622, 354] on select "Highest education level No schooling Primary Lower Secondary Upper Secondary Oc…" at bounding box center [508, 359] width 360 height 55
select select "upper_secondary"
click at [328, 332] on select "Highest education level No schooling Primary Lower Secondary Upper Secondary Oc…" at bounding box center [508, 359] width 360 height 55
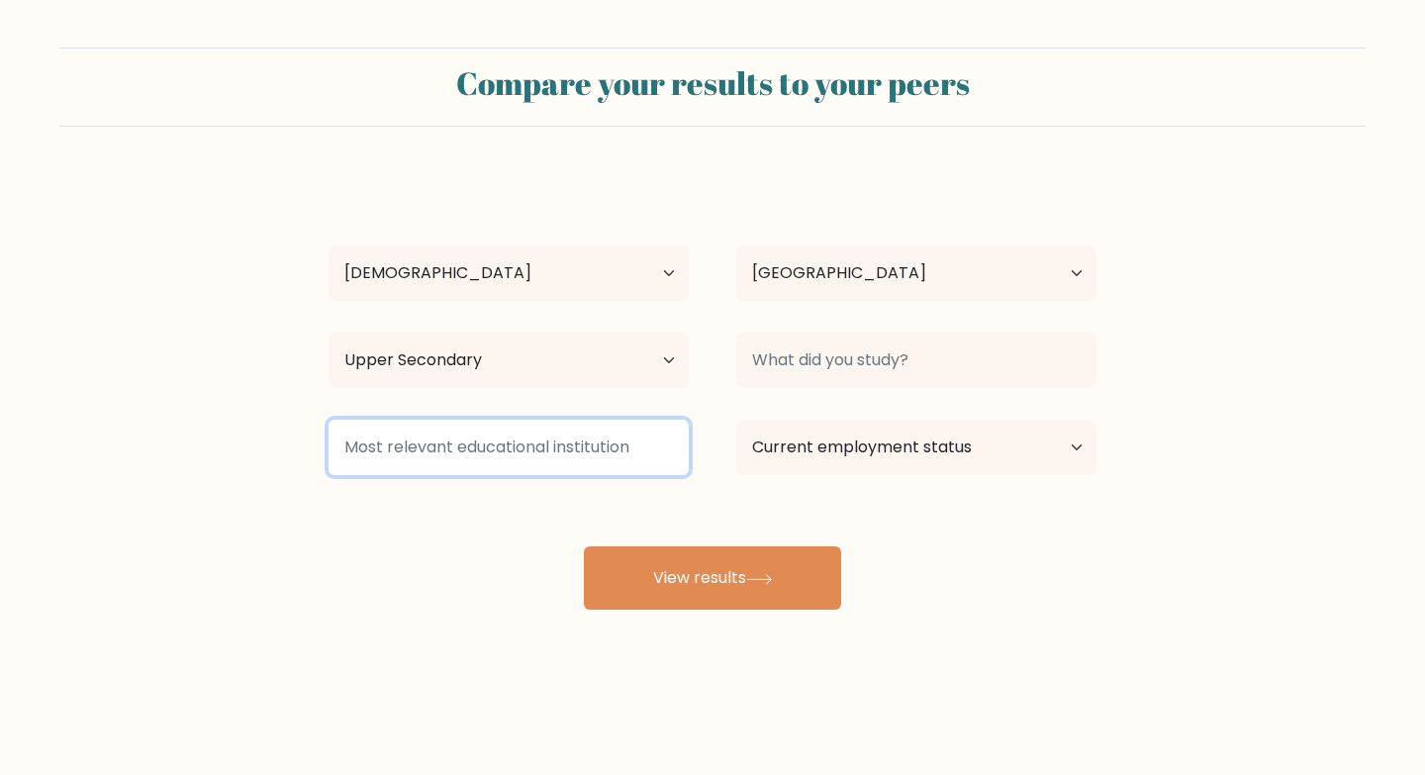
click at [608, 435] on input at bounding box center [508, 446] width 360 height 55
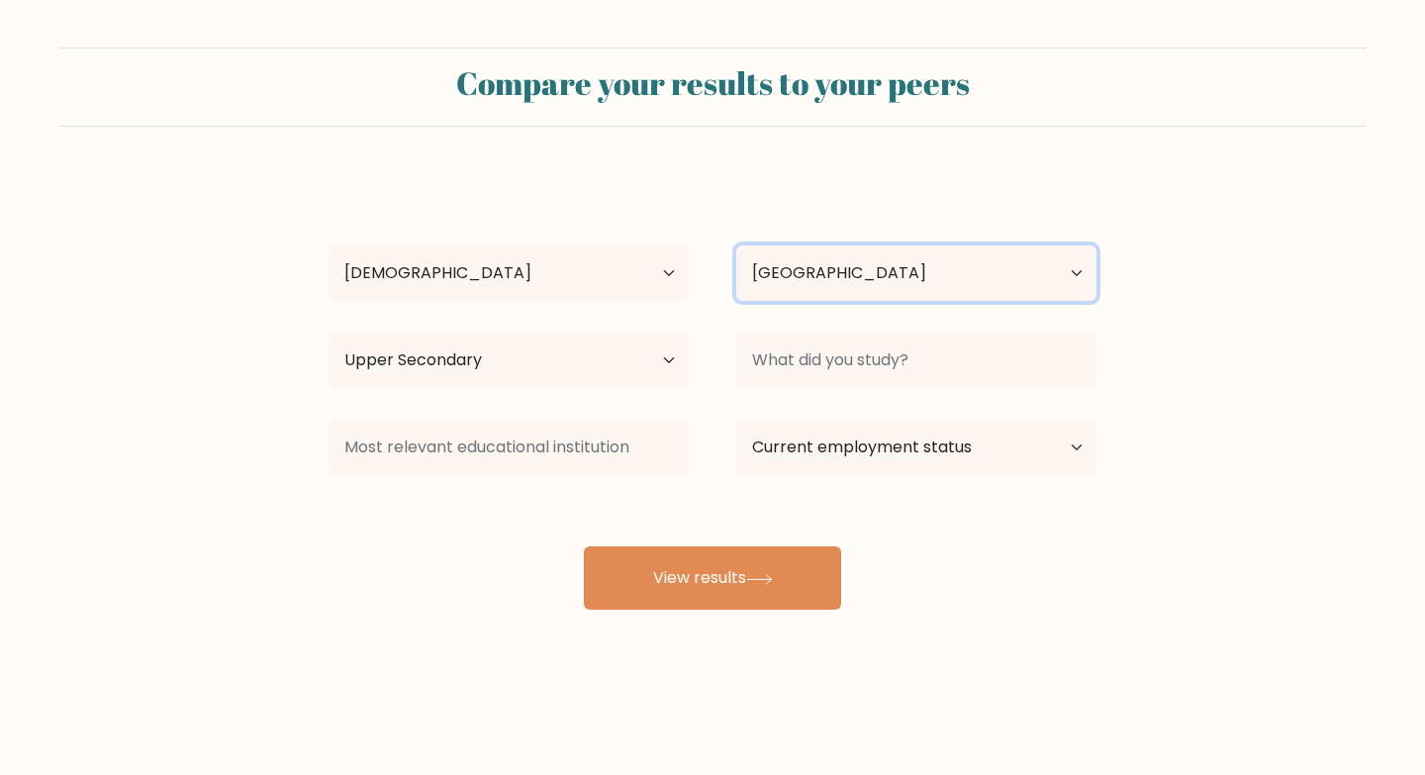
click at [895, 274] on select "Country Afghanistan Albania Algeria American Samoa Andorra Angola Anguilla Anta…" at bounding box center [916, 272] width 360 height 55
click at [893, 276] on select "Country Afghanistan Albania Algeria American Samoa Andorra Angola Anguilla Anta…" at bounding box center [916, 272] width 360 height 55
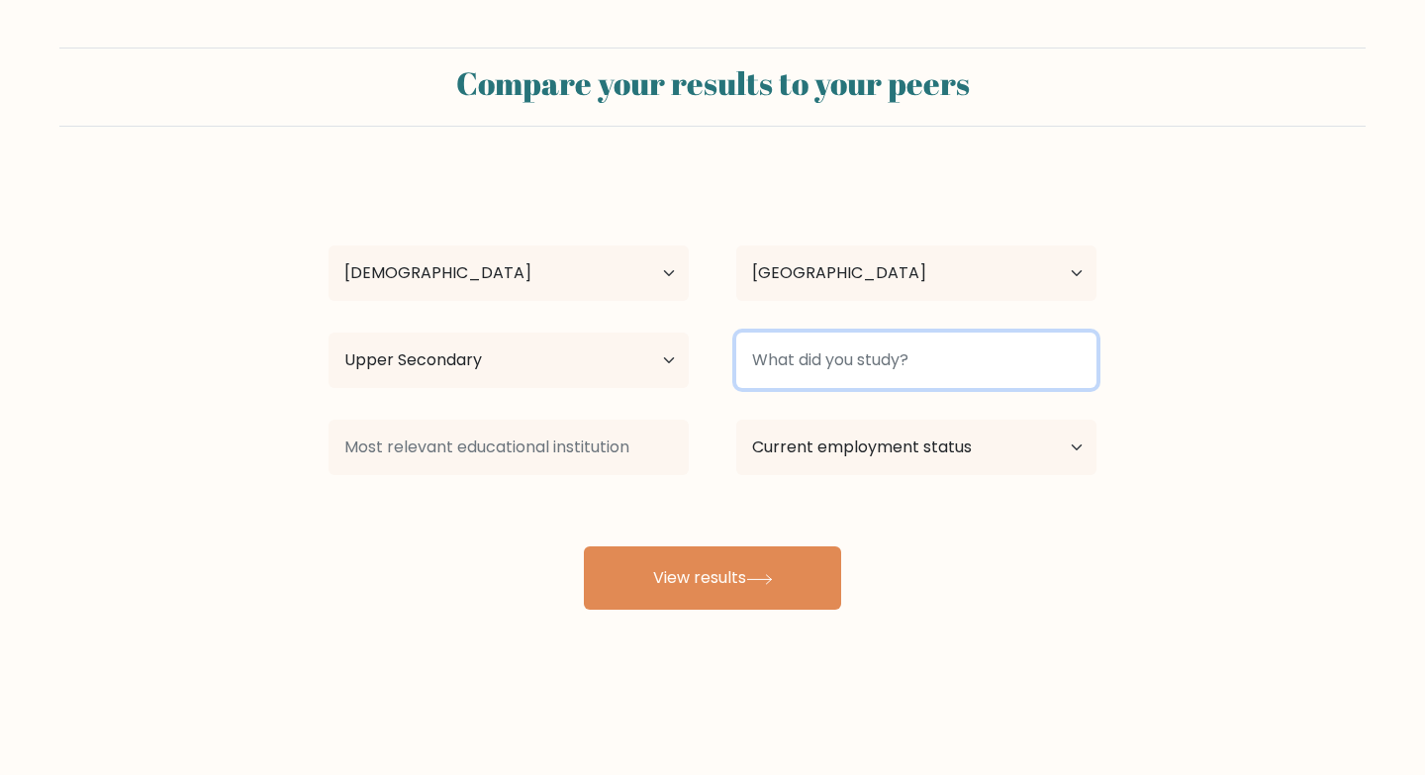
click at [920, 366] on input at bounding box center [916, 359] width 360 height 55
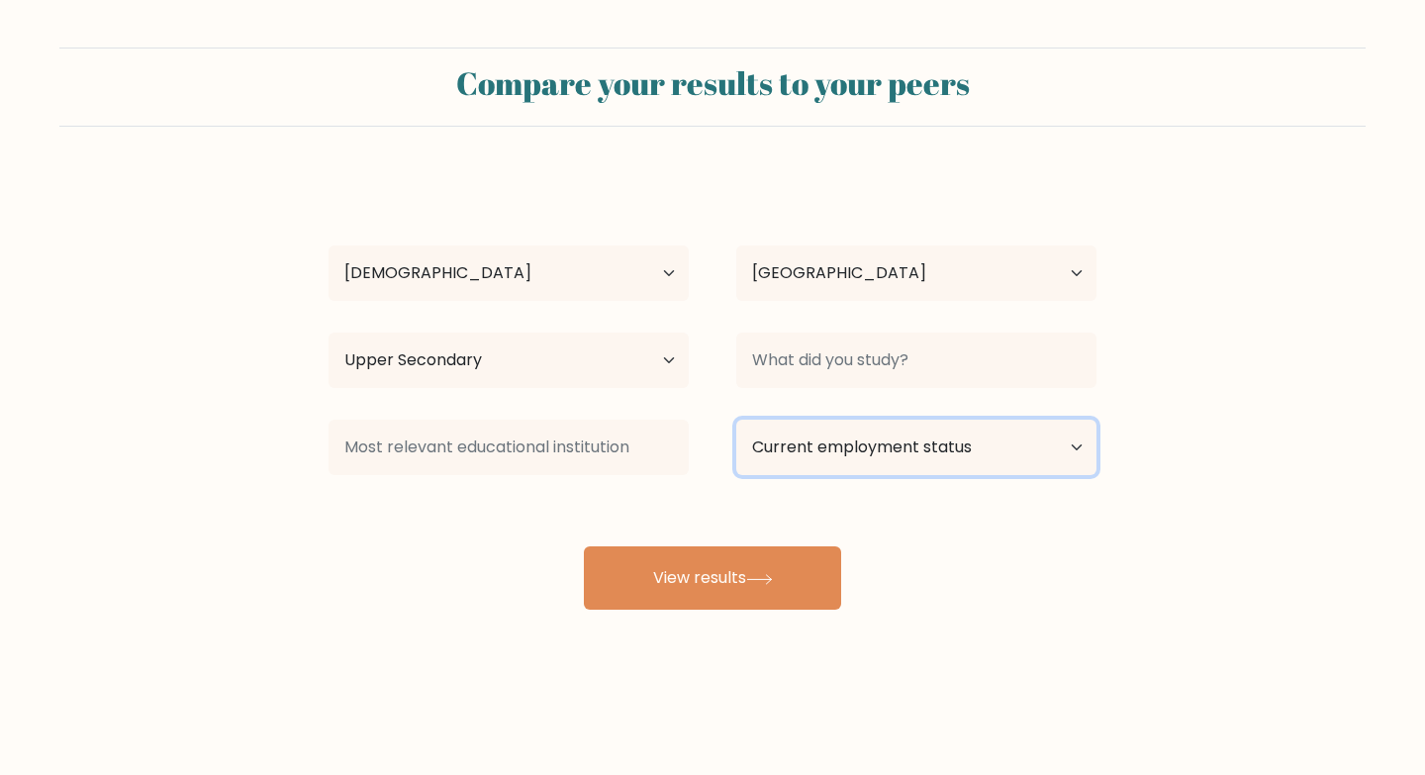
click at [949, 447] on select "Current employment status Employed Student Retired Other / prefer not to answer" at bounding box center [916, 446] width 360 height 55
click at [1200, 471] on form "Compare your results to your peers Mejjen Cabacungan Age Under 18 years old 18-…" at bounding box center [712, 328] width 1425 height 562
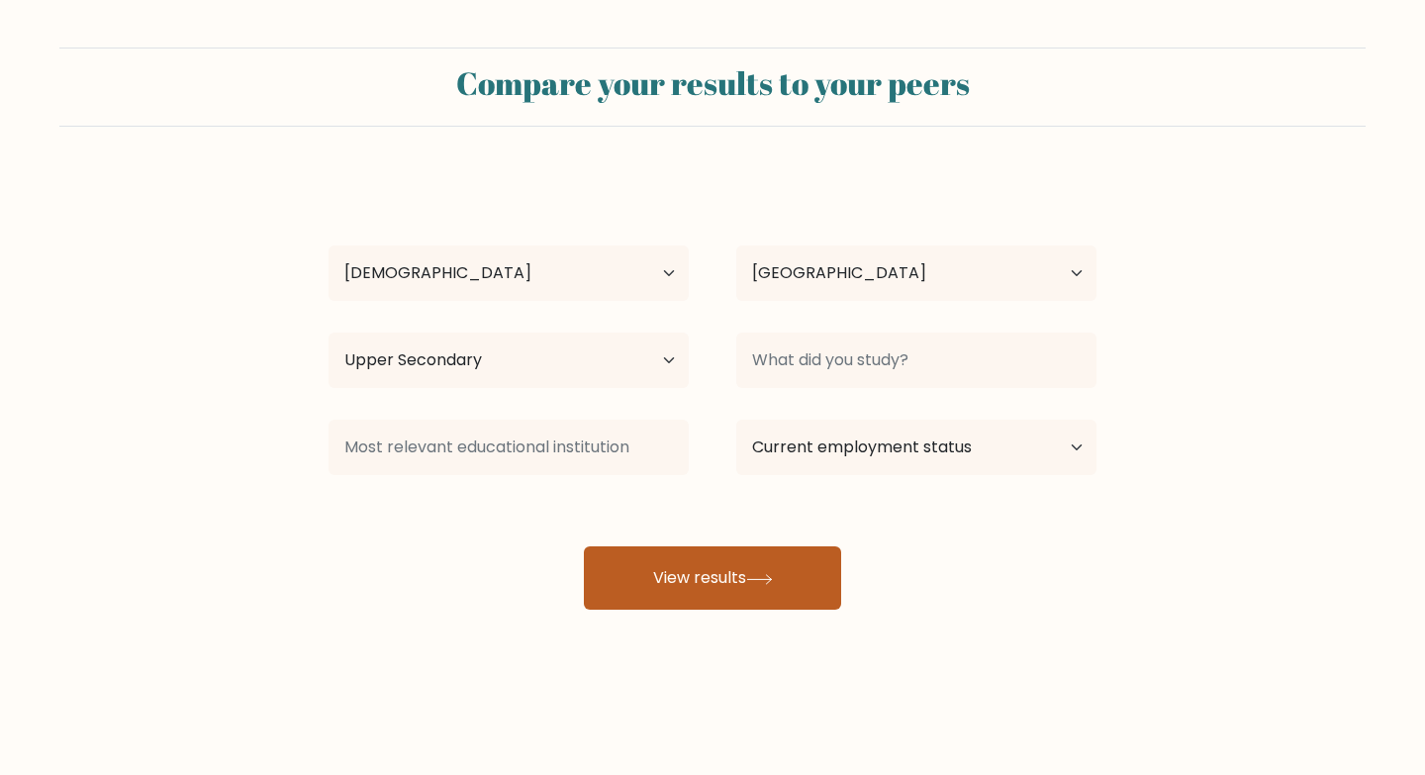
click at [629, 578] on button "View results" at bounding box center [712, 577] width 257 height 63
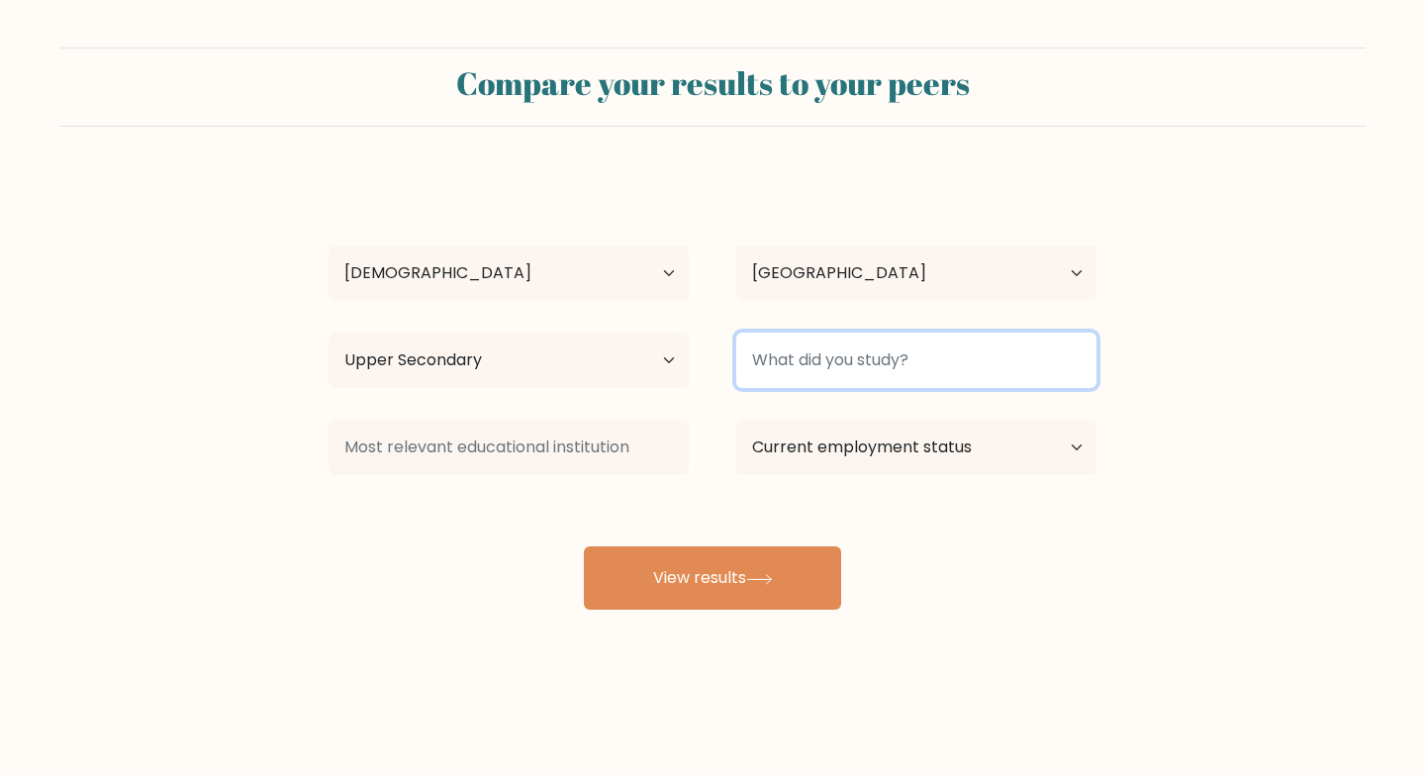
click at [948, 354] on input at bounding box center [916, 359] width 360 height 55
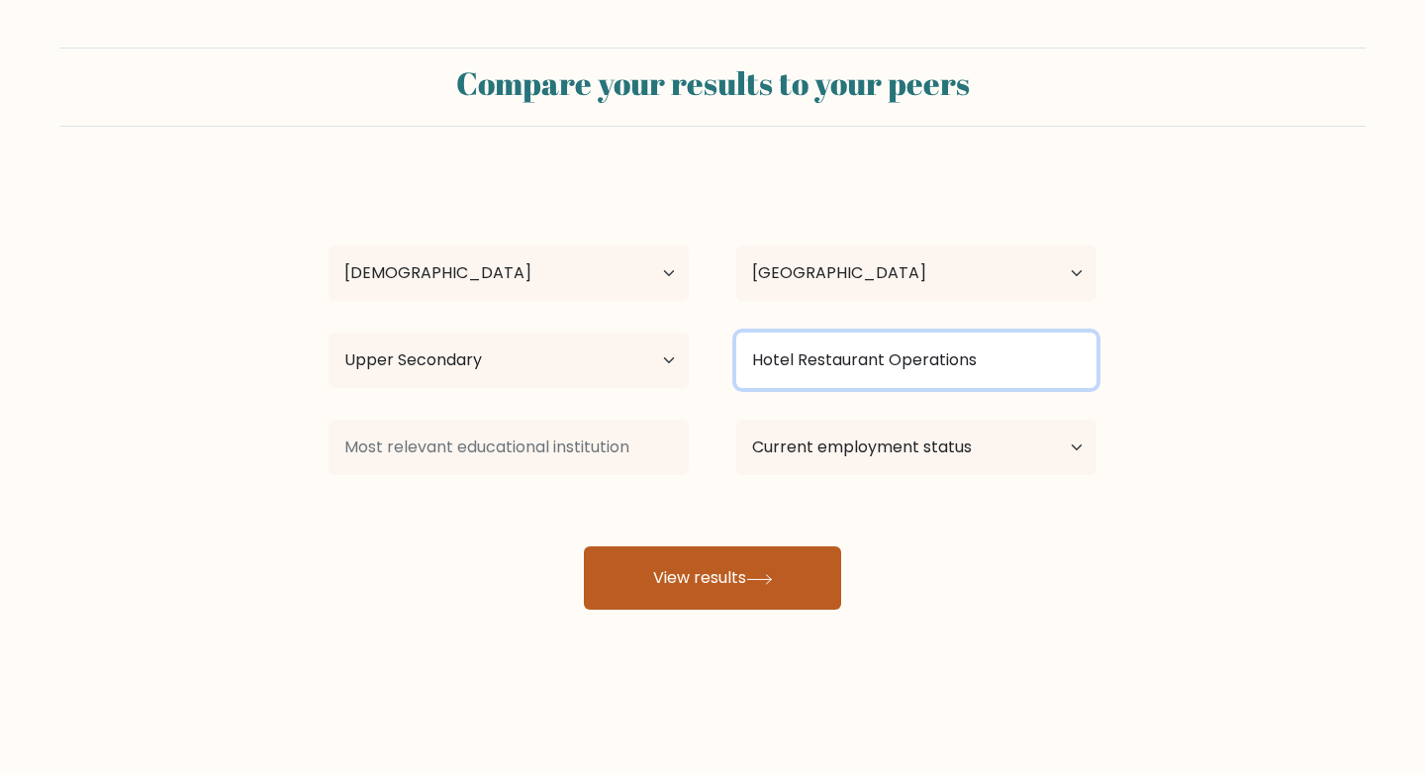
type input "Hotel Restaurant Operations"
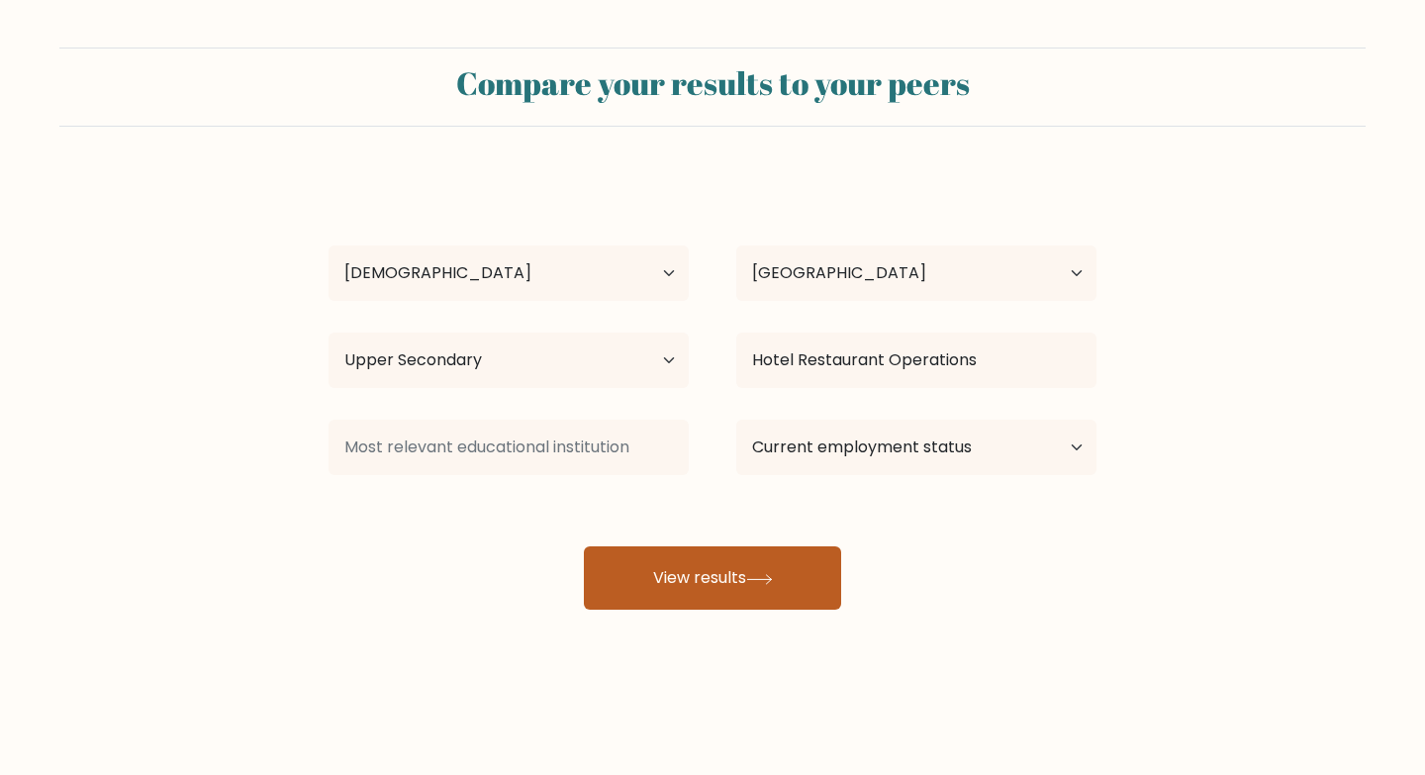
click at [738, 575] on button "View results" at bounding box center [712, 577] width 257 height 63
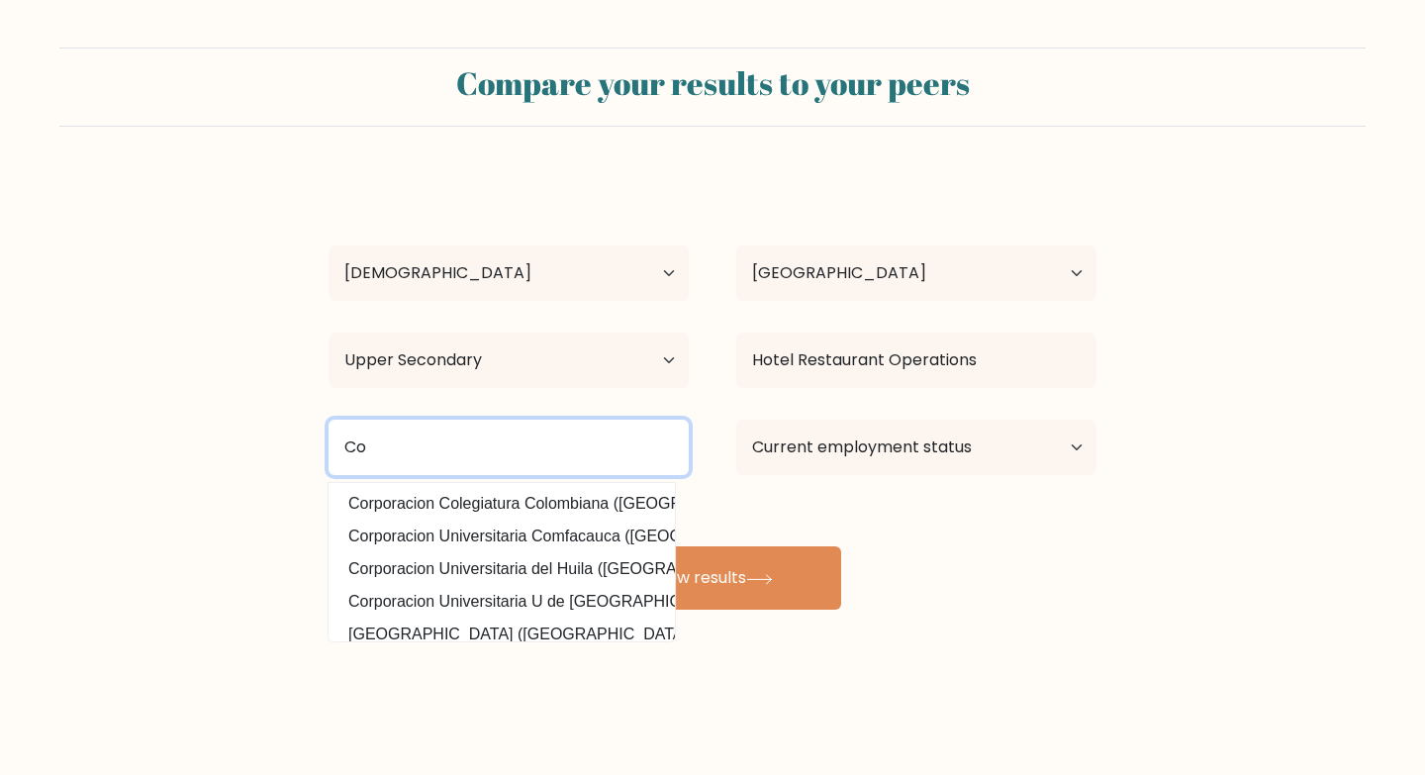
type input "C"
type input "University of Makati"
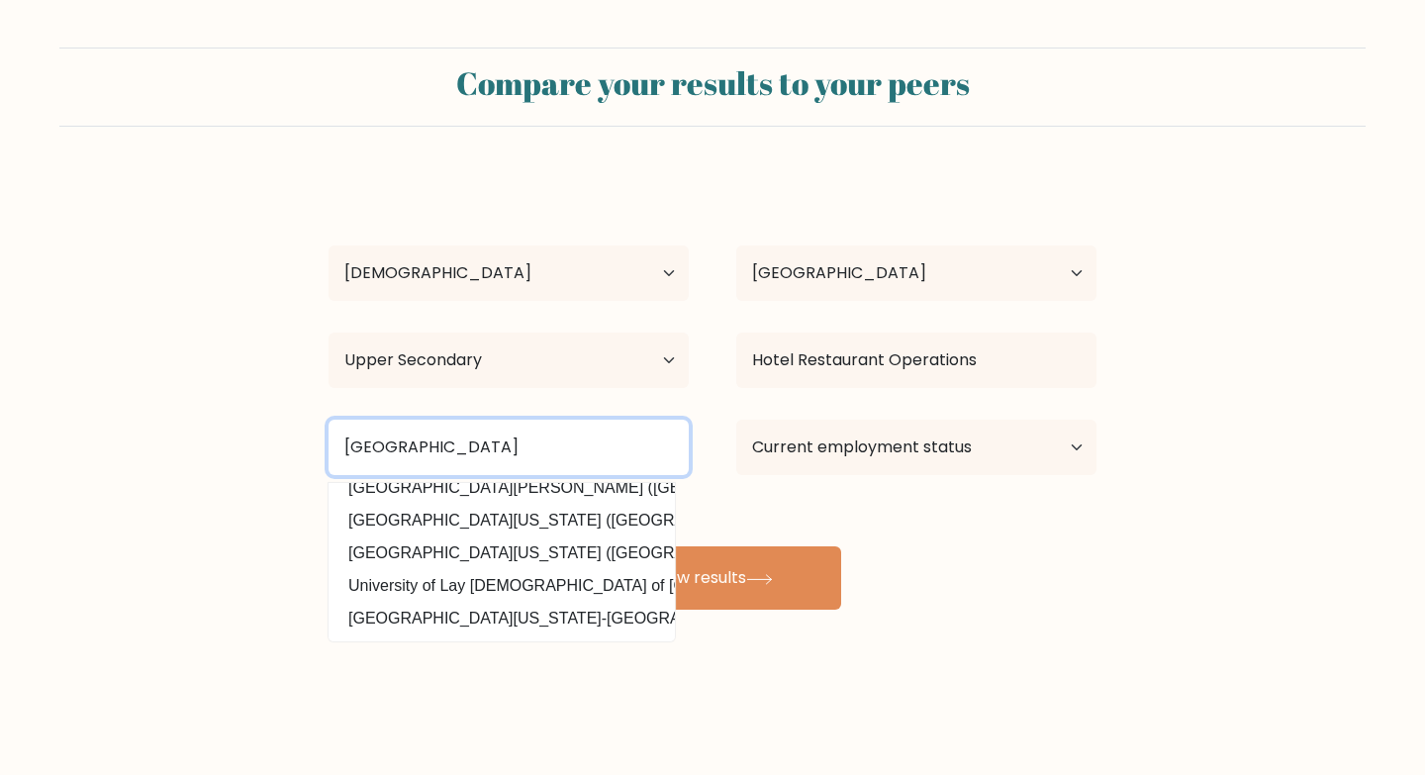
scroll to position [193, 0]
click at [631, 430] on input "University of Makati" at bounding box center [508, 446] width 360 height 55
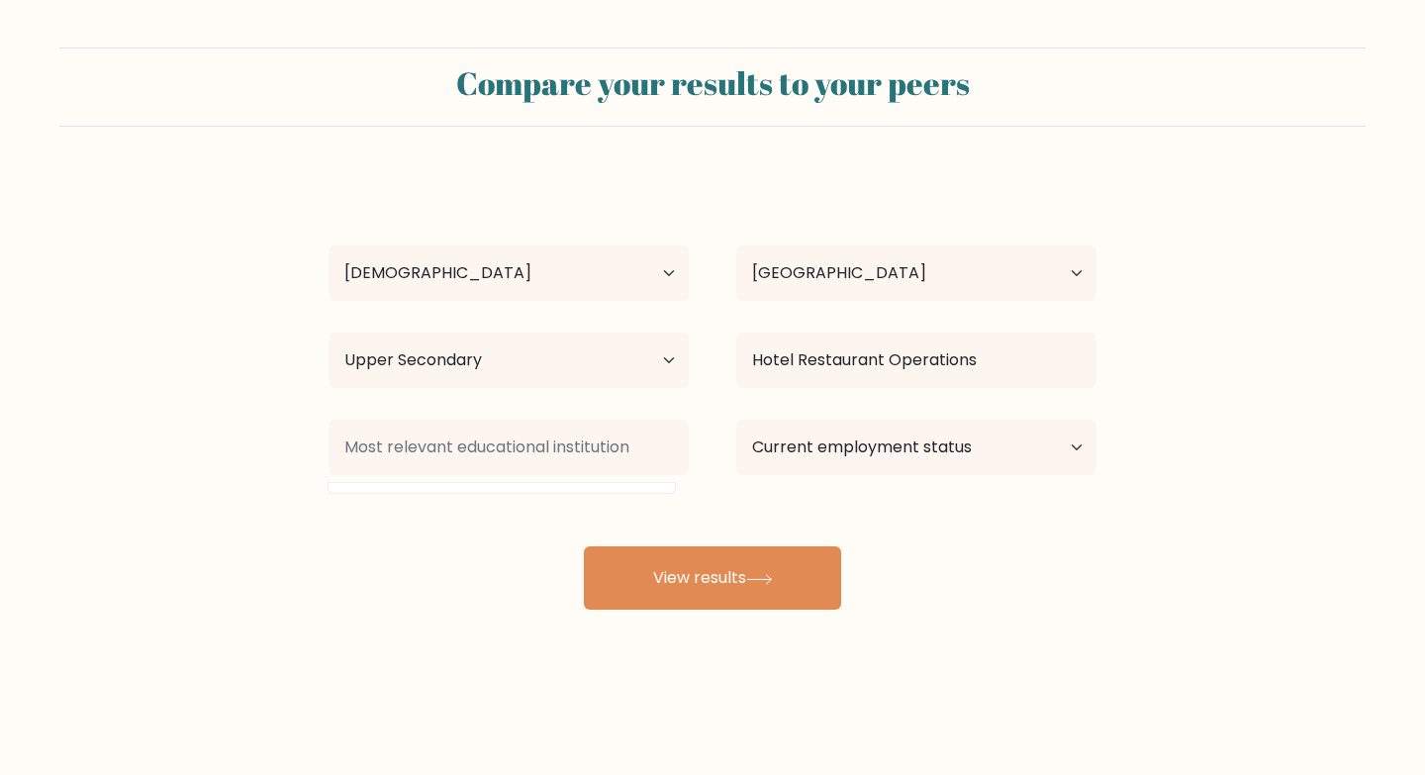
click at [1142, 635] on div "Compare your results to your peers Mejjen Cabacungan Age Under 18 years old 18-…" at bounding box center [712, 375] width 1425 height 750
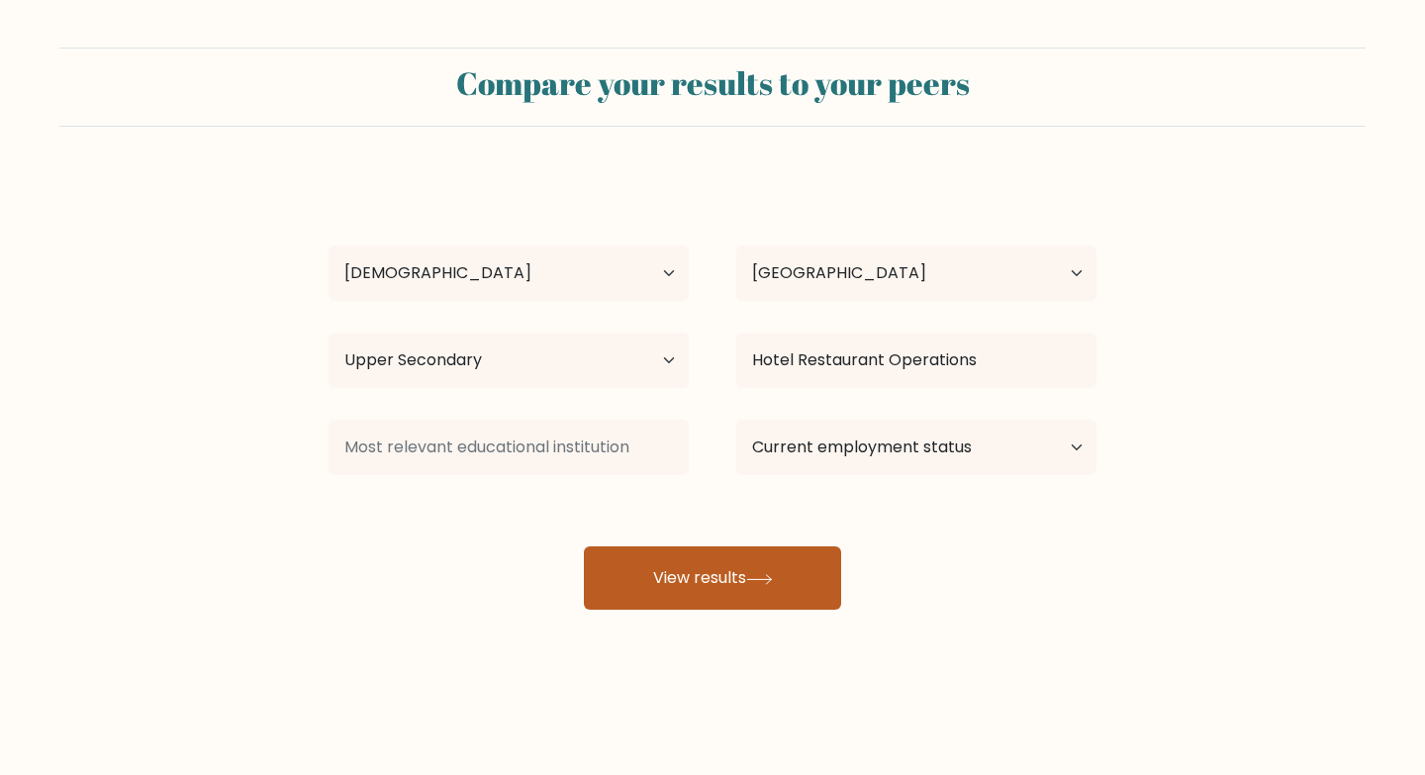
click at [754, 600] on button "View results" at bounding box center [712, 577] width 257 height 63
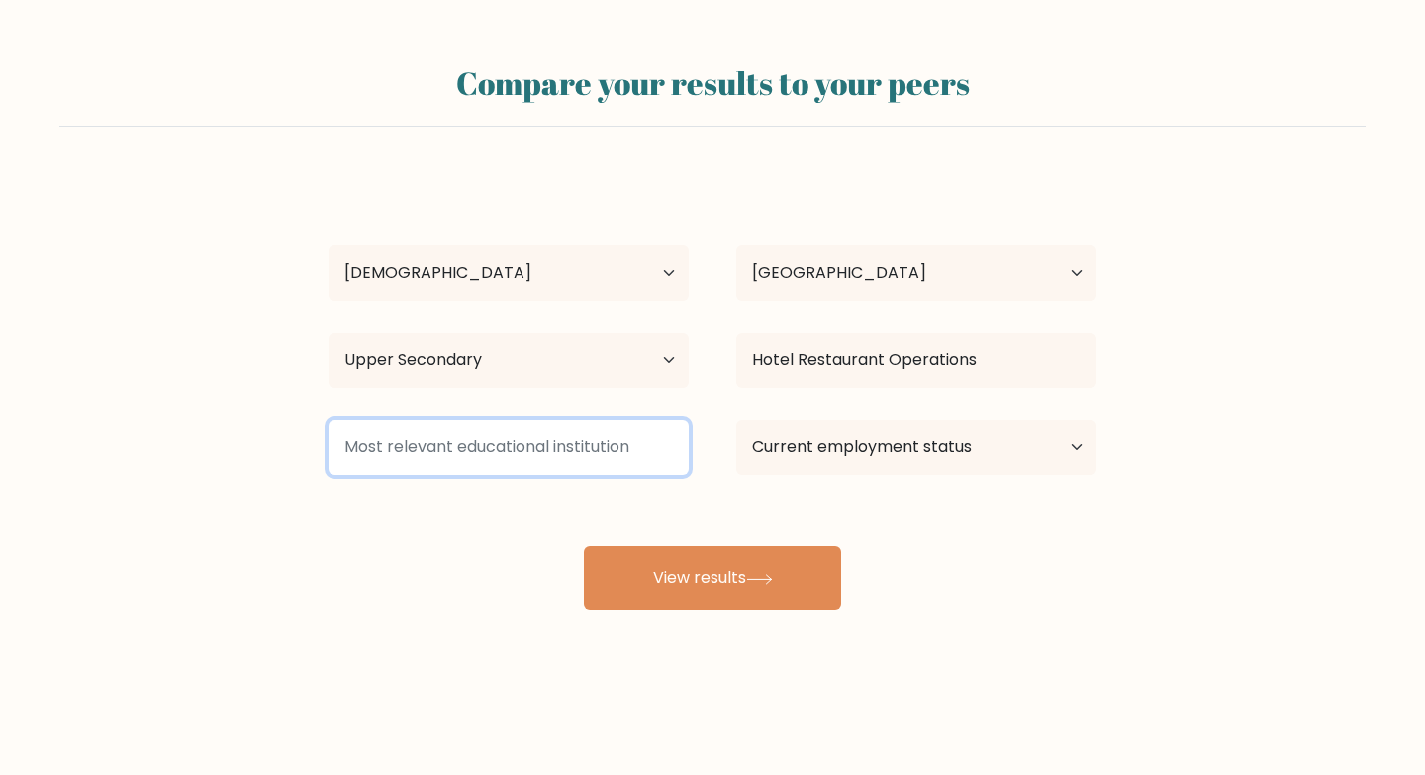
click at [460, 444] on input at bounding box center [508, 446] width 360 height 55
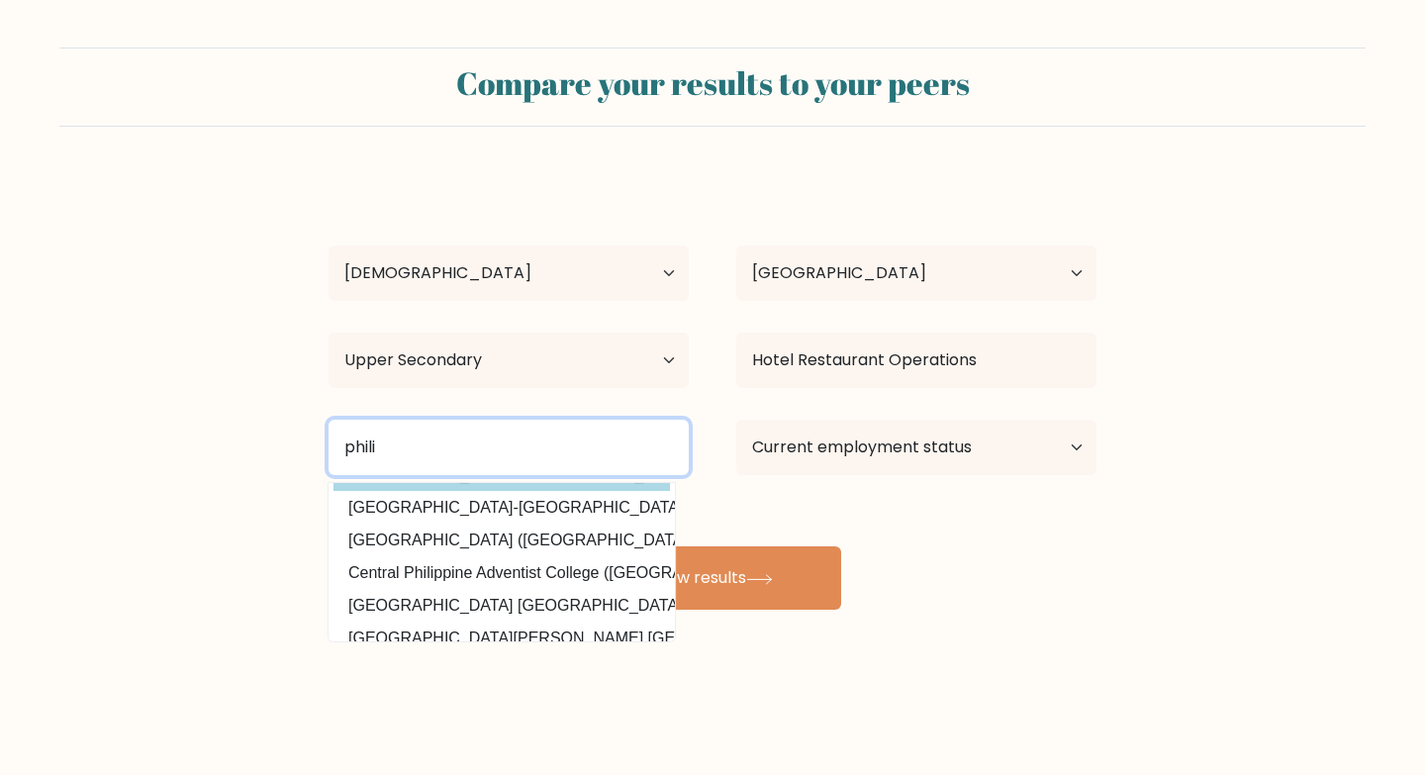
scroll to position [193, 0]
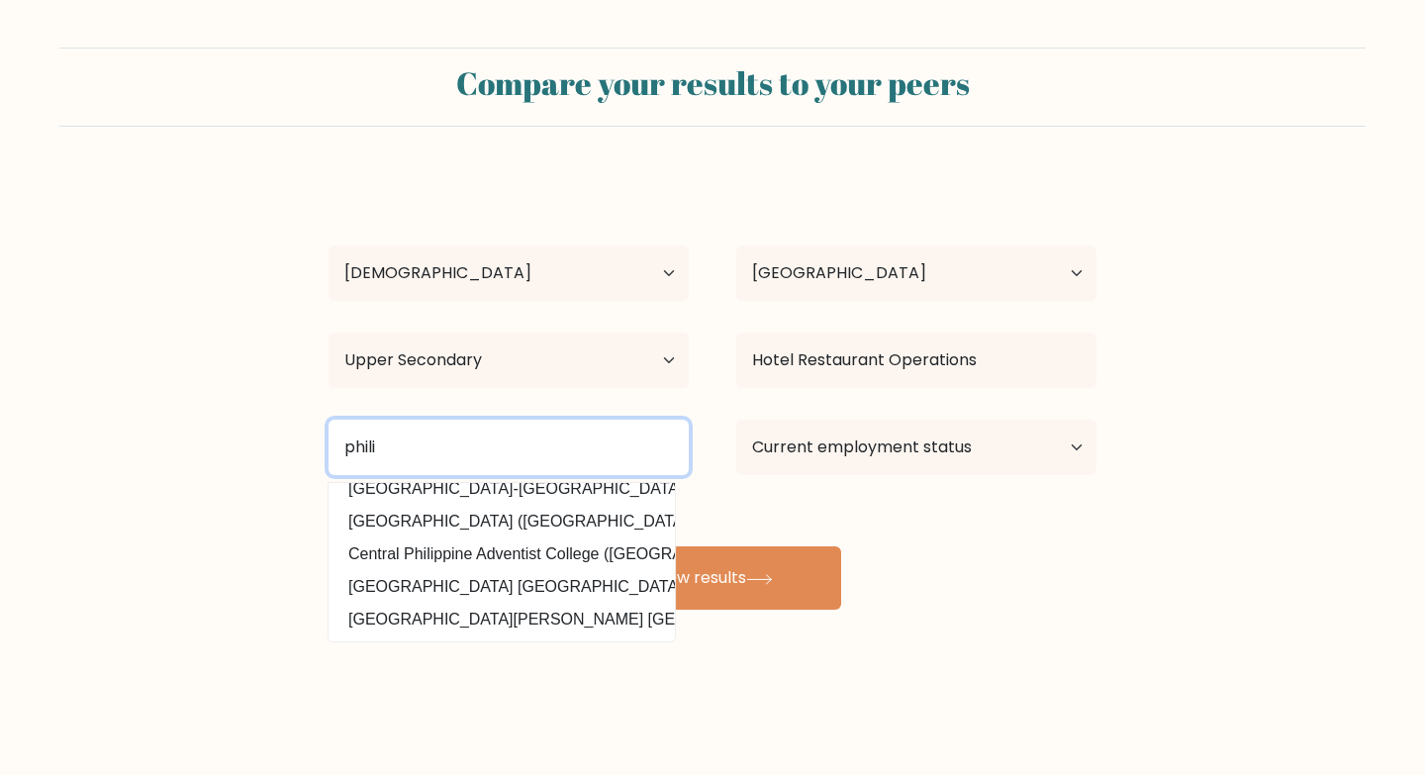
click at [509, 440] on input "phili" at bounding box center [508, 446] width 360 height 55
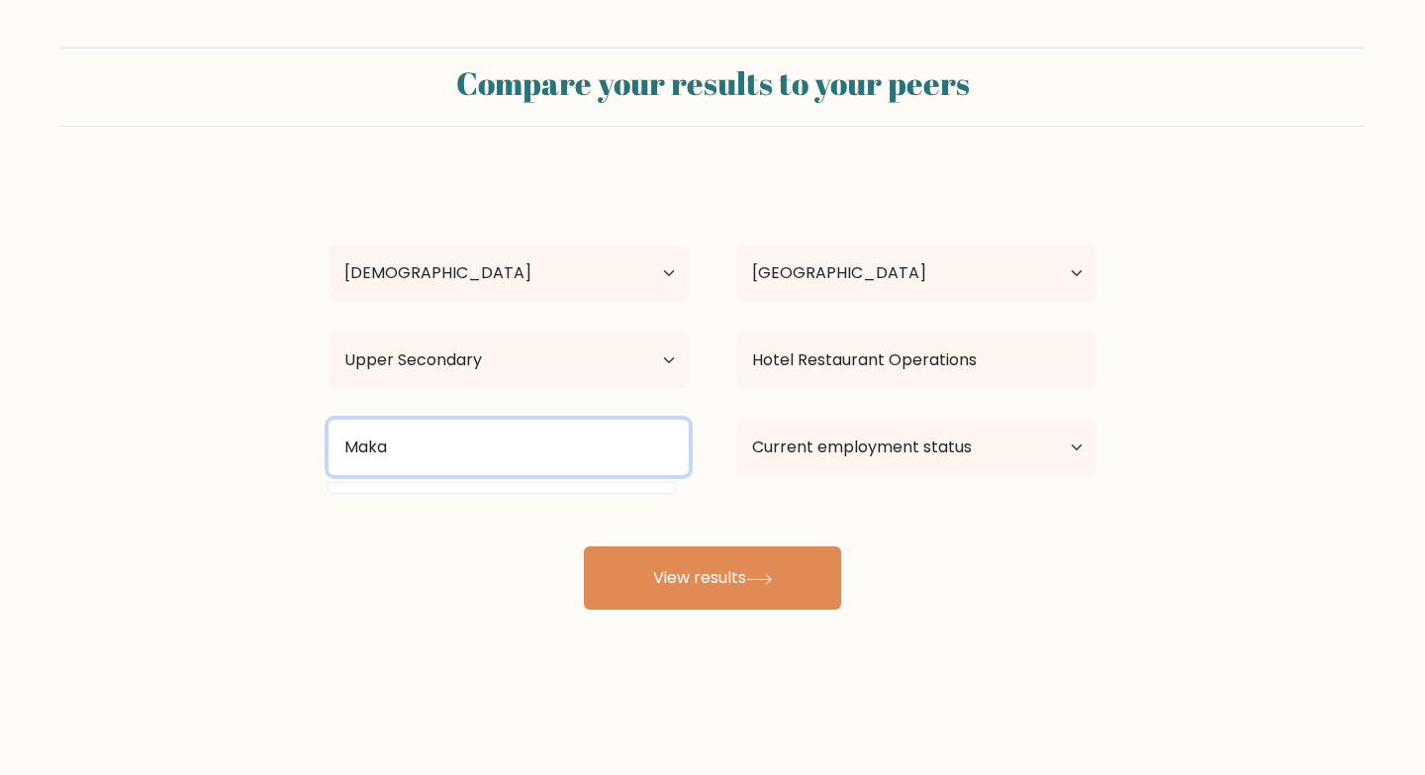
scroll to position [0, 0]
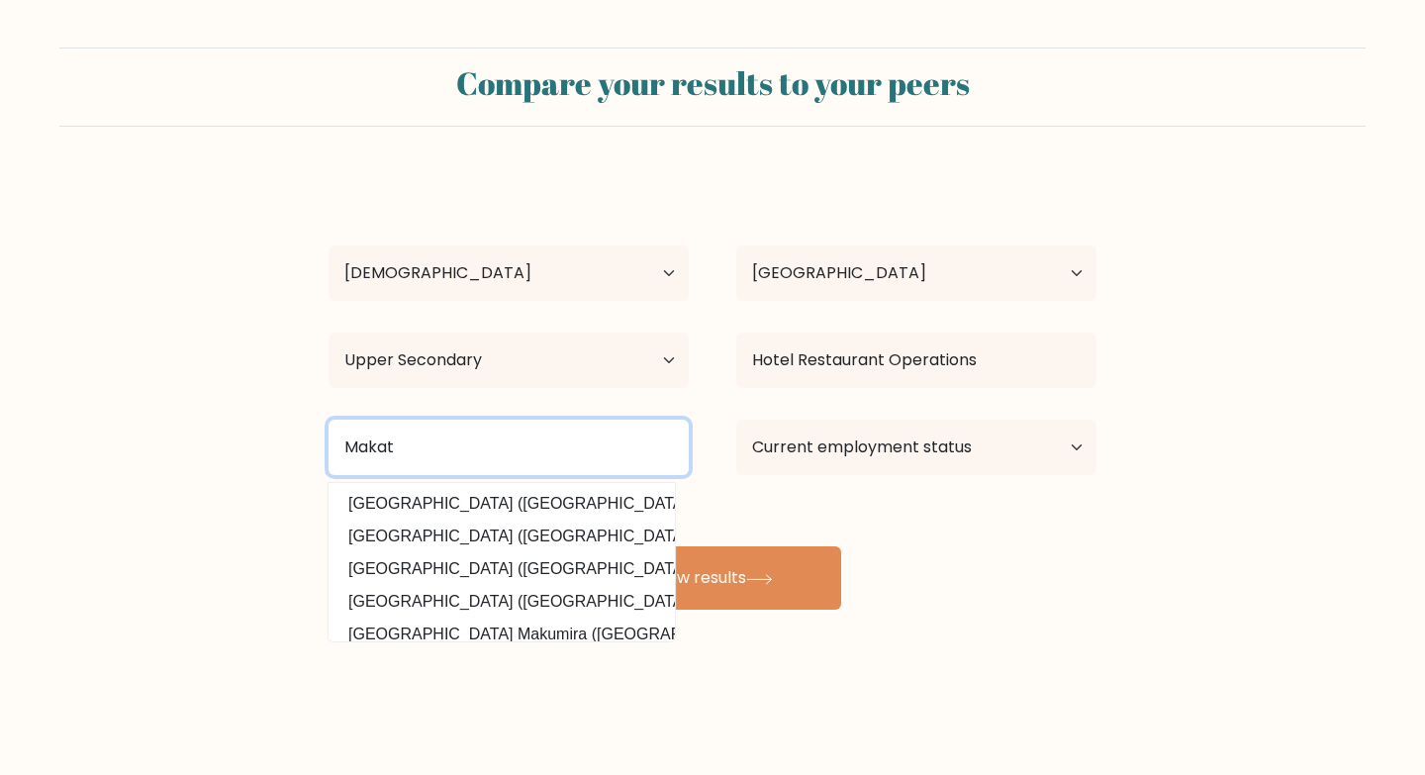
type input "Makati"
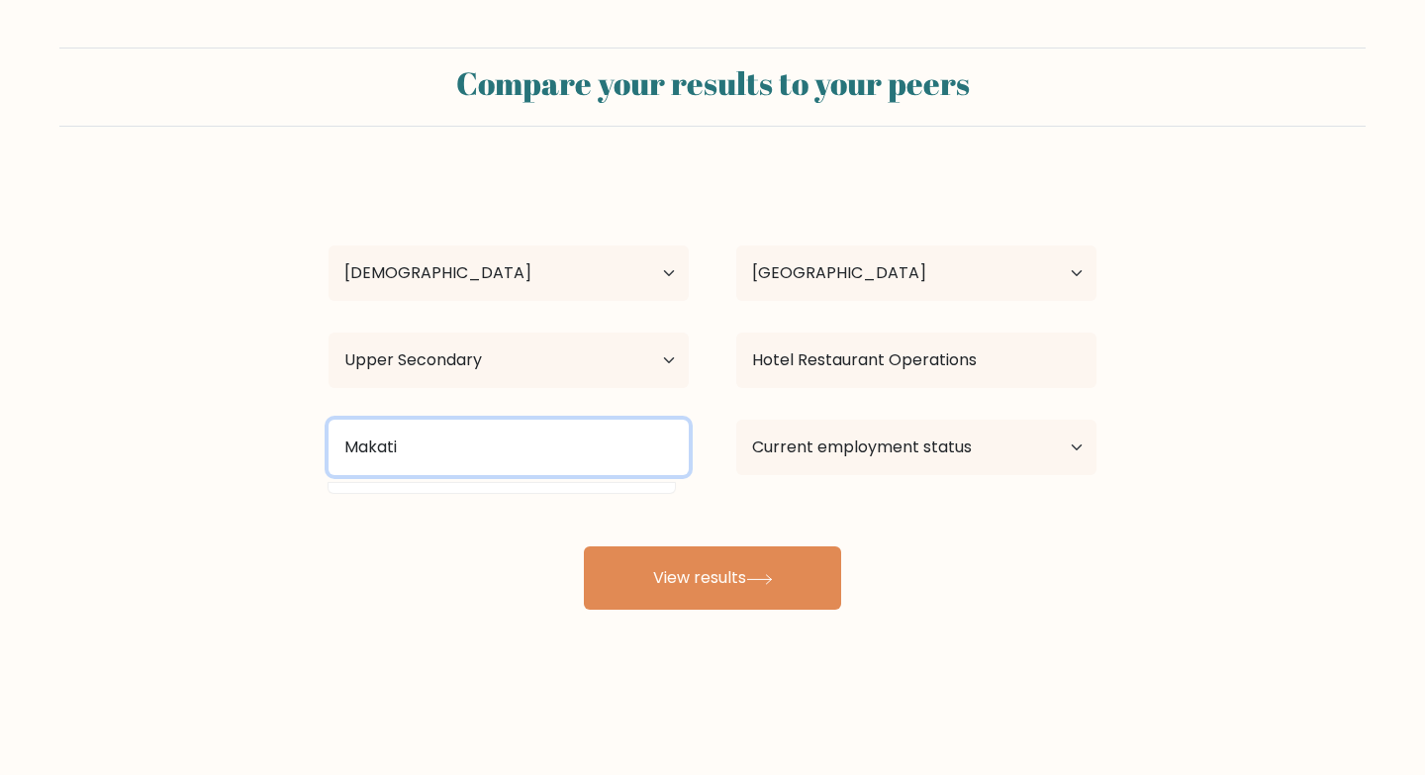
click at [508, 448] on input "Makati" at bounding box center [508, 446] width 360 height 55
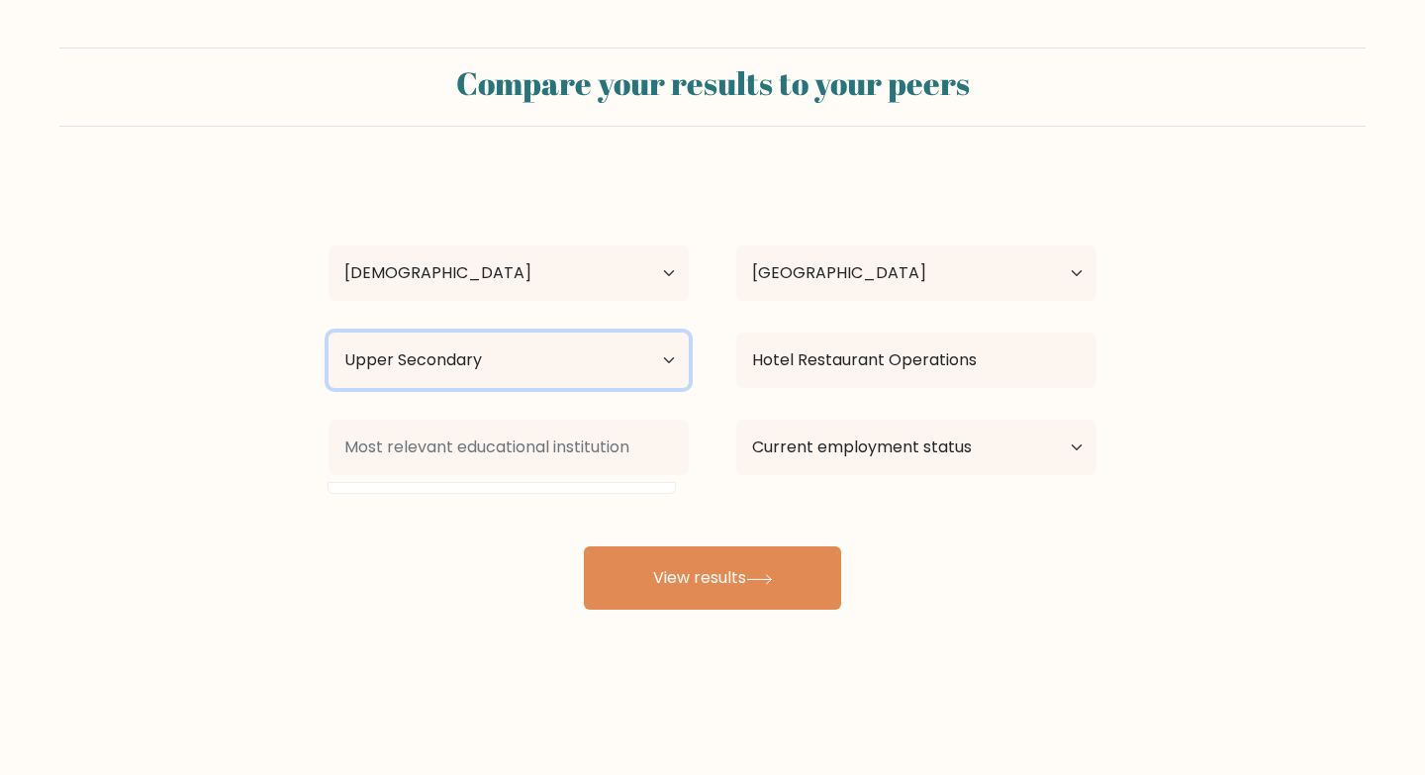
click at [658, 369] on select "Highest education level No schooling Primary Lower Secondary Upper Secondary Oc…" at bounding box center [508, 359] width 360 height 55
select select "occupation_specific"
click at [328, 332] on select "Highest education level No schooling Primary Lower Secondary Upper Secondary Oc…" at bounding box center [508, 359] width 360 height 55
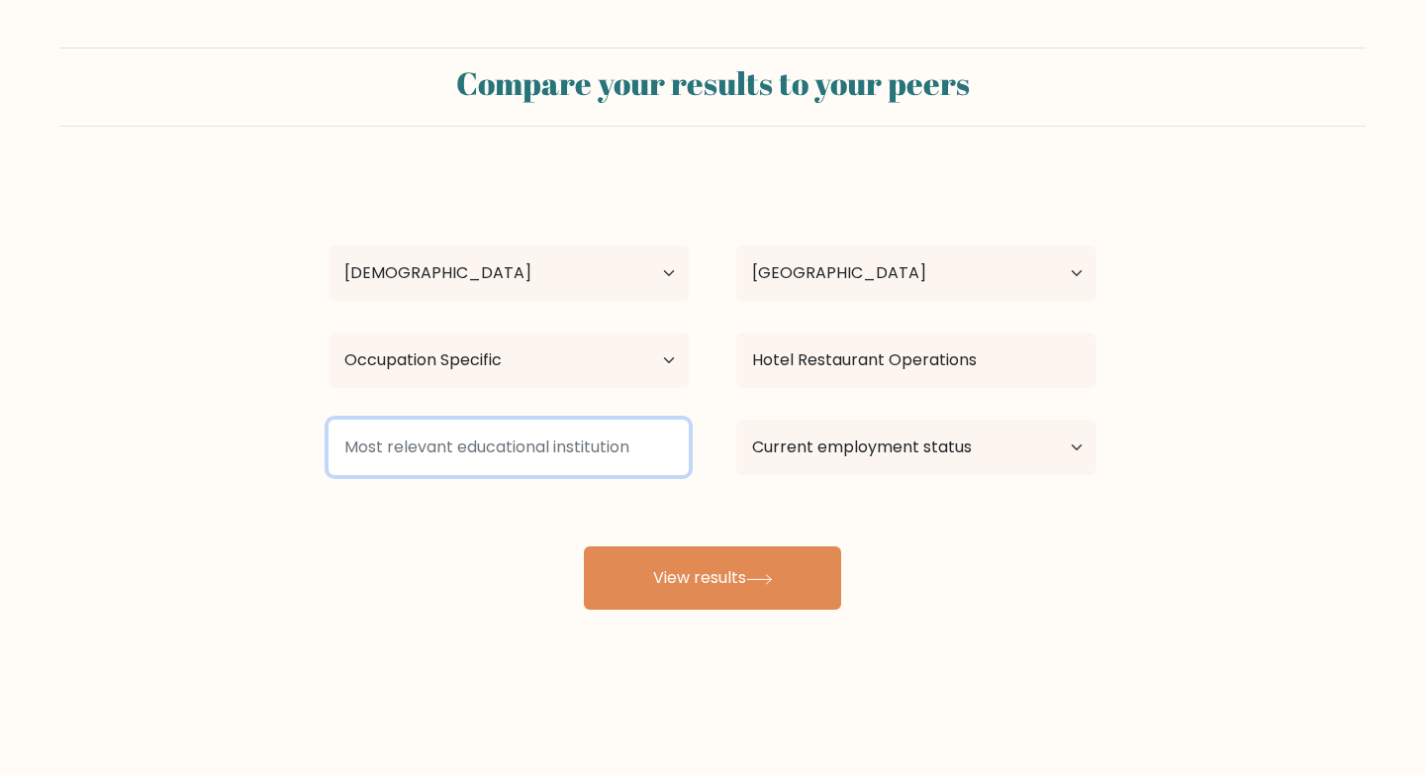
click at [582, 433] on input at bounding box center [508, 446] width 360 height 55
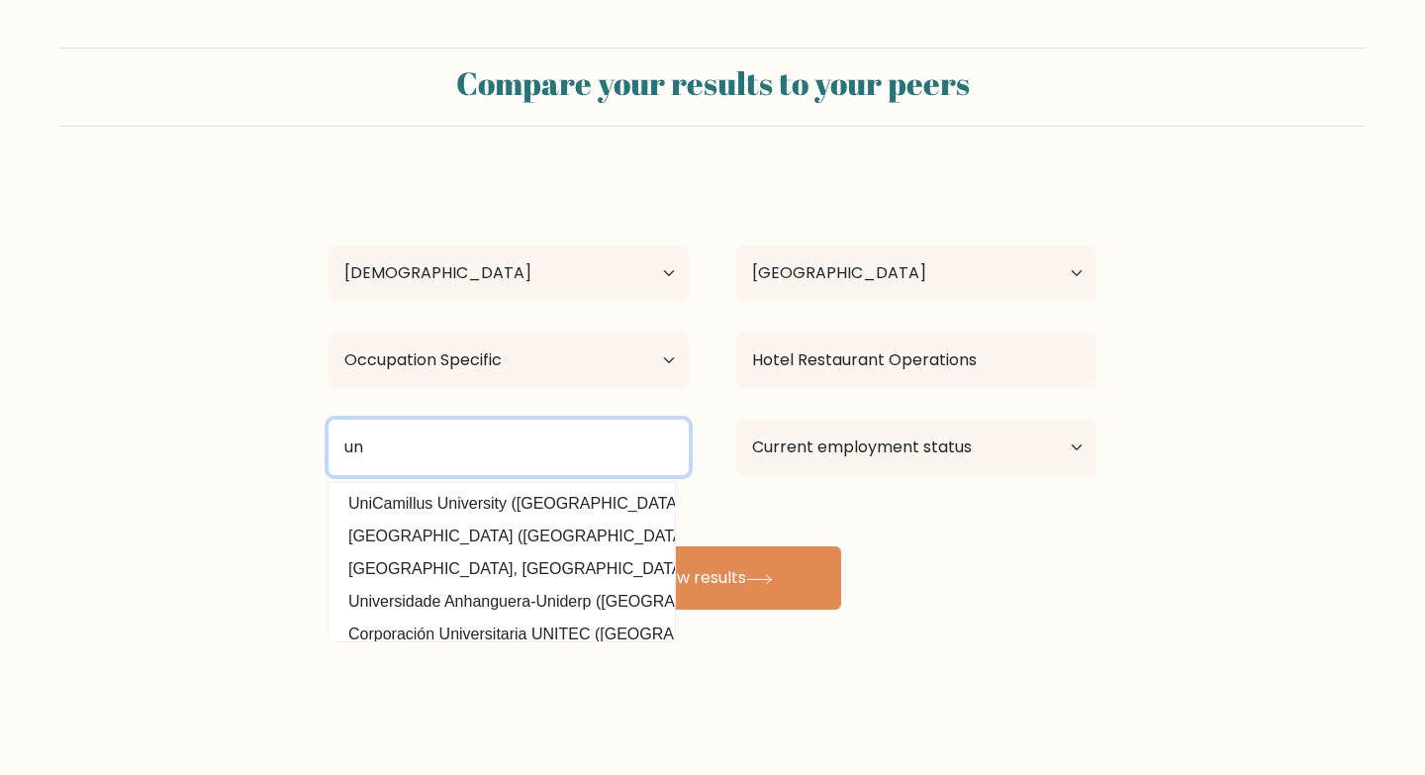
type input "u"
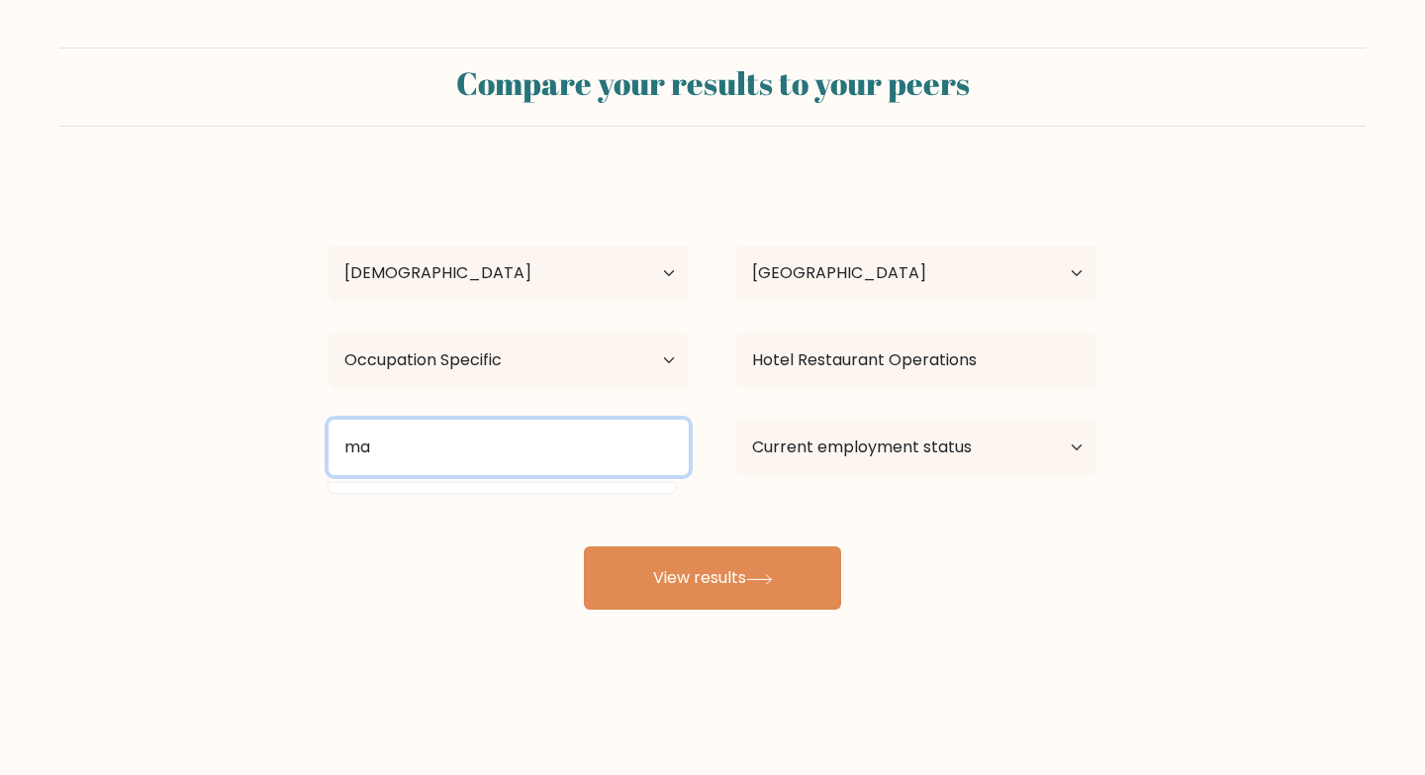
type input "m"
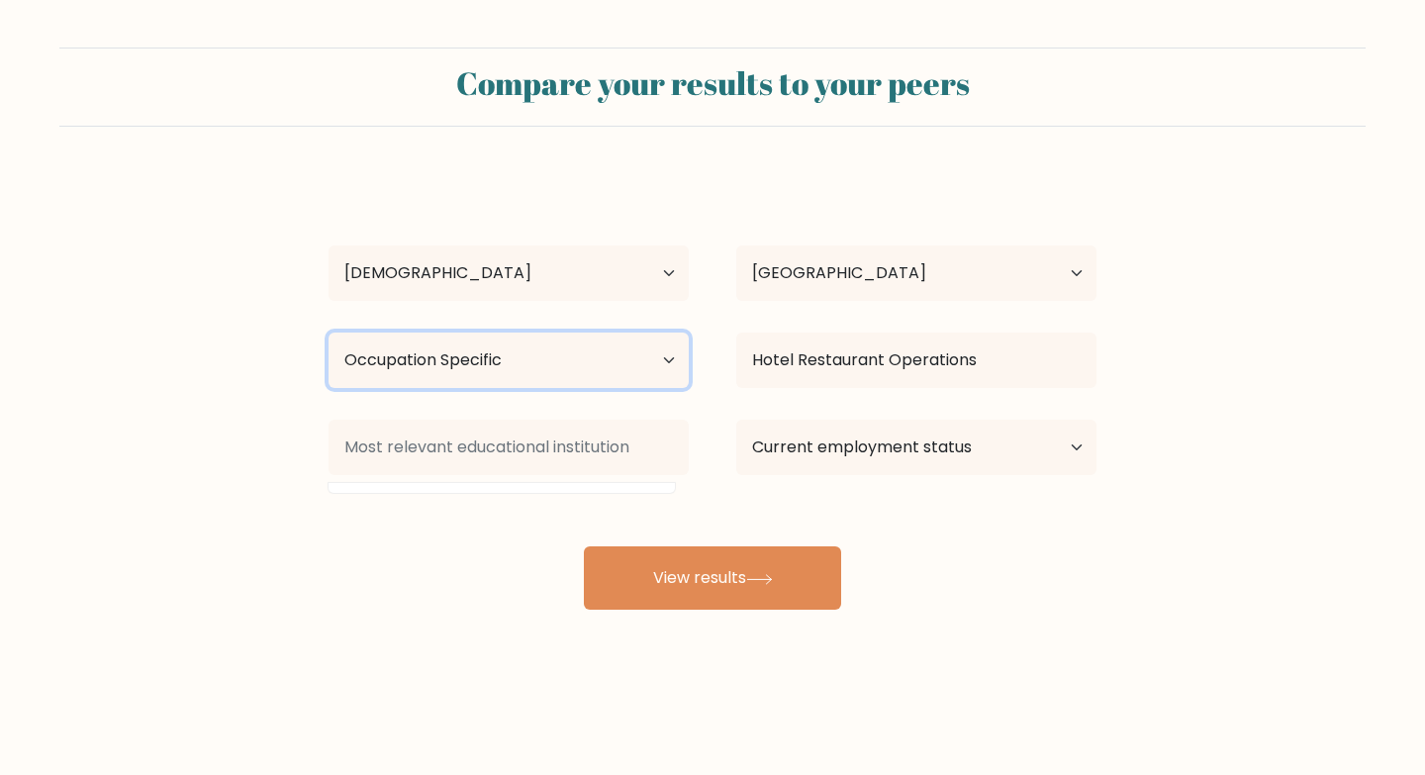
click at [653, 364] on select "Highest education level No schooling Primary Lower Secondary Upper Secondary Oc…" at bounding box center [508, 359] width 360 height 55
select select "upper_secondary"
click at [328, 332] on select "Highest education level No schooling Primary Lower Secondary Upper Secondary Oc…" at bounding box center [508, 359] width 360 height 55
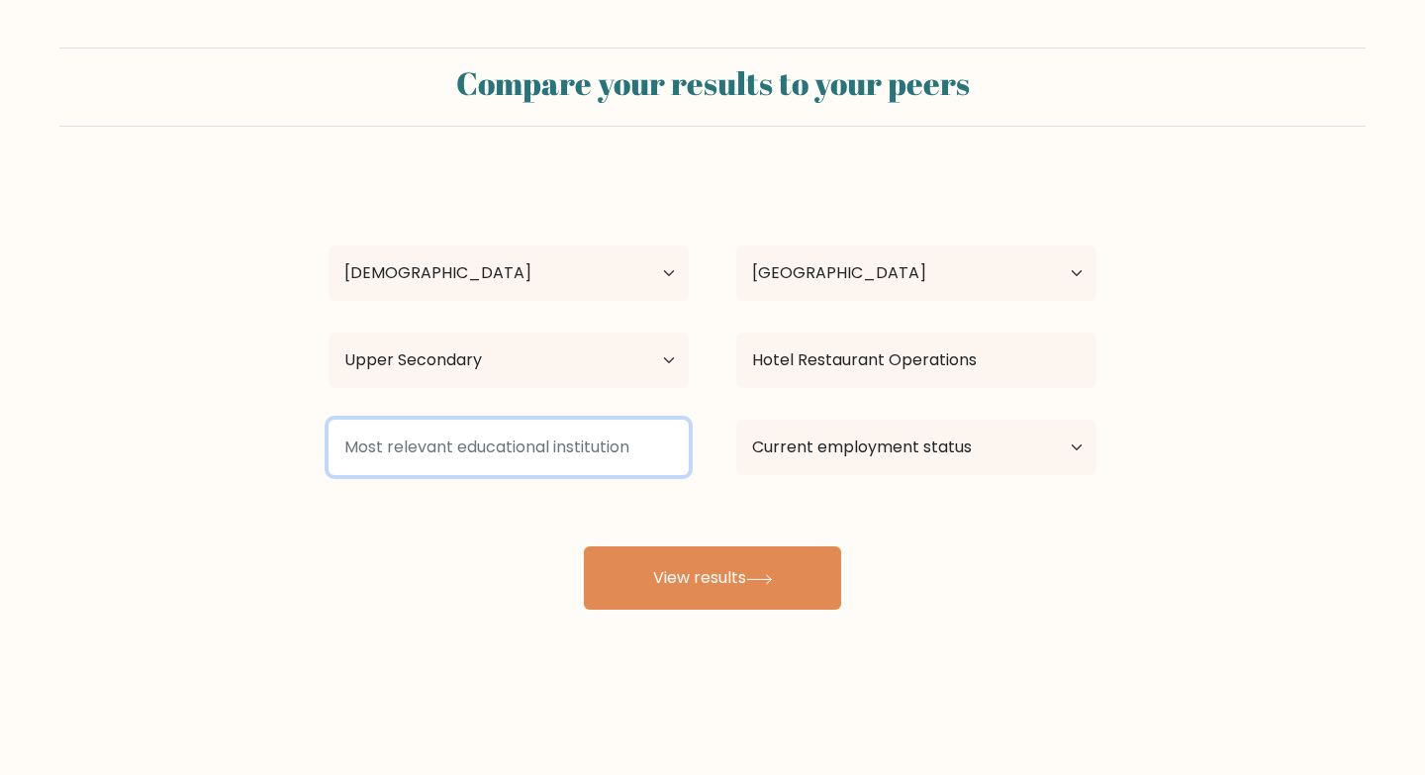
click at [635, 457] on input at bounding box center [508, 446] width 360 height 55
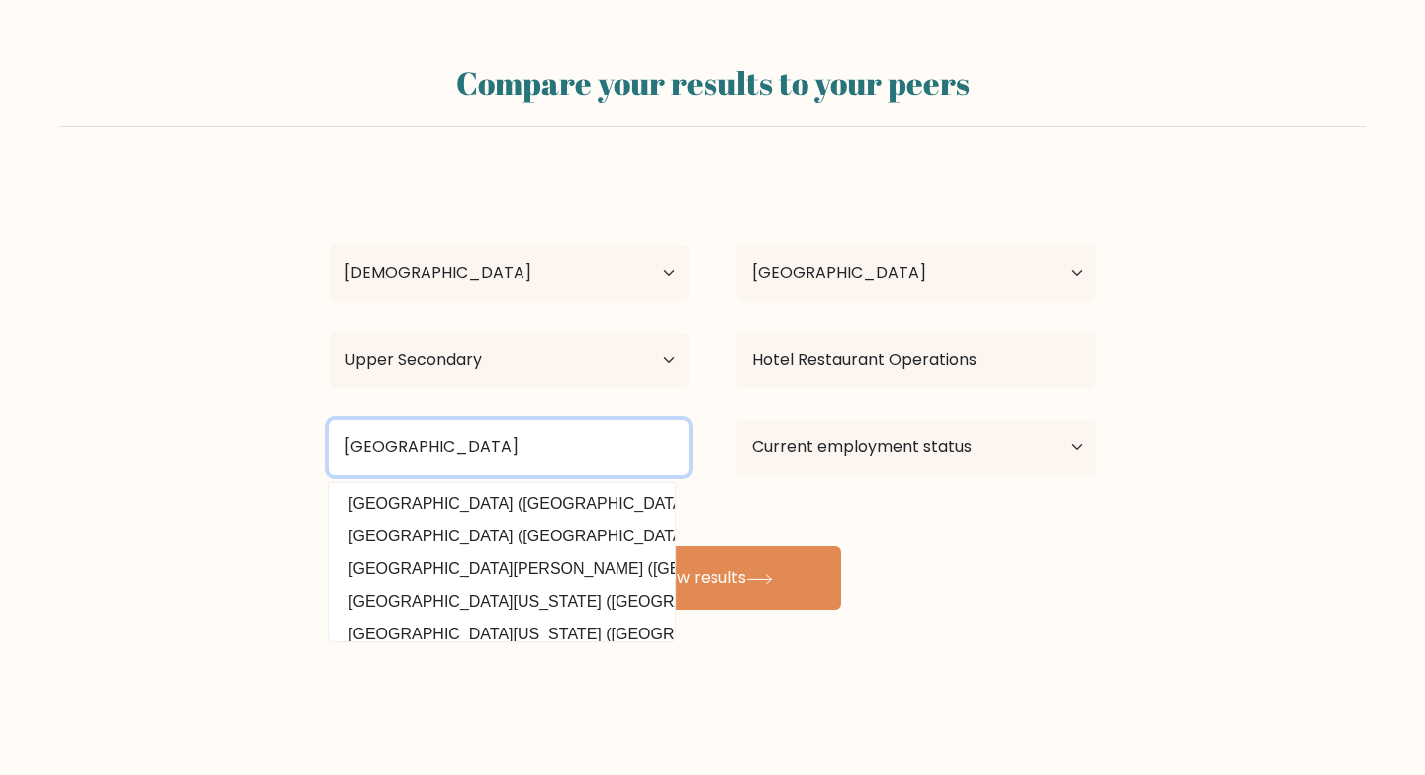
type input "University of Makati"
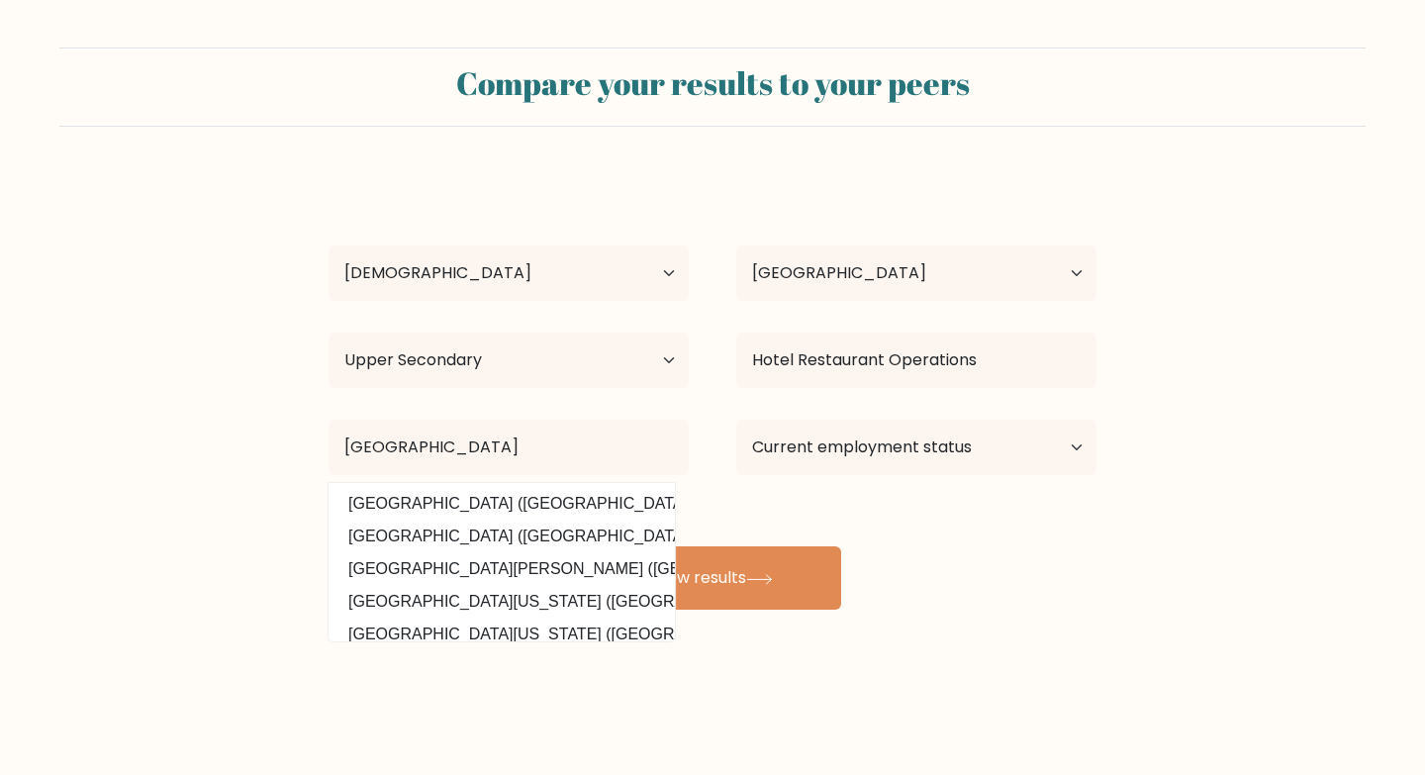
click at [1120, 592] on form "Compare your results to your peers Mejjen Cabacungan Age Under 18 years old 18-…" at bounding box center [712, 328] width 1425 height 562
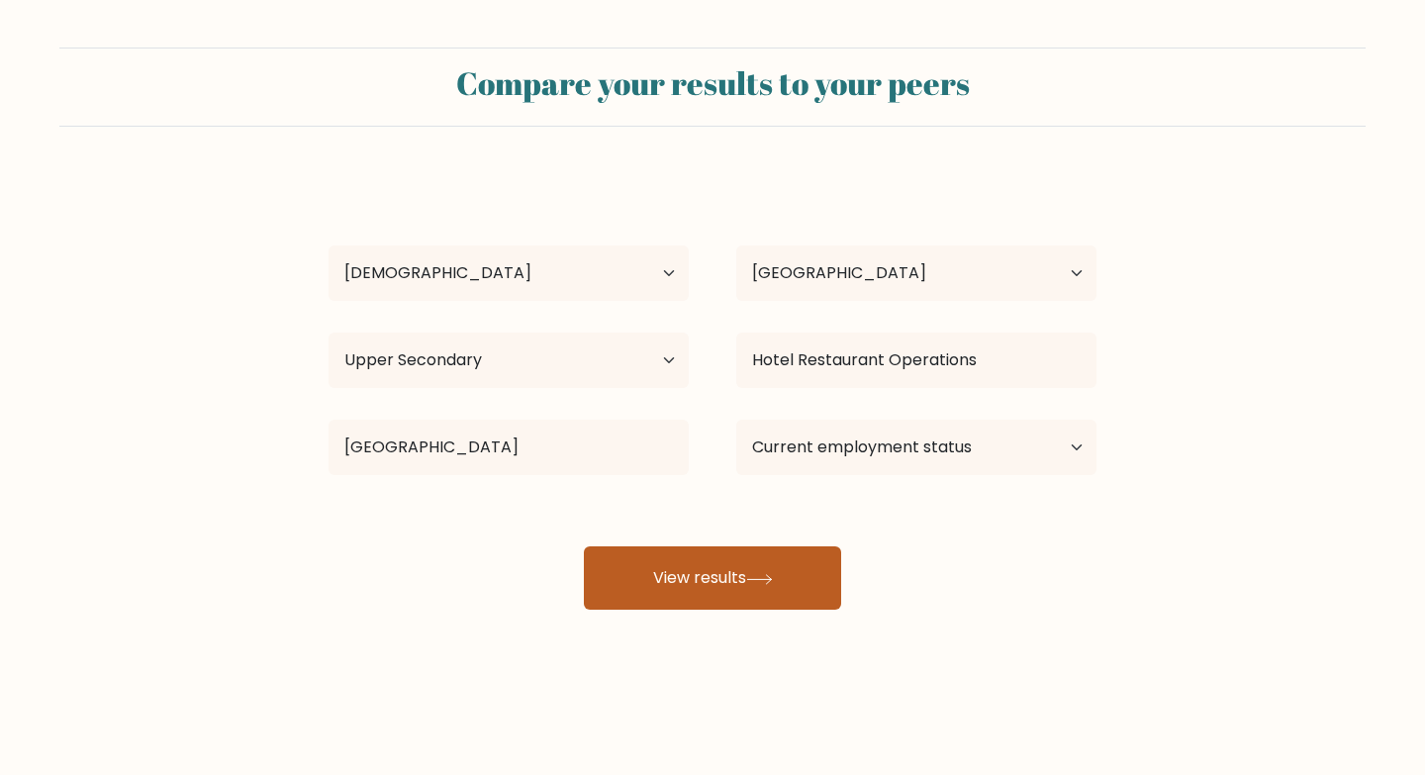
click at [649, 584] on button "View results" at bounding box center [712, 577] width 257 height 63
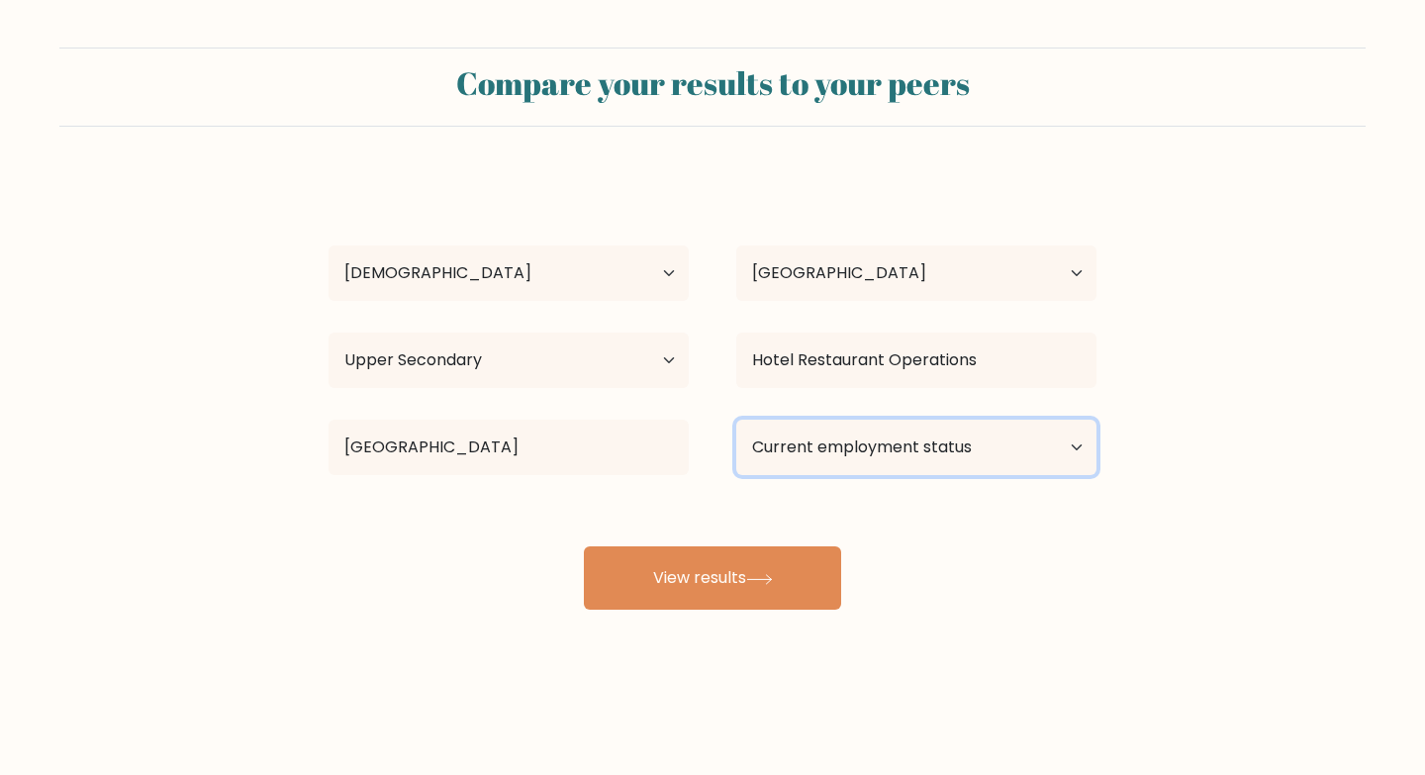
click at [990, 447] on select "Current employment status Employed Student Retired Other / prefer not to answer" at bounding box center [916, 446] width 360 height 55
select select "other"
click at [736, 419] on select "Current employment status Employed Student Retired Other / prefer not to answer" at bounding box center [916, 446] width 360 height 55
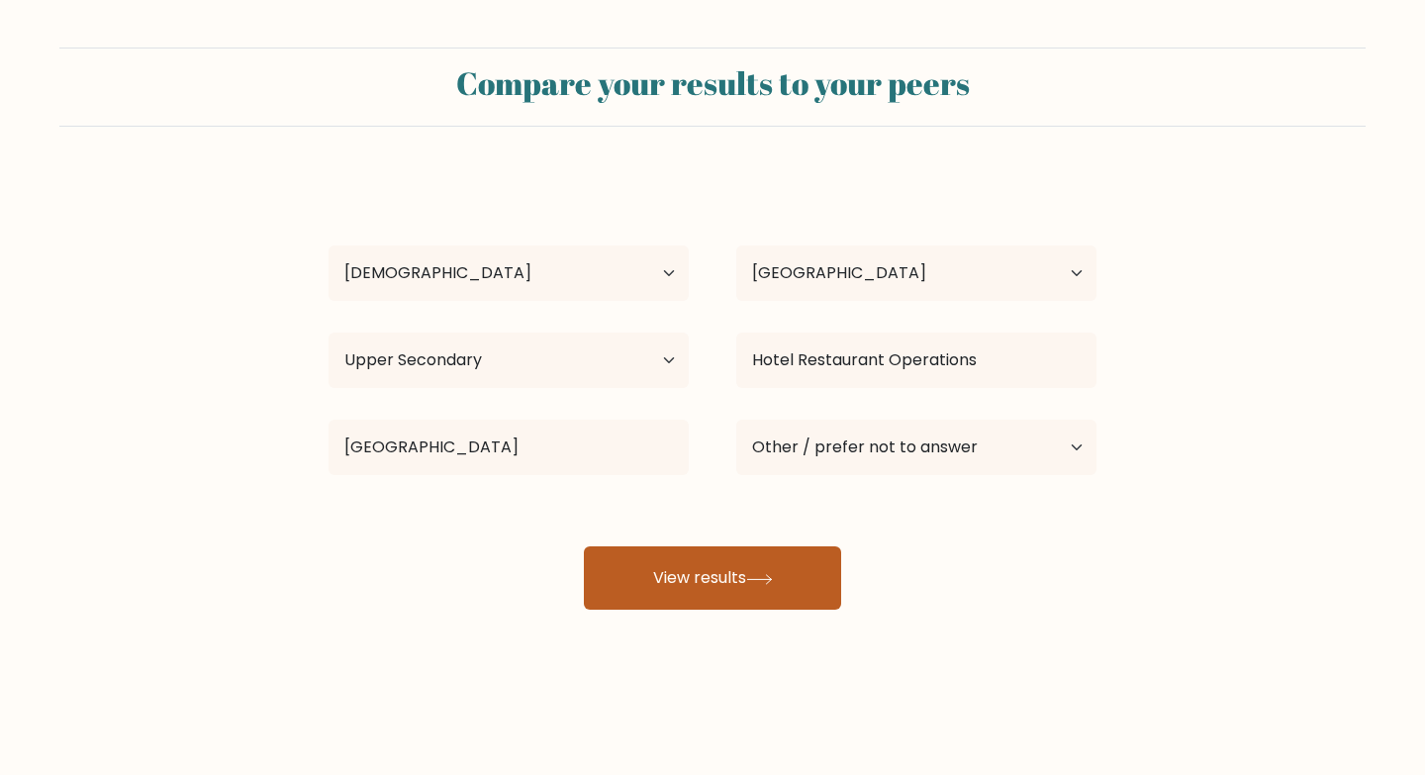
click at [680, 580] on button "View results" at bounding box center [712, 577] width 257 height 63
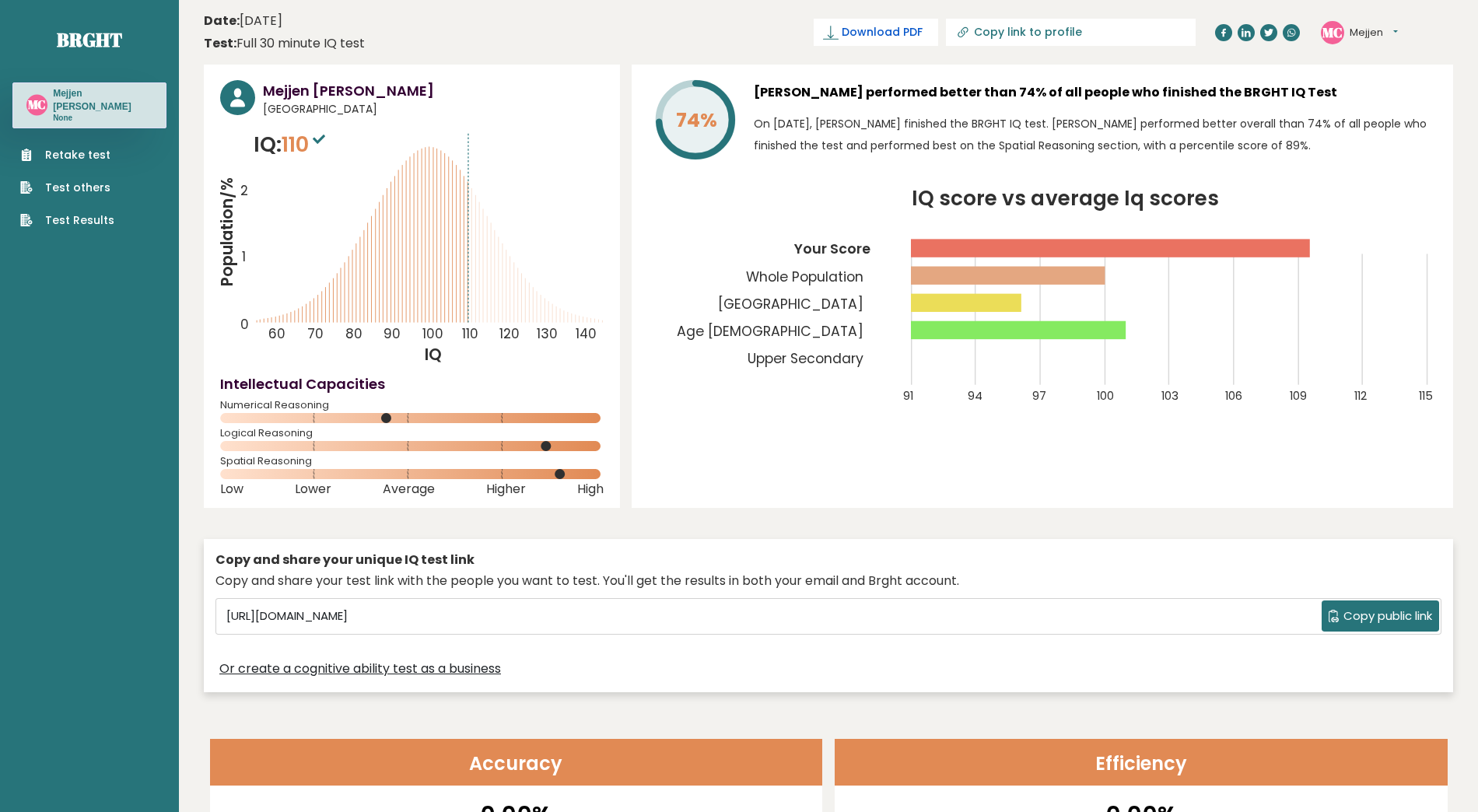
click at [922, 27] on span "Download PDF" at bounding box center [881, 32] width 81 height 17
